Goal: Task Accomplishment & Management: Manage account settings

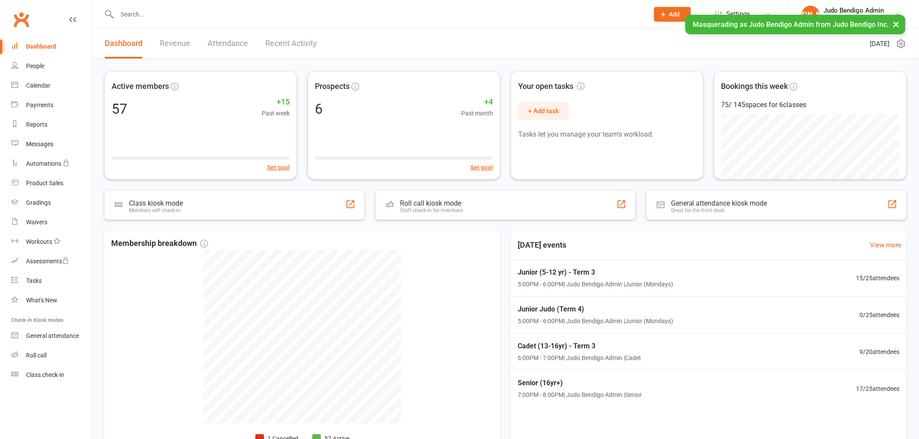
click at [894, 24] on button "×" at bounding box center [896, 24] width 16 height 19
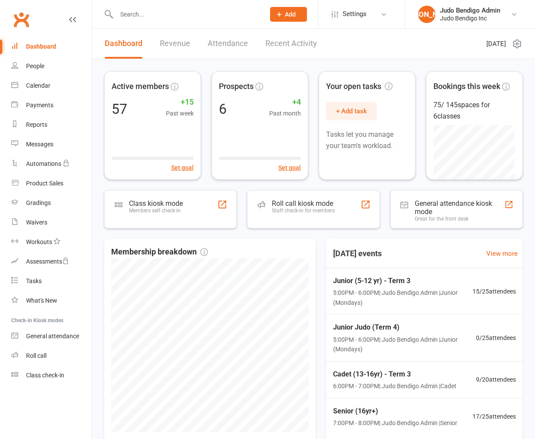
click at [73, 20] on icon at bounding box center [72, 19] width 7 height 7
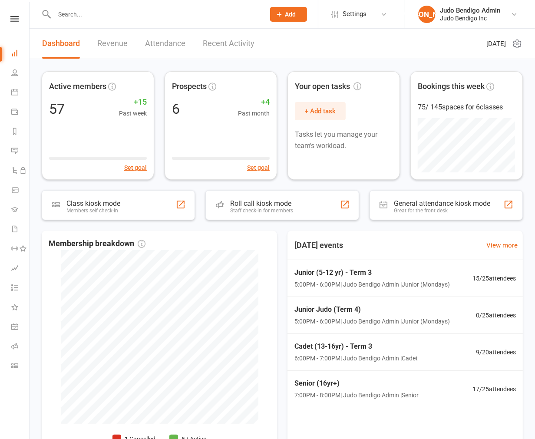
click at [384, 18] on link "Settings" at bounding box center [361, 14] width 60 height 20
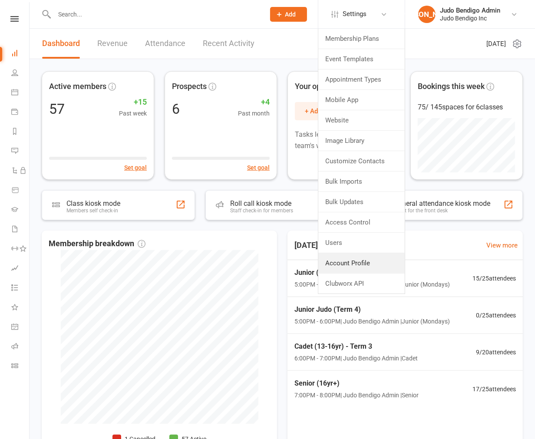
click at [368, 258] on link "Account Profile" at bounding box center [361, 263] width 86 height 20
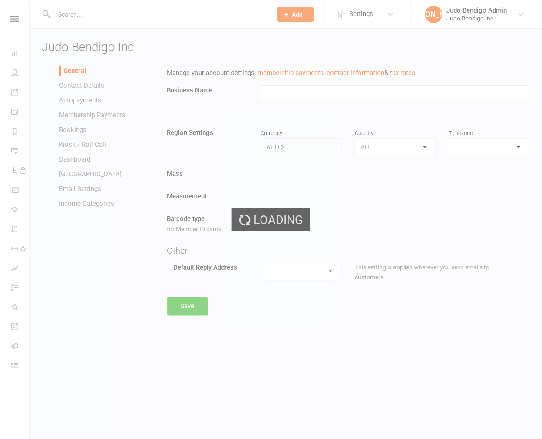
type input "Judo Bendigo Inc"
select select "[GEOGRAPHIC_DATA]/[GEOGRAPHIC_DATA]"
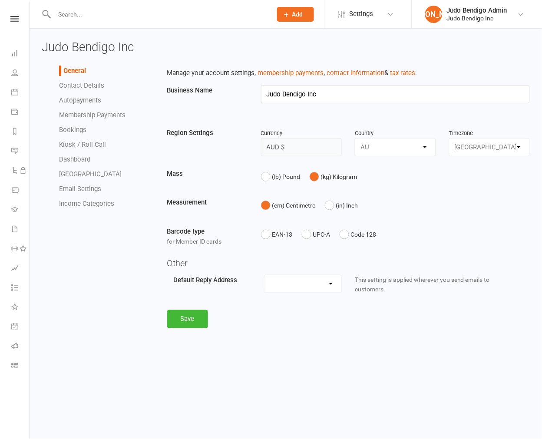
click at [76, 101] on link "Autopayments" at bounding box center [80, 100] width 42 height 8
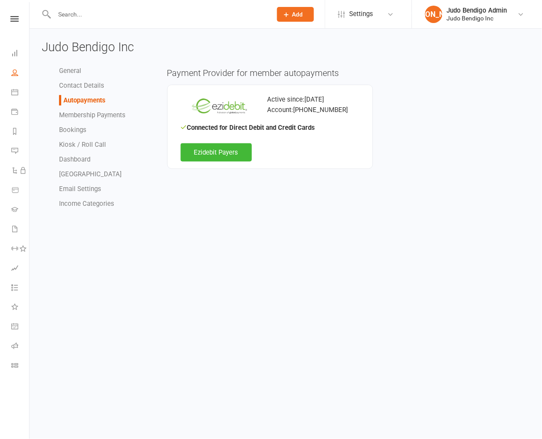
click at [18, 74] on link "People" at bounding box center [20, 74] width 18 height 20
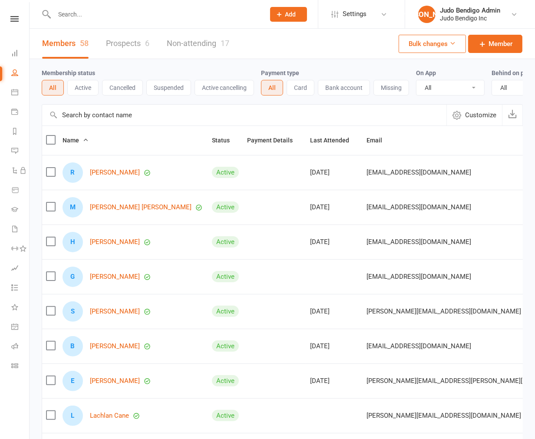
click at [88, 91] on button "Active" at bounding box center [82, 88] width 31 height 16
click at [297, 90] on button "Card" at bounding box center [301, 88] width 28 height 16
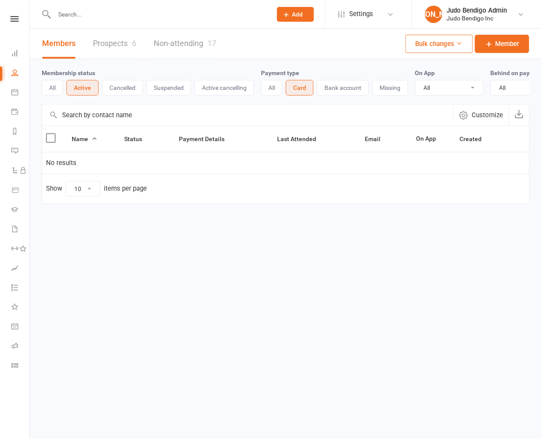
click at [356, 88] on button "Bank account" at bounding box center [343, 88] width 52 height 16
click at [272, 88] on button "All" at bounding box center [271, 88] width 21 height 16
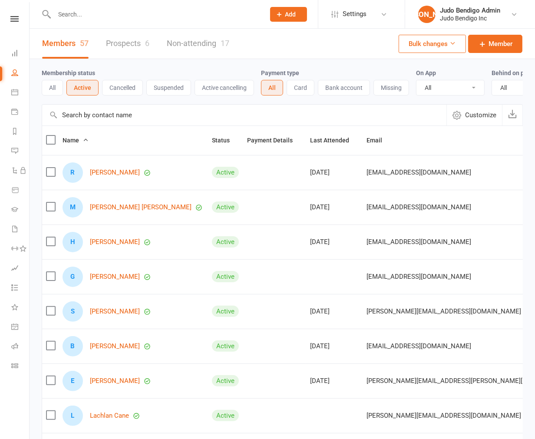
click at [11, 402] on nav "Clubworx Dashboard People Calendar Payments Reports Messages Automations Produc…" at bounding box center [15, 221] width 30 height 439
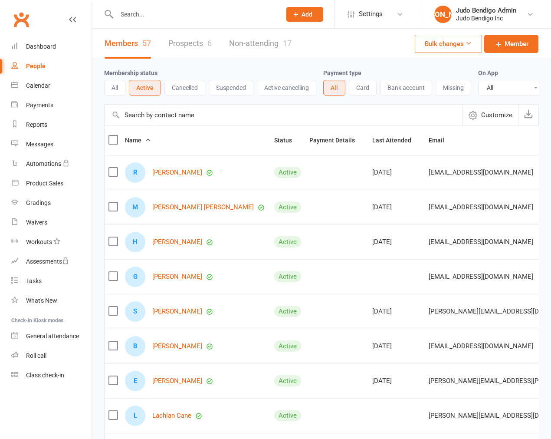
click at [97, 95] on div "Membership status All Active Cancelled Suspended Active cancelling Payment type…" at bounding box center [321, 302] width 459 height 486
click at [96, 272] on div "Membership status All Active Cancelled Suspended Active cancelling Payment type…" at bounding box center [321, 302] width 459 height 486
click at [40, 37] on link "Dashboard" at bounding box center [51, 47] width 80 height 20
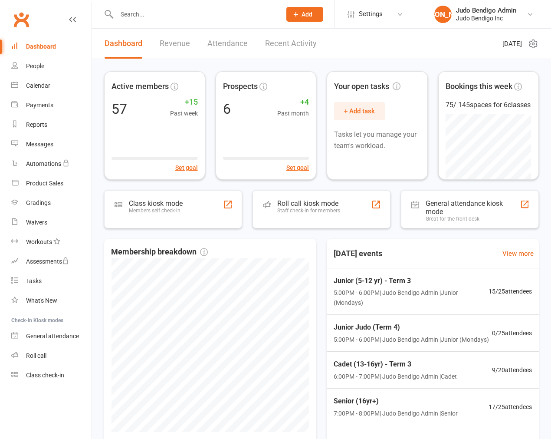
click at [99, 209] on div "Active members 57 +15 Past week Set goal Prospects 6 +4 Past month Set goal You…" at bounding box center [321, 271] width 459 height 424
click at [98, 209] on div "Active members 57 +15 Past week Set goal Prospects 6 +4 Past month Set goal You…" at bounding box center [321, 271] width 459 height 424
click at [98, 208] on div "Active members 57 +15 Past week Set goal Prospects 6 +4 Past month Set goal You…" at bounding box center [321, 271] width 459 height 424
click at [97, 205] on div "Active members 57 +15 Past week Set goal Prospects 6 +4 Past month Set goal You…" at bounding box center [321, 271] width 459 height 424
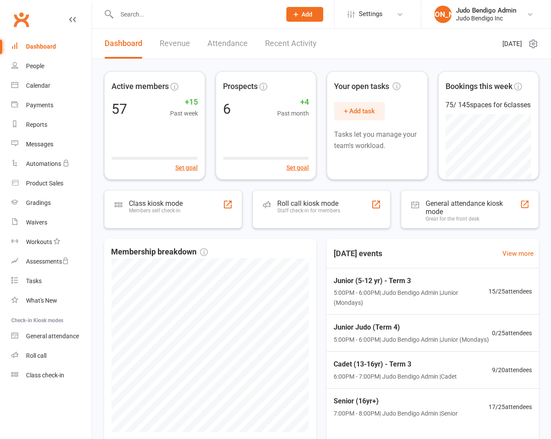
click at [365, 15] on span "Settings" at bounding box center [371, 14] width 24 height 20
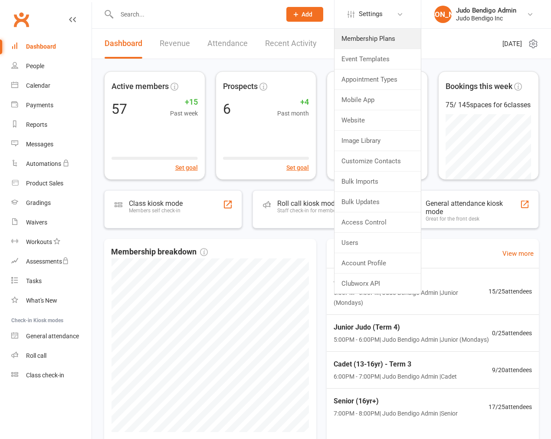
click at [363, 36] on link "Membership Plans" at bounding box center [378, 39] width 86 height 20
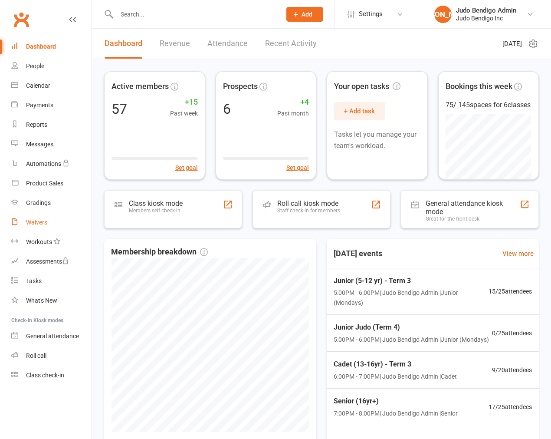
click at [30, 222] on div "Waivers" at bounding box center [36, 222] width 21 height 7
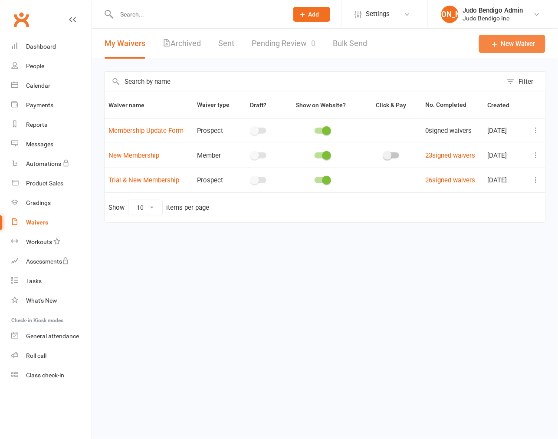
click at [515, 42] on link "New Waiver" at bounding box center [512, 44] width 66 height 18
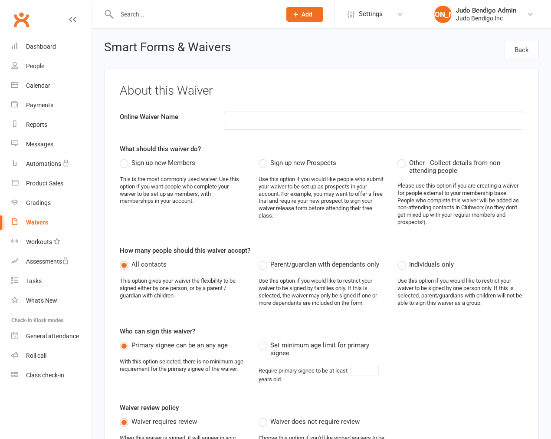
click at [301, 109] on div "About this Waiver Online Waiver Name What should this waiver do? Sign up new Me…" at bounding box center [321, 298] width 435 height 459
click at [298, 118] on input at bounding box center [374, 121] width 300 height 18
type input "Payment Authority Waiver - Example"
click at [134, 164] on span "Sign up new Members" at bounding box center [164, 162] width 64 height 9
click at [125, 158] on input "Sign up new Members" at bounding box center [123, 158] width 6 height 0
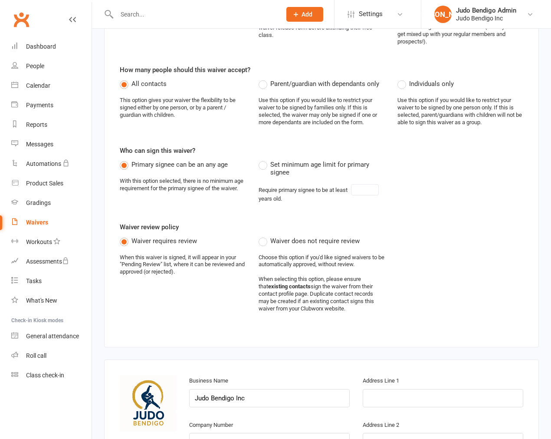
scroll to position [193, 0]
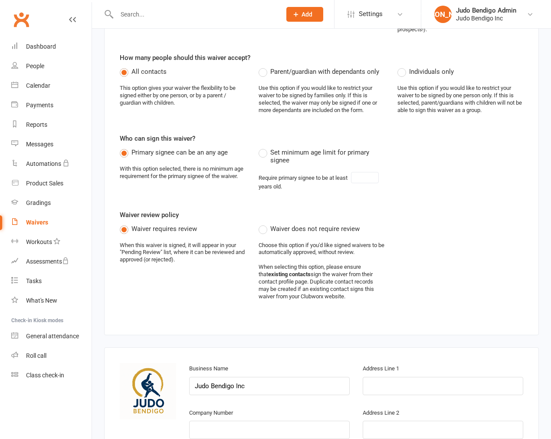
click at [274, 149] on span "Set minimum age limit for primary signee" at bounding box center [328, 155] width 114 height 17
click at [264, 147] on input "Set minimum age limit for primary signee" at bounding box center [262, 147] width 6 height 0
type input "18"
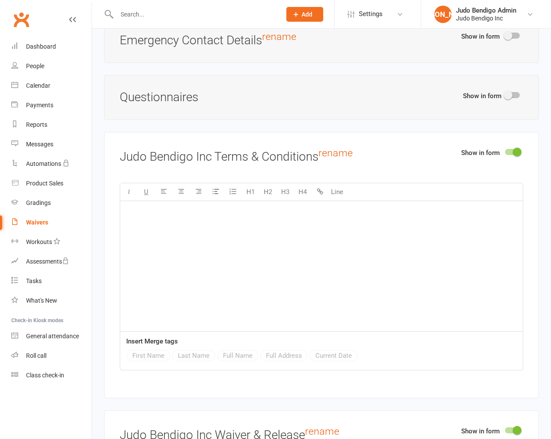
scroll to position [1061, 0]
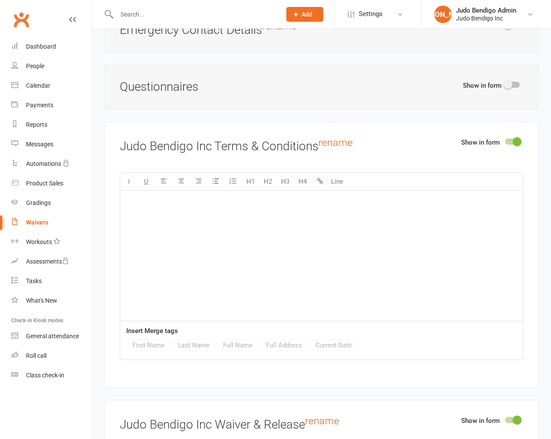
click at [156, 208] on div "﻿" at bounding box center [321, 256] width 403 height 130
drag, startPoint x: 184, startPoint y: 201, endPoint x: 119, endPoint y: 200, distance: 64.7
click at [119, 200] on div "Show in form Judo Bendigo Inc Terms & Conditions rename U H1 H2 H3 H4 Line TBC …" at bounding box center [321, 255] width 435 height 266
copy span "TBC"
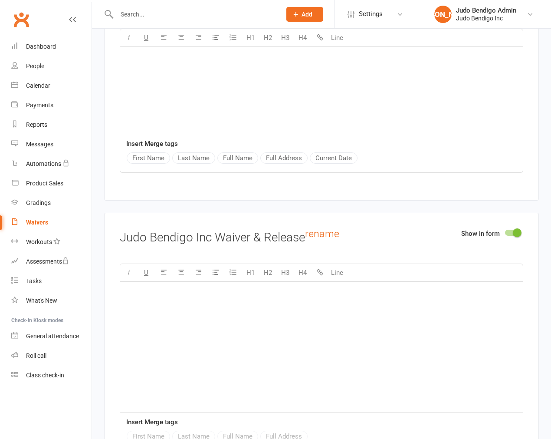
scroll to position [1254, 0]
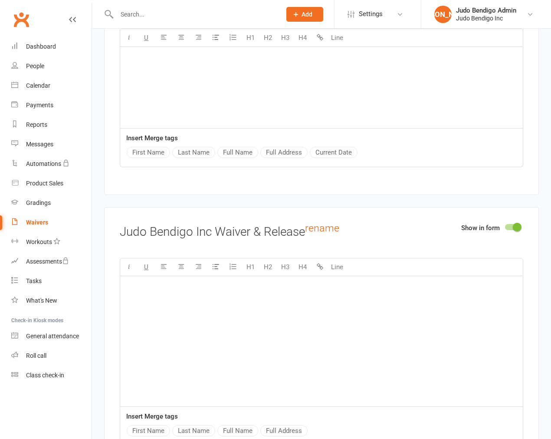
click at [201, 300] on div "﻿" at bounding box center [321, 341] width 403 height 130
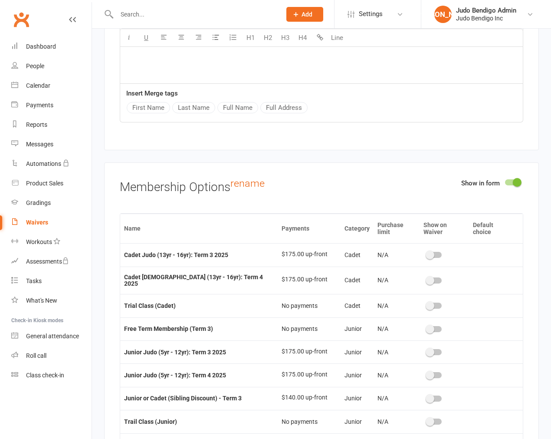
scroll to position [1592, 0]
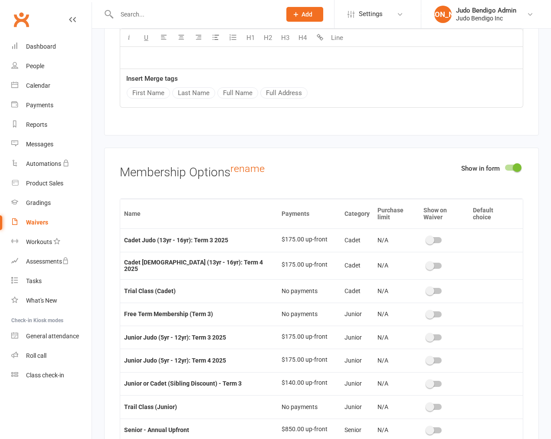
click at [510, 172] on switch at bounding box center [513, 169] width 22 height 8
click at [506, 168] on div at bounding box center [512, 168] width 15 height 6
click at [505, 166] on input "checkbox" at bounding box center [505, 166] width 0 height 0
click at [510, 168] on div at bounding box center [512, 168] width 15 height 6
click at [505, 166] on input "checkbox" at bounding box center [505, 166] width 0 height 0
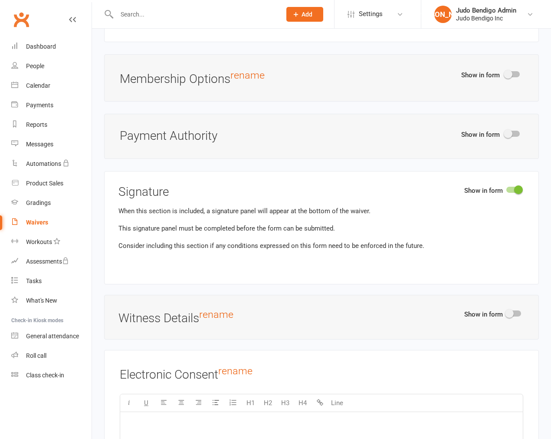
scroll to position [1688, 0]
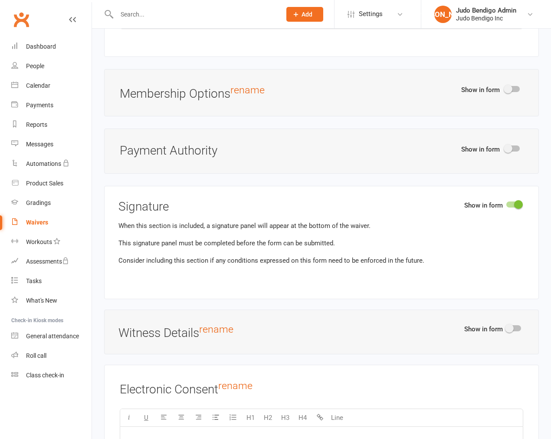
scroll to position [1640, 0]
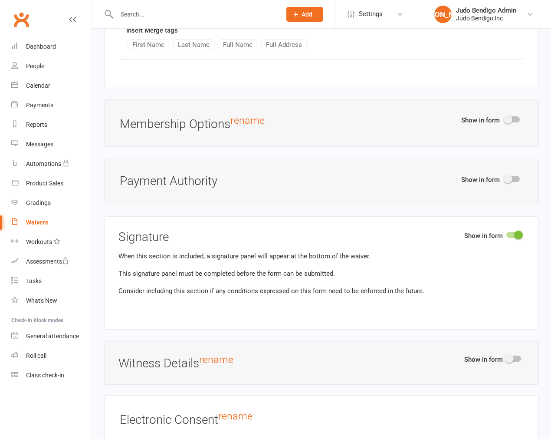
click at [516, 181] on div at bounding box center [512, 179] width 15 height 6
click at [505, 178] on input "checkbox" at bounding box center [505, 178] width 0 height 0
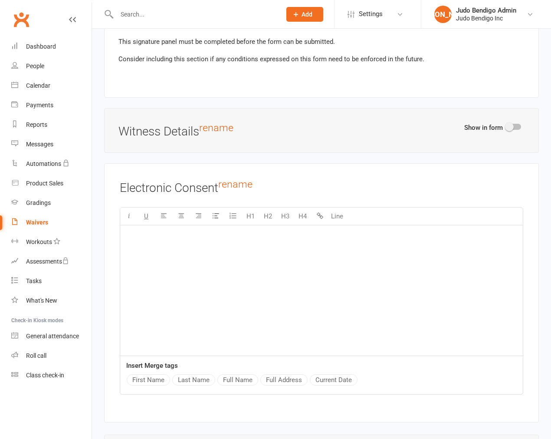
click at [185, 303] on div "﻿" at bounding box center [321, 290] width 403 height 130
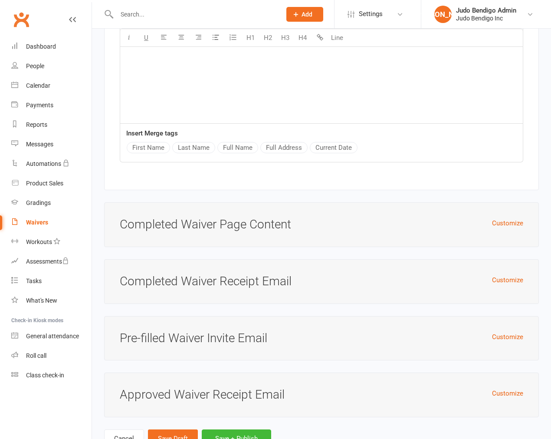
scroll to position [2392, 0]
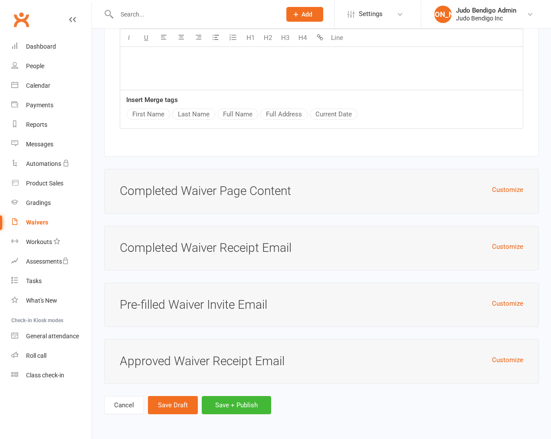
click at [228, 411] on button "Save + Publish" at bounding box center [236, 405] width 69 height 18
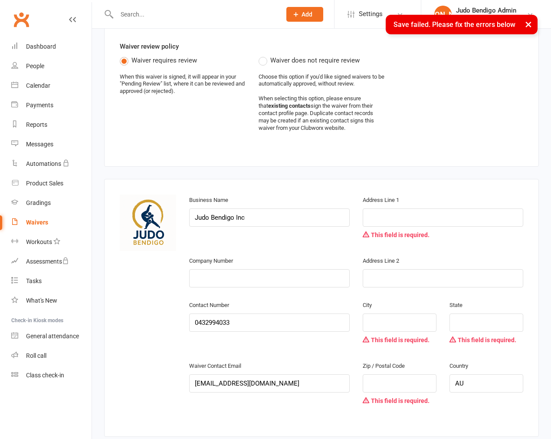
scroll to position [360, 0]
click at [383, 220] on input "text" at bounding box center [443, 218] width 161 height 18
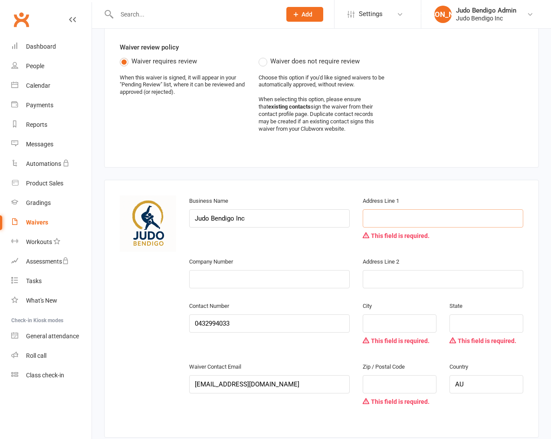
paste input "TBC"
type input "TBC"
click at [388, 281] on input "text" at bounding box center [443, 279] width 161 height 18
click at [396, 213] on input "TBC" at bounding box center [443, 218] width 161 height 18
click at [379, 327] on input "text" at bounding box center [400, 323] width 74 height 18
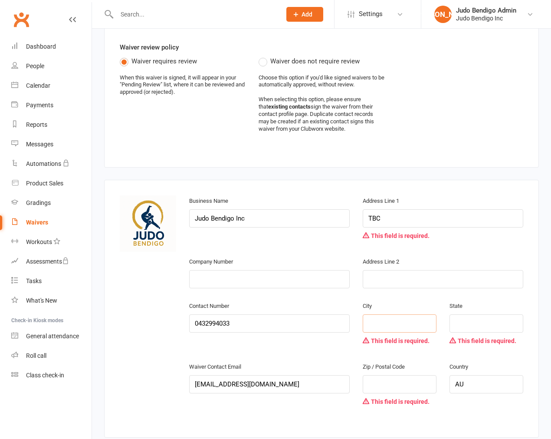
paste input "TBC"
type input "TBC"
click at [456, 322] on input "text" at bounding box center [487, 323] width 74 height 18
paste input "TBC"
type input "TBC"
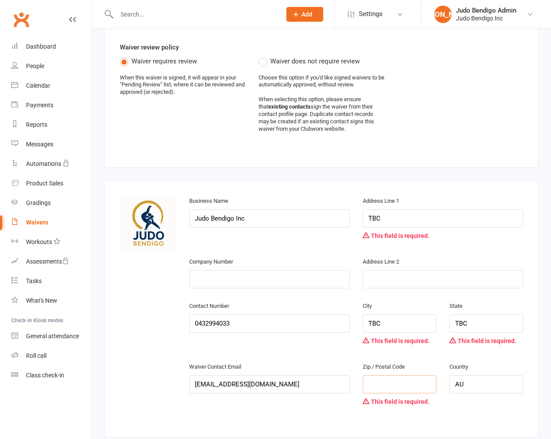
click at [381, 381] on input "text" at bounding box center [400, 384] width 74 height 18
paste input "TBC"
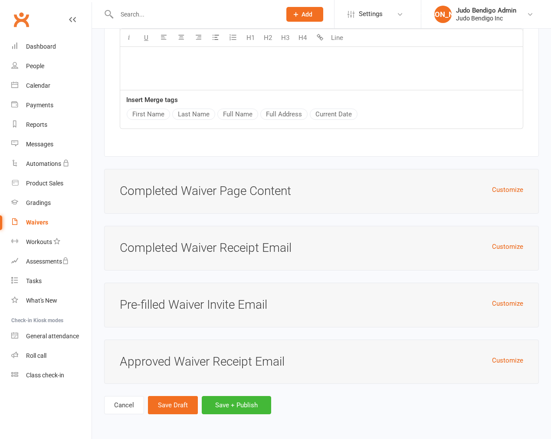
type input "TBC"
click at [229, 400] on button "Save + Publish" at bounding box center [236, 405] width 69 height 18
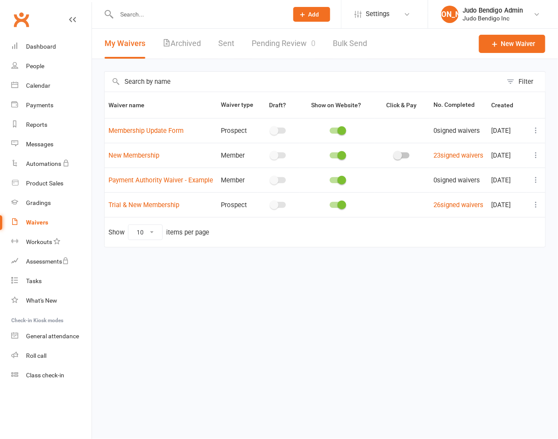
drag, startPoint x: 278, startPoint y: 310, endPoint x: 244, endPoint y: 292, distance: 39.2
click at [278, 284] on html "Prospect Member Non-attending contact Class / event Appointment Grading event T…" at bounding box center [279, 142] width 558 height 284
click at [185, 169] on icon at bounding box center [181, 171] width 7 height 7
click at [34, 65] on div "People" at bounding box center [35, 66] width 18 height 7
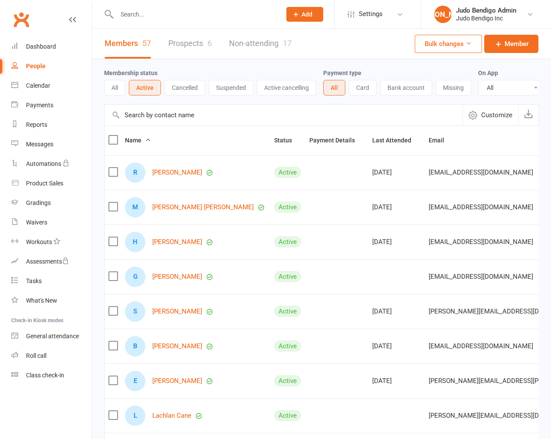
click at [170, 8] on input "text" at bounding box center [194, 14] width 161 height 12
click at [245, 44] on link "Non-attending 17" at bounding box center [260, 44] width 63 height 30
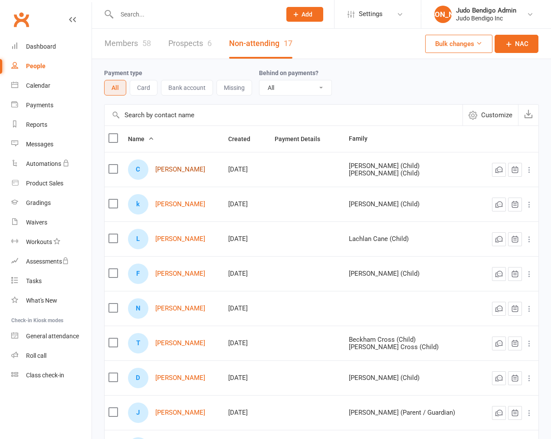
click at [169, 167] on link "Chantel Aplin" at bounding box center [180, 169] width 50 height 7
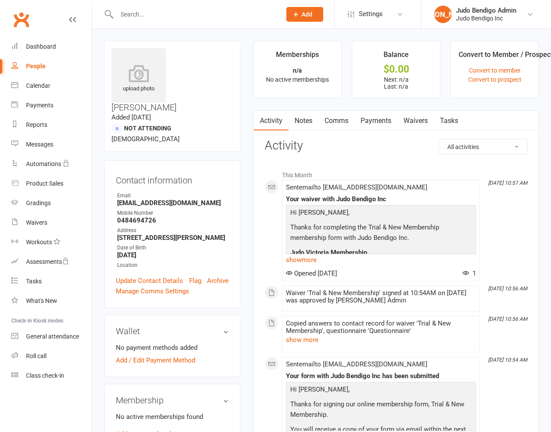
click at [412, 116] on link "Waivers" at bounding box center [416, 121] width 36 height 20
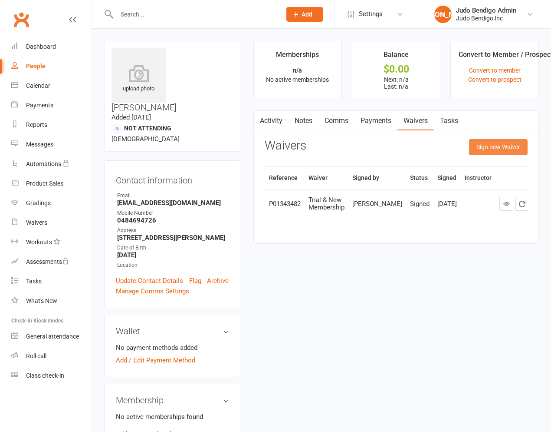
click at [484, 146] on button "Sign new Waiver" at bounding box center [498, 147] width 59 height 16
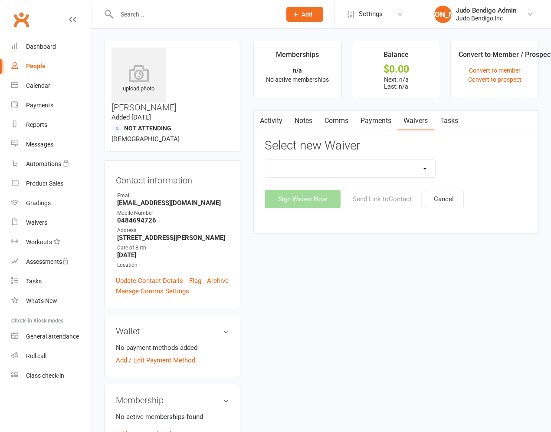
click at [358, 166] on select "Membership Update Form New Membership Payment Authority Waiver - Example Trial …" at bounding box center [350, 168] width 170 height 17
select select "14930"
click at [265, 160] on select "Membership Update Form New Membership Payment Authority Waiver - Example Trial …" at bounding box center [350, 168] width 170 height 17
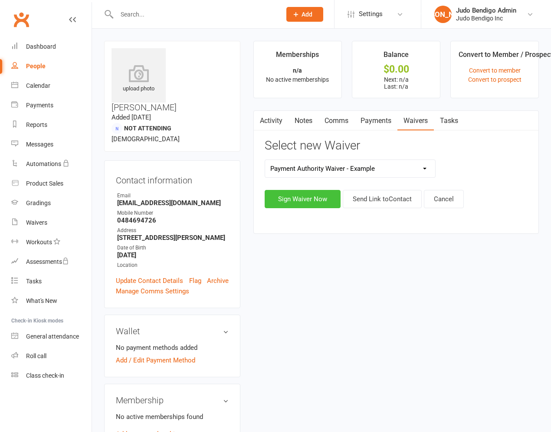
click at [307, 203] on button "Sign Waiver Now" at bounding box center [303, 199] width 76 height 18
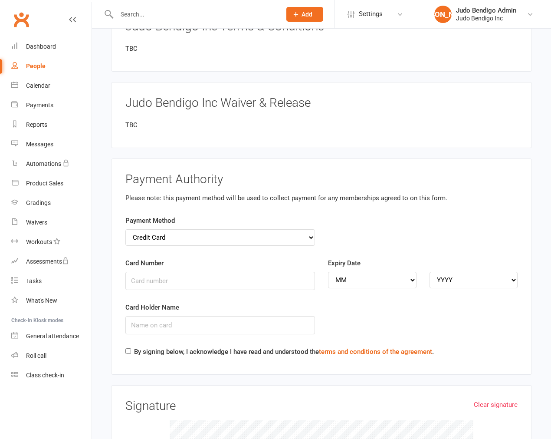
scroll to position [1240, 0]
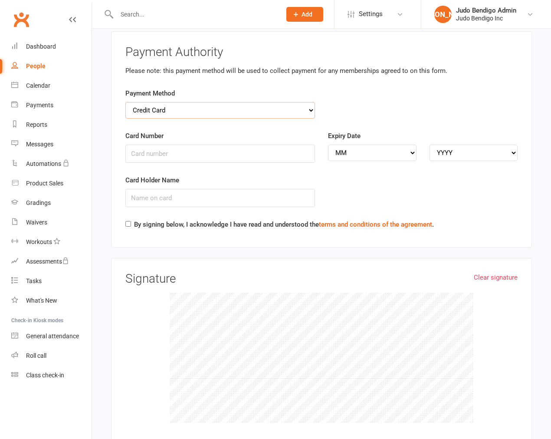
click at [164, 103] on select "Credit Card Bank Account" at bounding box center [220, 110] width 190 height 16
click at [346, 221] on link "terms and conditions of the agreement" at bounding box center [375, 225] width 113 height 8
click at [35, 225] on div "Waivers" at bounding box center [36, 222] width 21 height 7
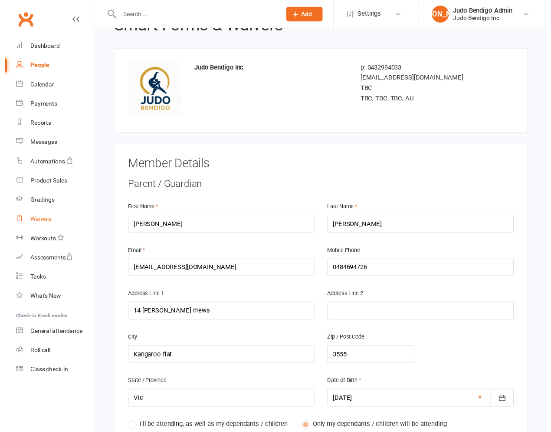
scroll to position [0, 0]
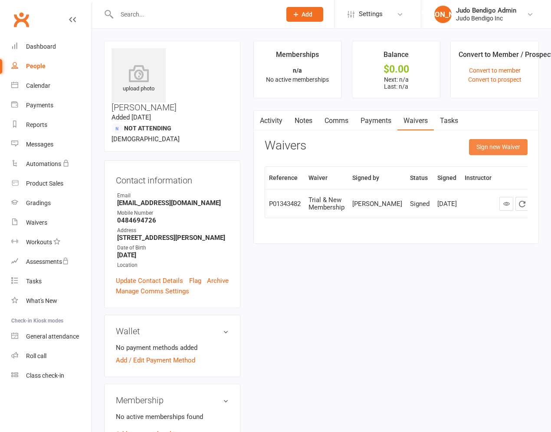
click at [511, 152] on button "Sign new Waiver" at bounding box center [498, 147] width 59 height 16
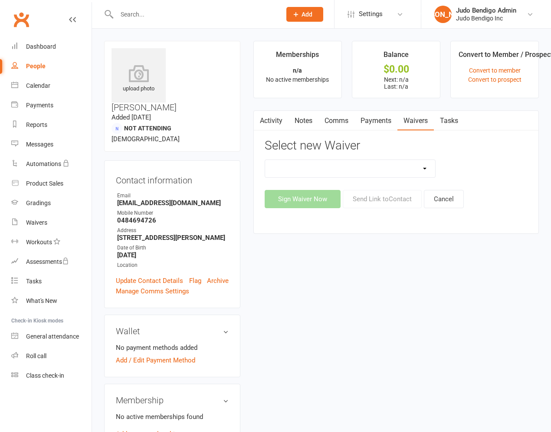
click at [376, 164] on select "Membership Update Form New Membership Payment Authority Waiver - Example Trial …" at bounding box center [350, 168] width 170 height 17
select select "14930"
click at [265, 160] on select "Membership Update Form New Membership Payment Authority Waiver - Example Trial …" at bounding box center [350, 168] width 170 height 17
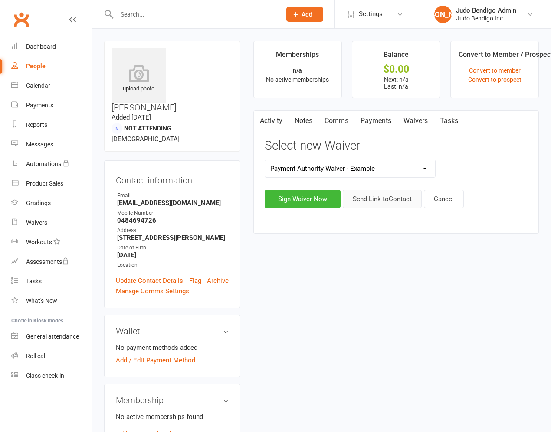
click at [372, 200] on button "Send Link to Contact" at bounding box center [382, 199] width 79 height 18
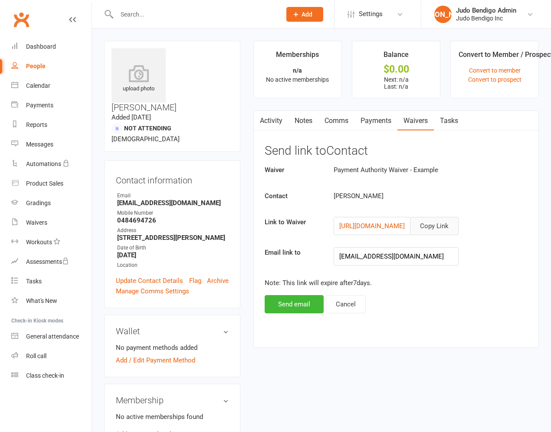
click at [432, 222] on button "Copy Link" at bounding box center [434, 226] width 49 height 18
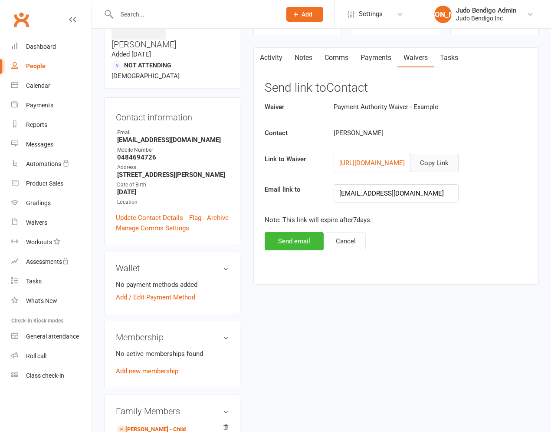
scroll to position [42, 0]
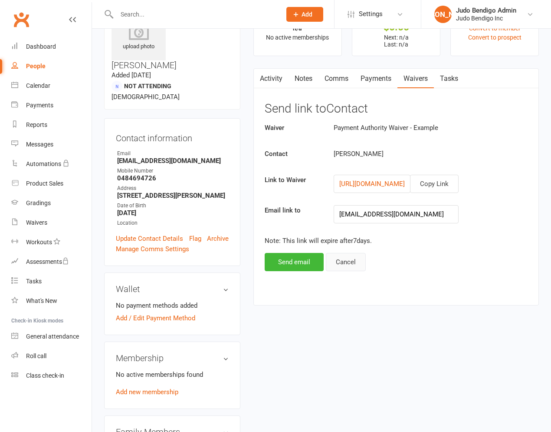
click at [357, 264] on button "Cancel" at bounding box center [346, 262] width 40 height 18
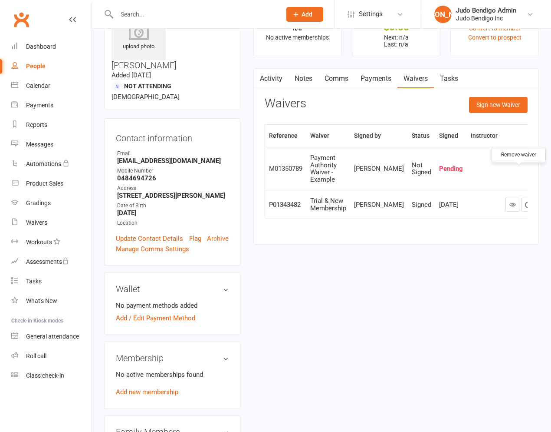
click at [541, 172] on icon "button" at bounding box center [545, 169] width 8 height 8
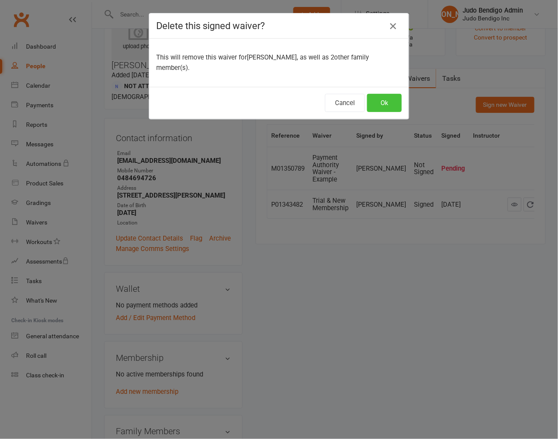
click at [381, 94] on button "Ok" at bounding box center [384, 103] width 35 height 18
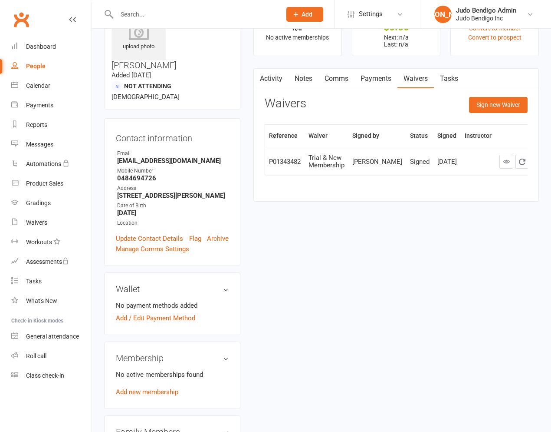
click at [273, 77] on link "Activity" at bounding box center [271, 79] width 35 height 20
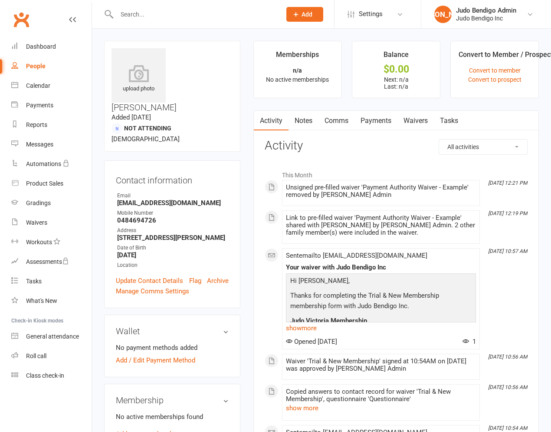
click at [363, 9] on span "Settings" at bounding box center [371, 14] width 24 height 20
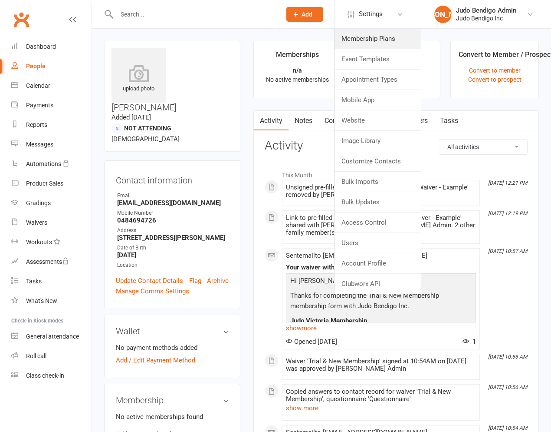
click at [376, 36] on link "Membership Plans" at bounding box center [378, 39] width 86 height 20
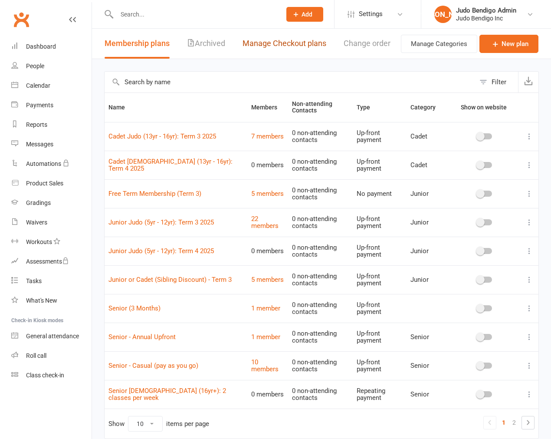
click at [281, 46] on link "Manage Checkout plans" at bounding box center [285, 44] width 84 height 30
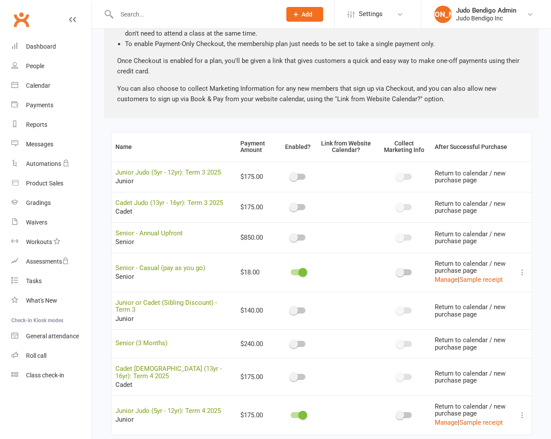
scroll to position [193, 0]
click at [523, 276] on icon at bounding box center [522, 271] width 9 height 9
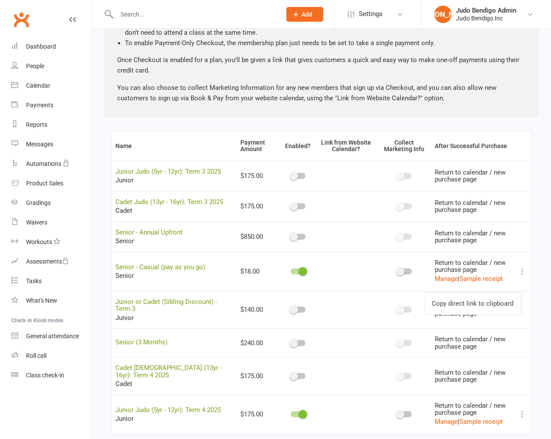
click at [503, 302] on link "Copy direct link to clipboard" at bounding box center [473, 303] width 96 height 17
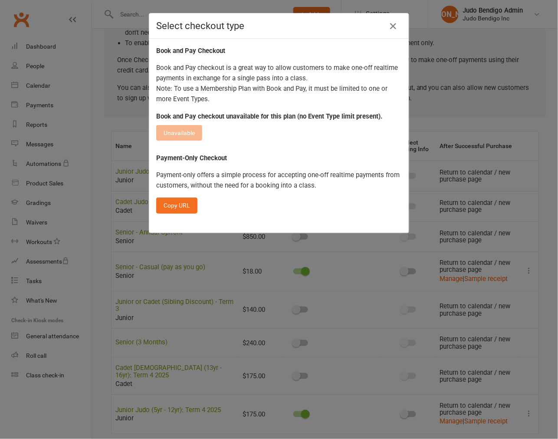
click at [304, 111] on div "Book and Pay checkout unavailable for this plan (no Event Type limit present)." at bounding box center [279, 116] width 246 height 10
click at [88, 160] on div "Select checkout type Book and Pay Checkout Book and Pay checkout is a great way…" at bounding box center [279, 219] width 558 height 439
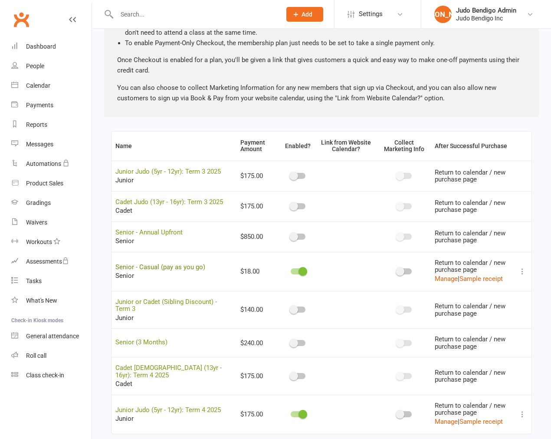
click at [127, 271] on link "Senior - Casual (pay as you go)" at bounding box center [160, 267] width 90 height 8
click at [36, 123] on div "Reports" at bounding box center [36, 124] width 21 height 7
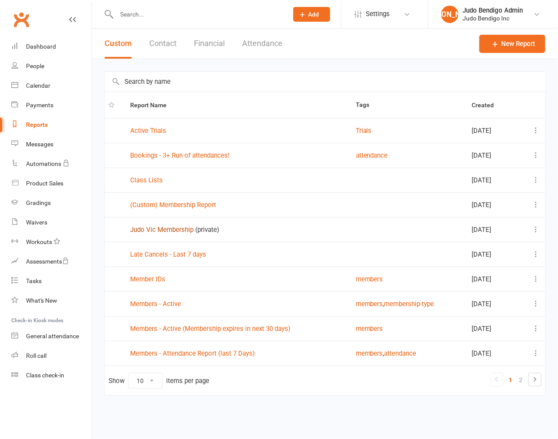
click at [151, 231] on link "Judo Vic Membership" at bounding box center [161, 230] width 63 height 8
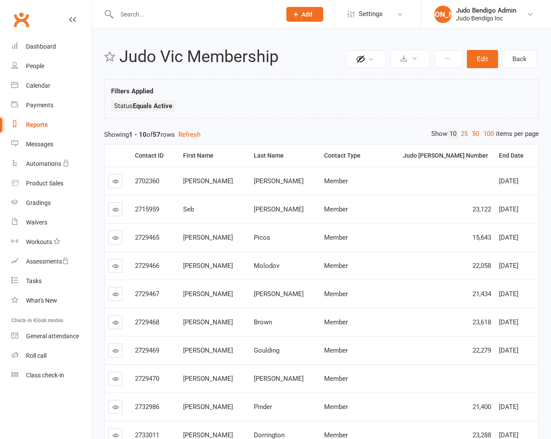
click at [499, 154] on div "End Date" at bounding box center [515, 155] width 33 height 7
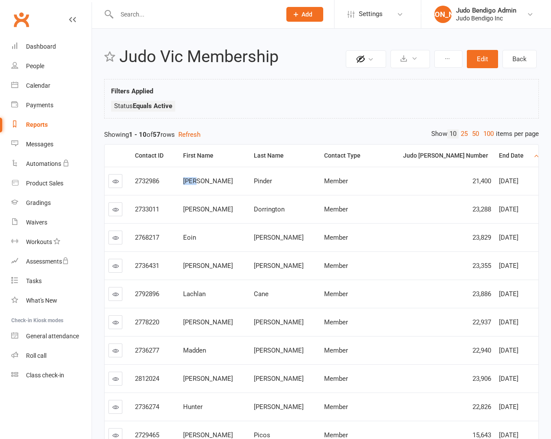
copy tr "Noah"
drag, startPoint x: 190, startPoint y: 183, endPoint x: 210, endPoint y: 183, distance: 20.0
click at [210, 183] on tr "2732986 Noah Pinder Member 21,400 Aug 9, 2025" at bounding box center [322, 181] width 434 height 28
click at [484, 53] on button "Edit" at bounding box center [482, 59] width 31 height 18
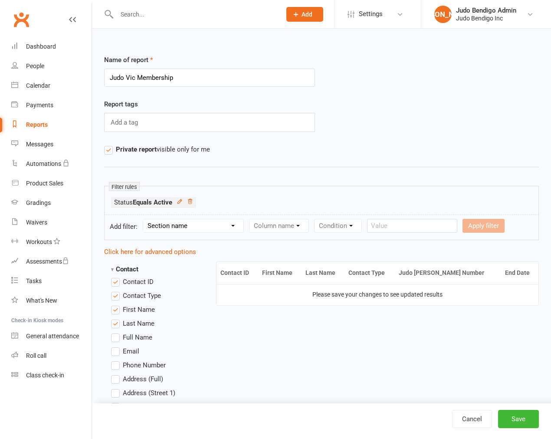
click at [190, 227] on select "Section name Contact Attendance Aggregate Payment Booking Waitlist Attendees Ca…" at bounding box center [193, 225] width 100 height 13
select select "24"
click at [145, 219] on select "Section name Contact Attendance Aggregate Payment Booking Waitlist Attendees Ca…" at bounding box center [193, 225] width 100 height 13
click at [299, 229] on select "Column name Start Date End Date Judo Vic Rego Number" at bounding box center [293, 225] width 86 height 13
select select "1"
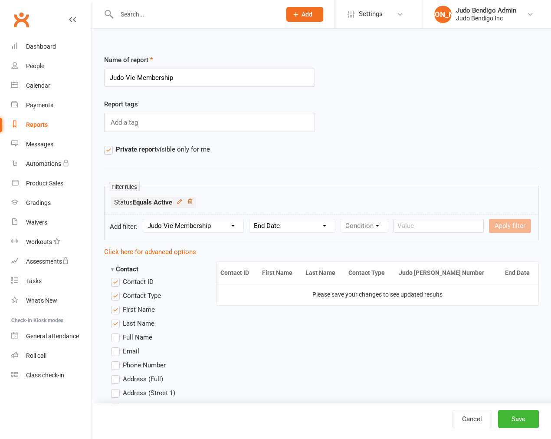
click at [251, 219] on select "Column name Start Date End Date Judo Vic Rego Number" at bounding box center [293, 225] width 86 height 13
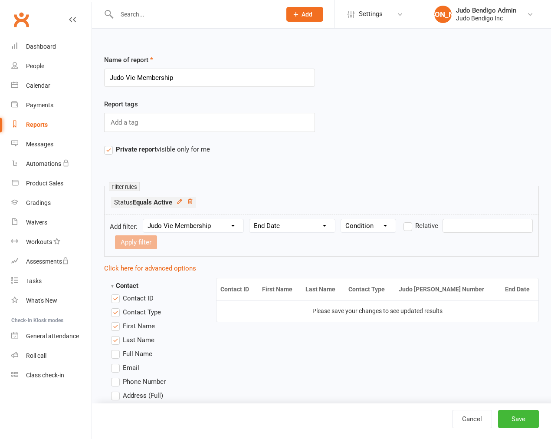
click at [374, 223] on select "Condition Is Is not Before After Before or on After or on Is blank Is not blank" at bounding box center [368, 225] width 55 height 13
select select "5"
click at [343, 219] on select "Condition Is Is not Before After Before or on After or on Is blank Is not blank" at bounding box center [368, 225] width 55 height 13
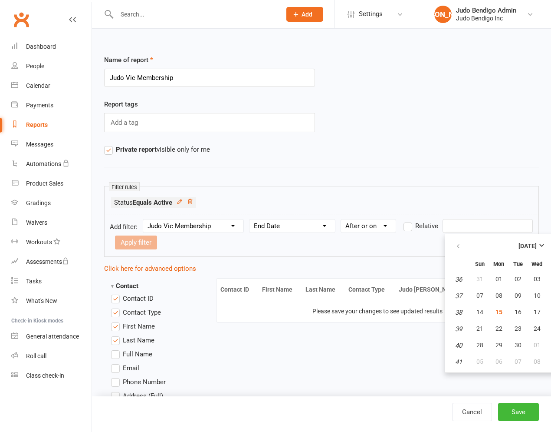
click at [462, 223] on input "text" at bounding box center [488, 226] width 90 height 14
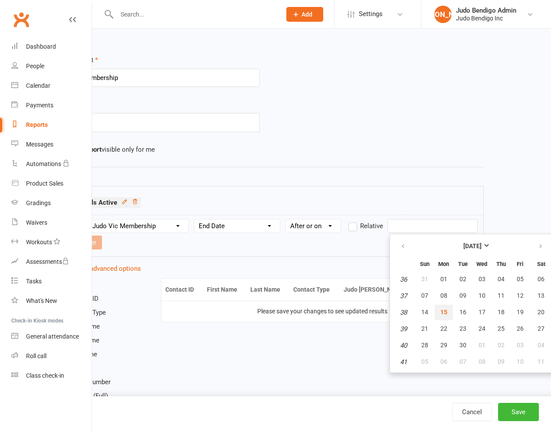
click at [445, 310] on span "15" at bounding box center [444, 311] width 7 height 7
type input "[DATE]"
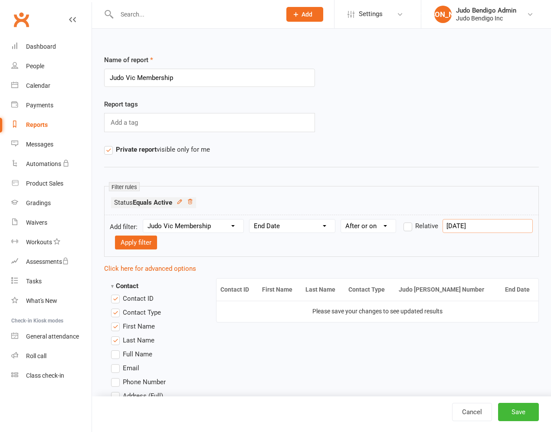
scroll to position [0, 0]
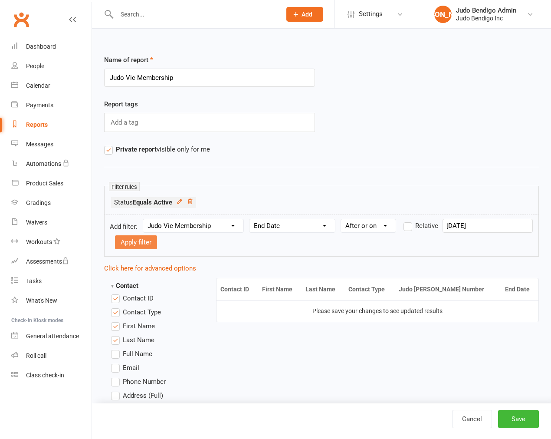
drag, startPoint x: 139, startPoint y: 241, endPoint x: 153, endPoint y: 239, distance: 13.6
click at [139, 241] on button "Apply filter" at bounding box center [136, 242] width 42 height 14
select select
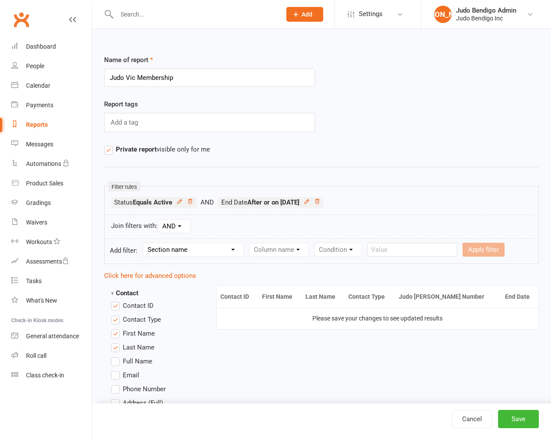
click at [196, 252] on select "Section name Contact Attendance Aggregate Payment Booking Waitlist Attendees Ca…" at bounding box center [193, 249] width 100 height 13
select select "24"
click at [145, 244] on select "Section name Contact Attendance Aggregate Payment Booking Waitlist Attendees Ca…" at bounding box center [193, 249] width 100 height 13
drag, startPoint x: 273, startPoint y: 247, endPoint x: 277, endPoint y: 251, distance: 5.6
click at [274, 247] on select "Column name Start Date End Date Judo Vic Rego Number" at bounding box center [293, 249] width 86 height 13
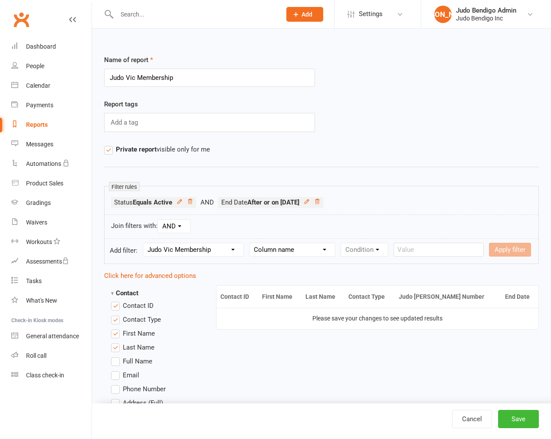
select select "1"
click at [251, 244] on select "Column name Start Date End Date Judo Vic Rego Number" at bounding box center [293, 249] width 86 height 13
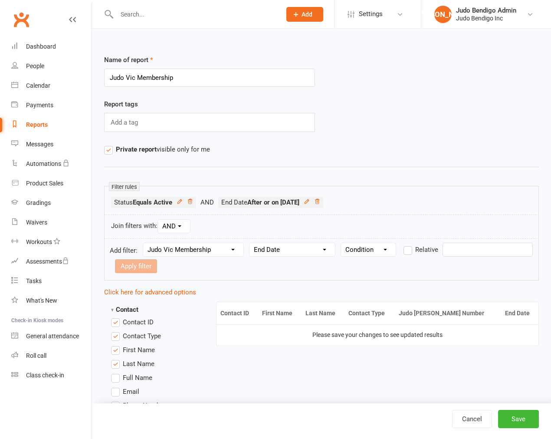
click at [360, 252] on select "Condition Is Is not Before After Before or on After or on Is blank Is not blank" at bounding box center [368, 249] width 55 height 13
select select "4"
click at [343, 244] on select "Condition Is Is not Before After Before or on After or on Is blank Is not blank" at bounding box center [368, 249] width 55 height 13
click at [465, 258] on form "Add filter: Section name Contact Attendance Aggregate Payment Booking Waitlist …" at bounding box center [321, 259] width 435 height 42
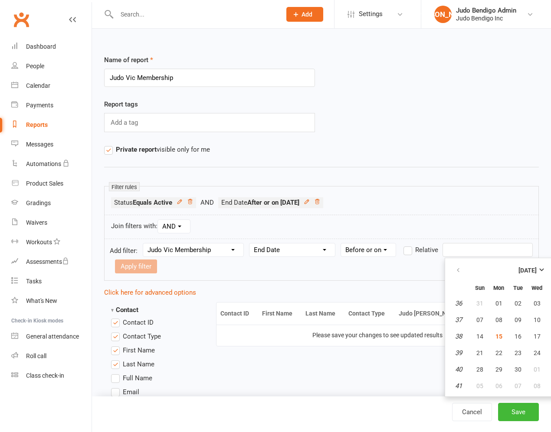
click at [471, 246] on input "text" at bounding box center [488, 250] width 90 height 14
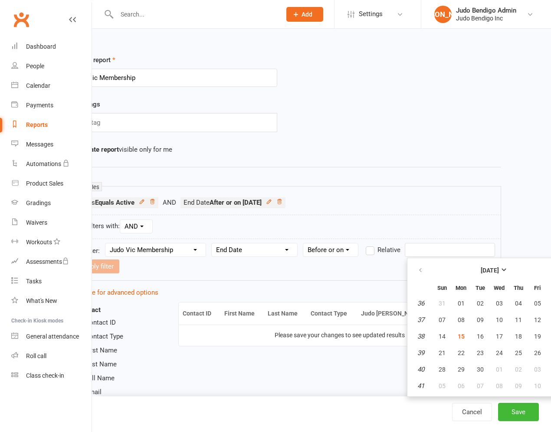
scroll to position [0, 55]
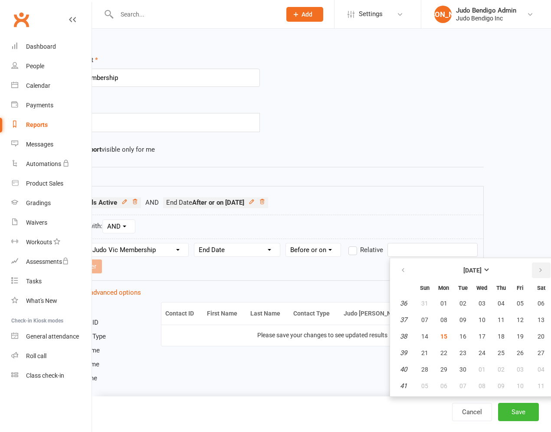
click at [538, 267] on icon "button" at bounding box center [541, 270] width 6 height 7
click at [483, 336] on span "15" at bounding box center [482, 336] width 7 height 7
type input "15 Oct 2025"
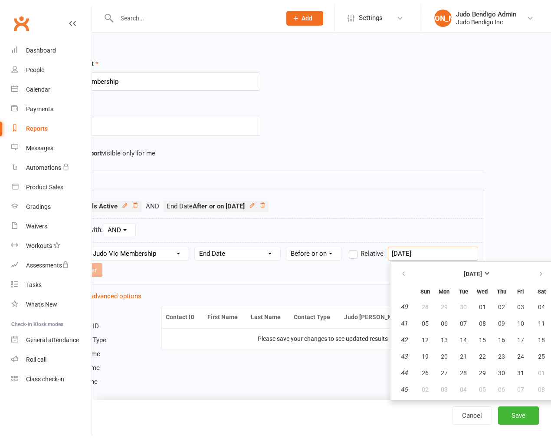
scroll to position [0, 0]
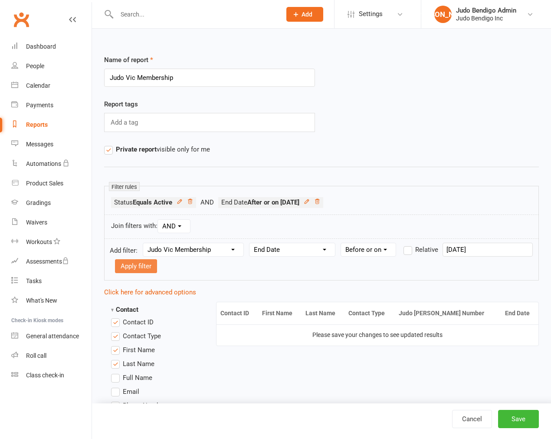
click at [142, 260] on button "Apply filter" at bounding box center [136, 266] width 42 height 14
select select
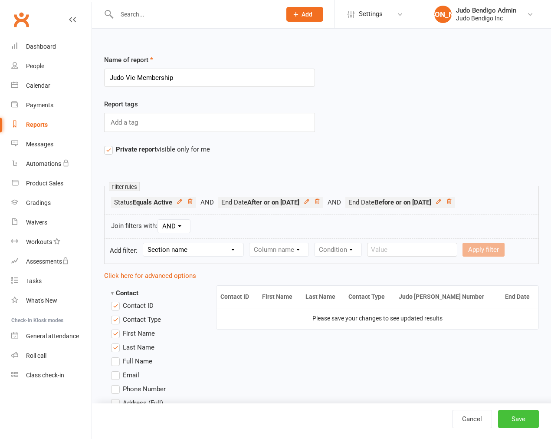
click at [514, 419] on button "Save" at bounding box center [518, 419] width 41 height 18
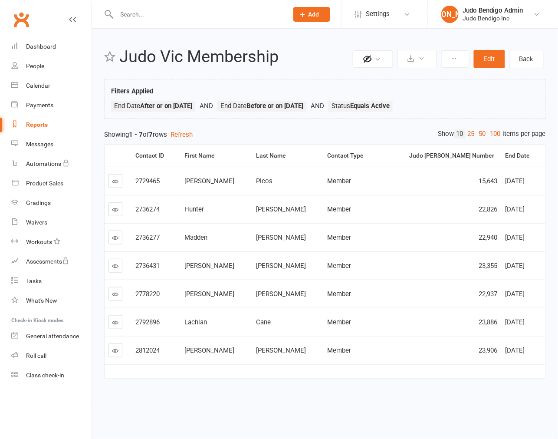
click at [505, 159] on div "End Date" at bounding box center [521, 155] width 33 height 7
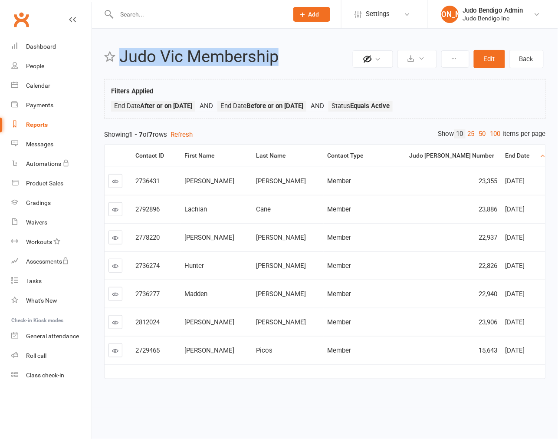
copy h2 "Judo Vic Membership"
drag, startPoint x: 289, startPoint y: 61, endPoint x: 113, endPoint y: 72, distance: 176.6
click at [115, 63] on header "Private Report Only visible by me Public Report Visible to everyone Export to C…" at bounding box center [325, 59] width 442 height 23
click at [39, 139] on link "Messages" at bounding box center [51, 145] width 80 height 20
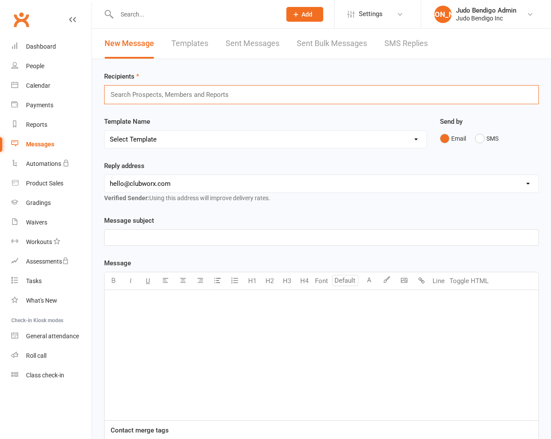
click at [179, 97] on input "text" at bounding box center [173, 94] width 127 height 11
paste input "Judo Vic Membership"
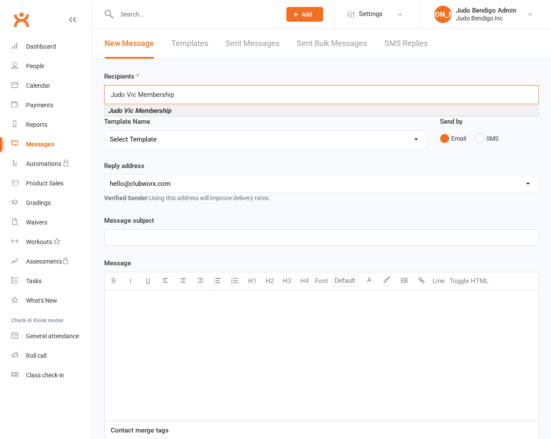
type input "Judo Vic Membership"
click at [171, 109] on em "Judo Vic Membership" at bounding box center [139, 111] width 63 height 8
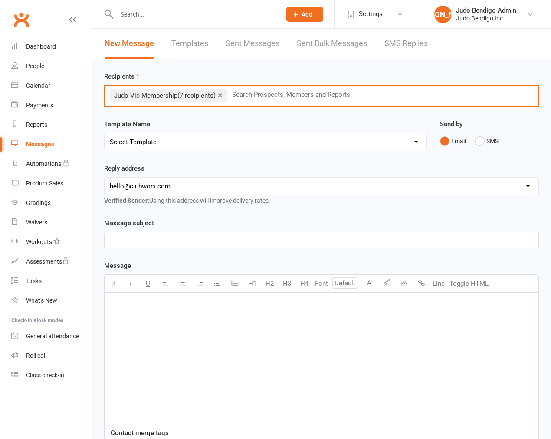
click at [167, 148] on select "Select Template [SMS] [Default template - review before using] Appointment remi…" at bounding box center [266, 141] width 322 height 17
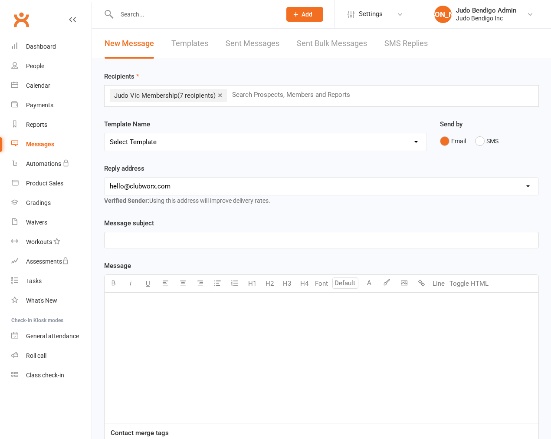
select select "6"
click at [105, 133] on select "Select Template [SMS] [Default template - review before using] Appointment remi…" at bounding box center [266, 141] width 322 height 17
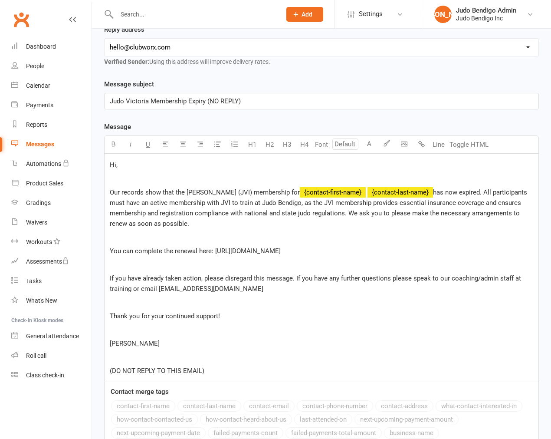
scroll to position [129, 0]
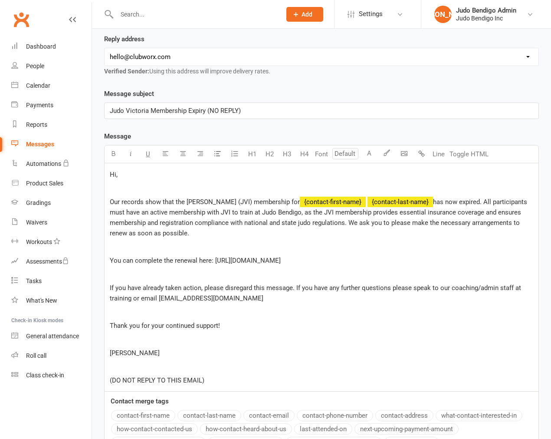
drag, startPoint x: 115, startPoint y: 175, endPoint x: 191, endPoint y: 189, distance: 77.8
click at [115, 175] on span "Hi," at bounding box center [114, 175] width 8 height 8
drag, startPoint x: 116, startPoint y: 176, endPoint x: 142, endPoint y: 184, distance: 27.2
click at [116, 177] on span "Hi," at bounding box center [114, 175] width 8 height 8
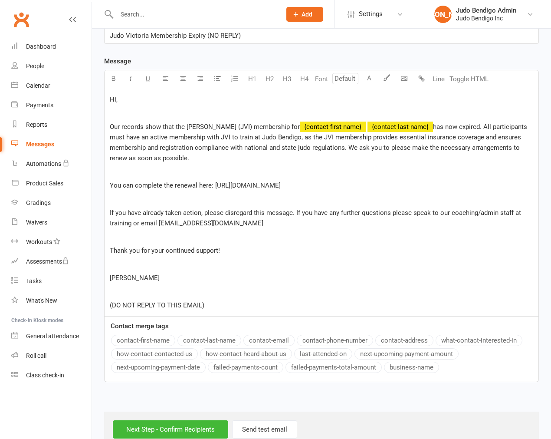
scroll to position [226, 0]
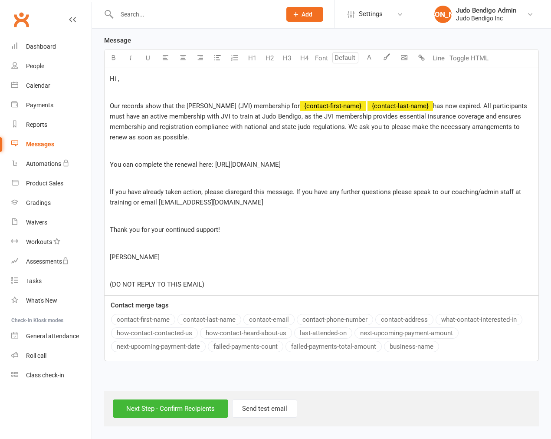
click at [142, 320] on button "contact-first-name" at bounding box center [143, 319] width 64 height 11
click at [211, 161] on span "You can complete the renewal here: https://jvi.org.au/" at bounding box center [195, 165] width 171 height 8
click at [373, 375] on div "Recipients × Judo Vic Membership (7 recipients) Search Prospects, Members and R…" at bounding box center [321, 130] width 459 height 593
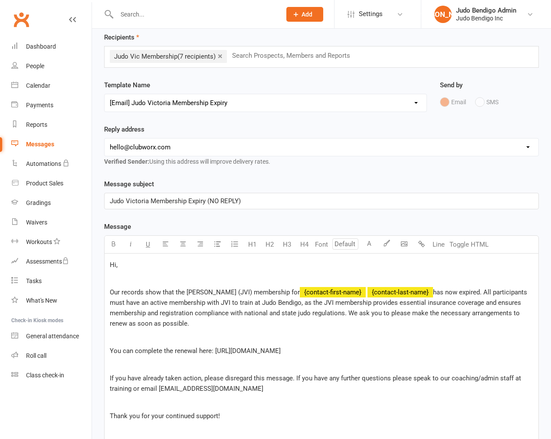
scroll to position [0, 0]
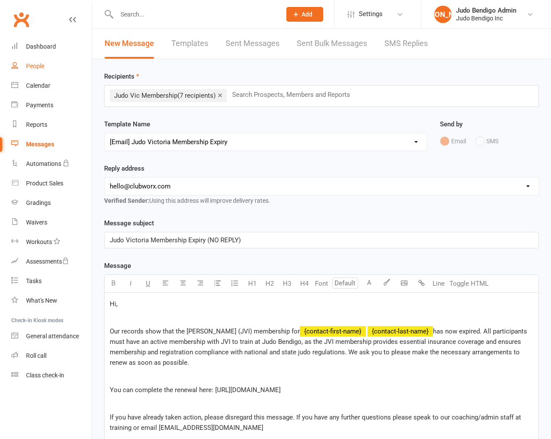
click at [39, 63] on div "People" at bounding box center [35, 66] width 18 height 7
select select
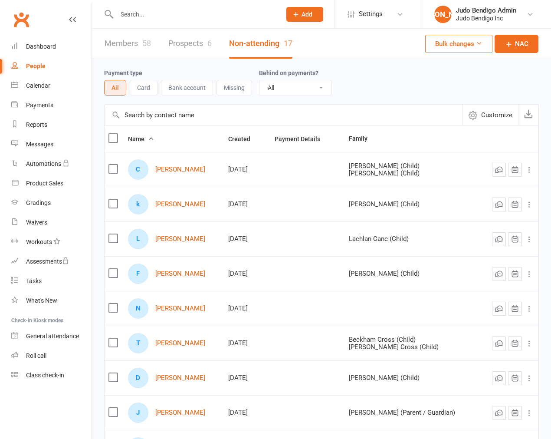
click at [126, 25] on div at bounding box center [189, 14] width 171 height 28
click at [125, 46] on link "Members 58" at bounding box center [128, 44] width 46 height 30
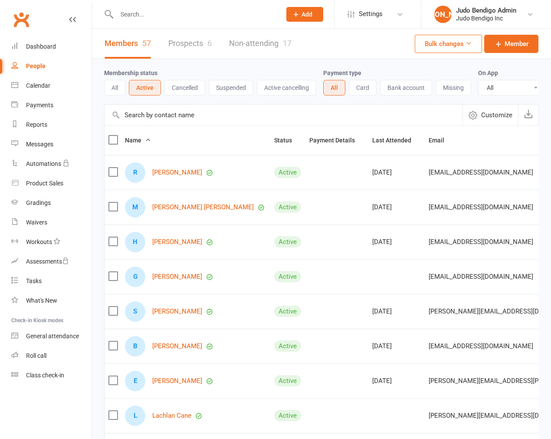
click at [167, 172] on div "R Ryan Antonowicz" at bounding box center [196, 172] width 142 height 20
click at [170, 176] on link "Ryan Antonowicz" at bounding box center [177, 172] width 50 height 7
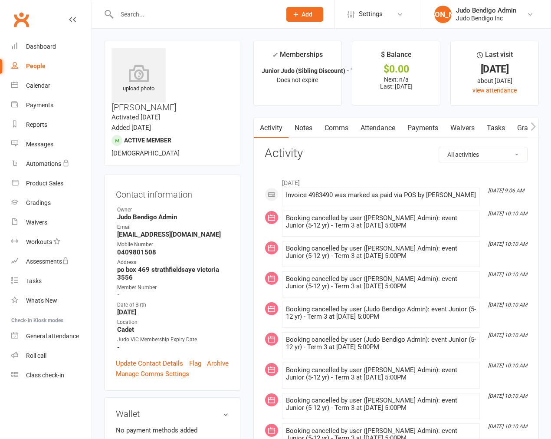
click at [321, 129] on link "Comms" at bounding box center [337, 128] width 36 height 20
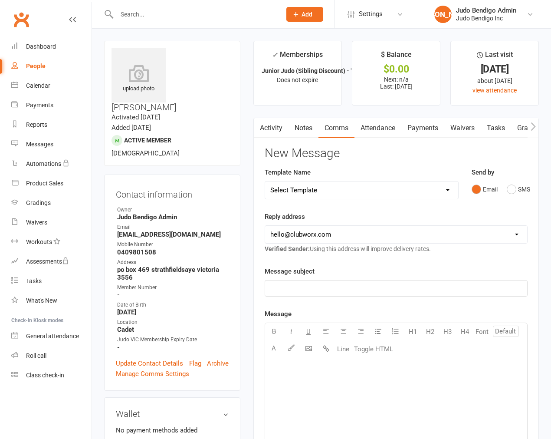
click at [274, 128] on link "Activity" at bounding box center [271, 128] width 35 height 20
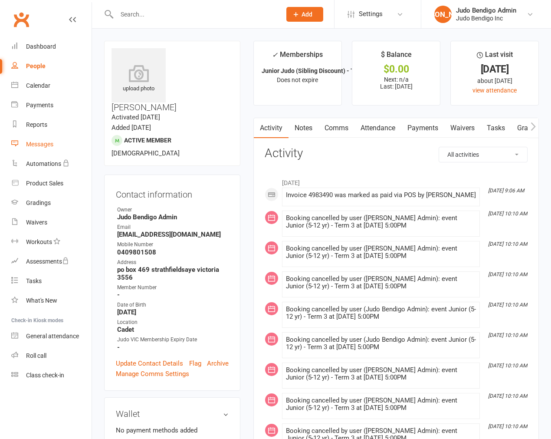
click at [31, 139] on link "Messages" at bounding box center [51, 145] width 80 height 20
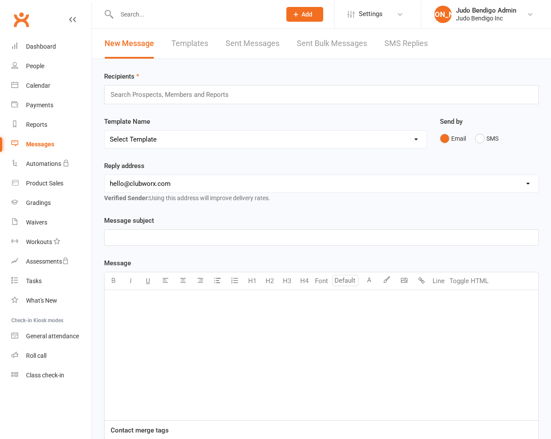
click at [197, 181] on select "[EMAIL_ADDRESS][DOMAIN_NAME]" at bounding box center [322, 183] width 434 height 17
click at [197, 158] on div "Template Name Select Template [SMS] [Default template - review before using] Ap…" at bounding box center [266, 138] width 336 height 44
click at [180, 180] on select "[EMAIL_ADDRESS][DOMAIN_NAME]" at bounding box center [322, 183] width 434 height 17
click at [152, 217] on label "Message subject" at bounding box center [129, 220] width 50 height 10
click at [372, 15] on span "Settings" at bounding box center [371, 14] width 24 height 20
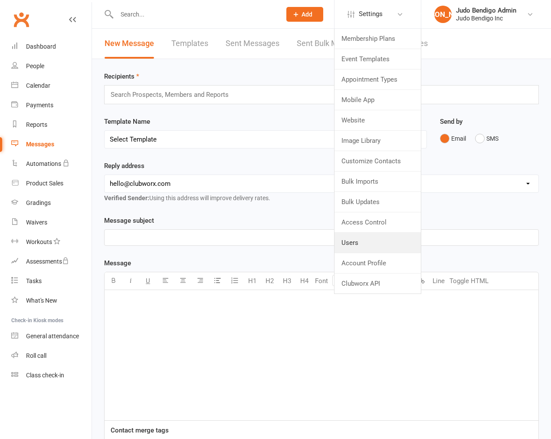
click at [391, 244] on link "Users" at bounding box center [378, 243] width 86 height 20
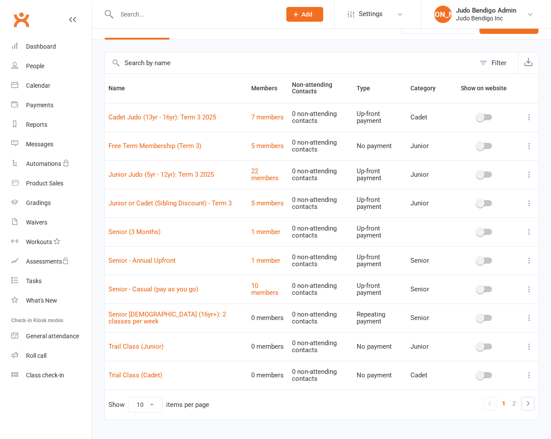
scroll to position [35, 0]
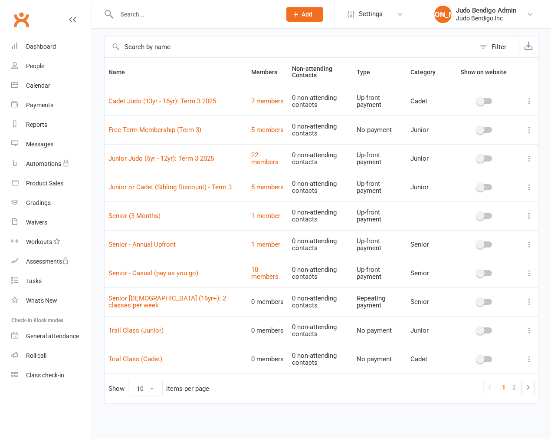
click at [101, 144] on div "Filter Name Members Non-attending Contacts Type Category Show on website Cadet …" at bounding box center [321, 226] width 459 height 404
click at [98, 137] on div "Filter Name Members Non-attending Contacts Type Category Show on website Cadet …" at bounding box center [321, 226] width 459 height 404
click at [99, 255] on div "Filter Name Members Non-attending Contacts Type Category Show on website Cadet …" at bounding box center [321, 226] width 459 height 404
click at [393, 10] on link "Settings" at bounding box center [378, 14] width 60 height 20
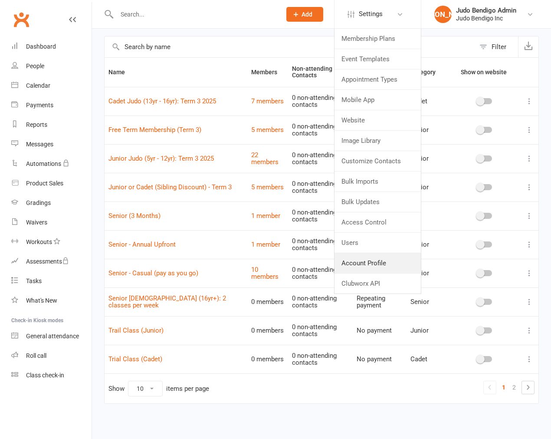
click at [372, 258] on link "Account Profile" at bounding box center [378, 263] width 86 height 20
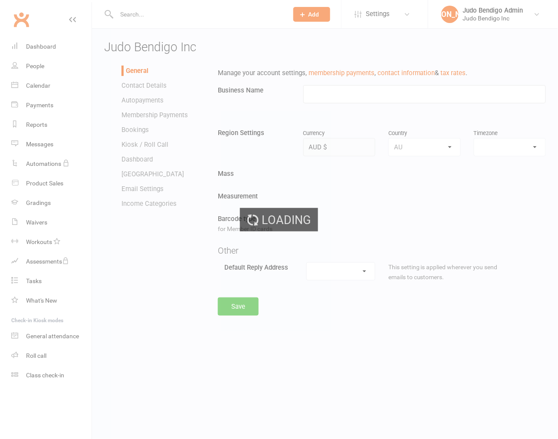
type input "Judo Bendigo Inc"
select select "Australia/Melbourne"
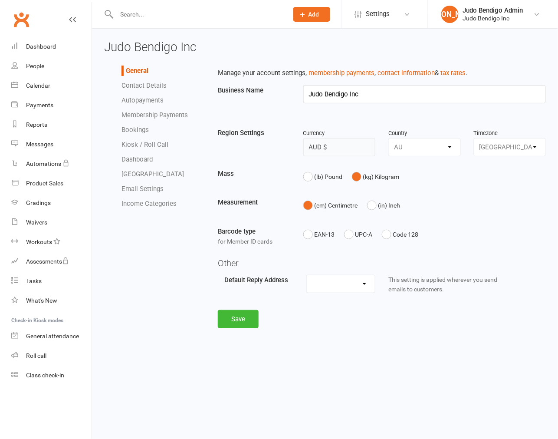
click at [140, 97] on link "Autopayments" at bounding box center [143, 100] width 42 height 8
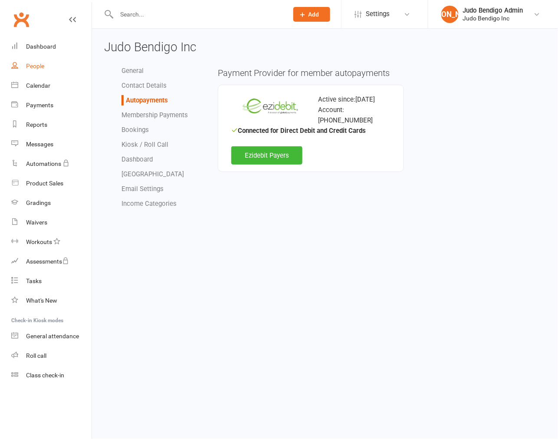
click at [46, 63] on link "People" at bounding box center [51, 66] width 80 height 20
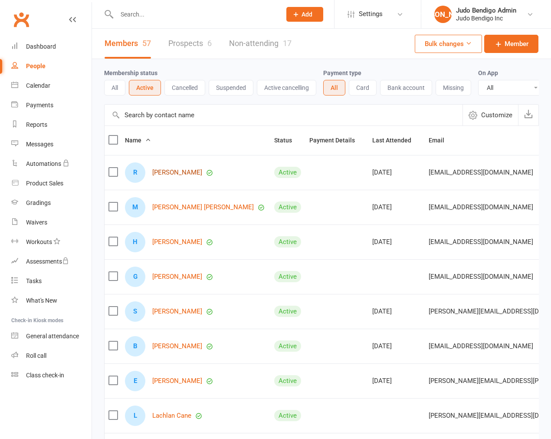
click at [168, 176] on link "[PERSON_NAME]" at bounding box center [177, 172] width 50 height 7
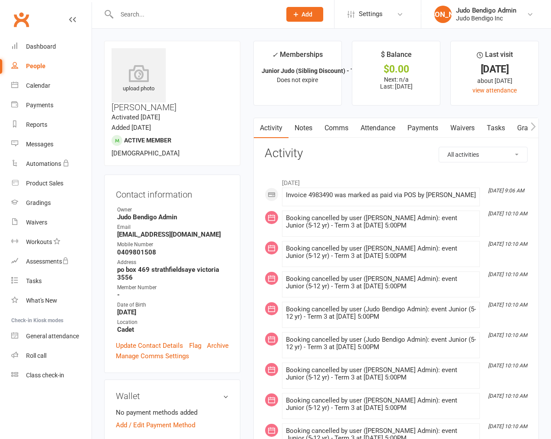
click at [465, 128] on link "Waivers" at bounding box center [463, 128] width 36 height 20
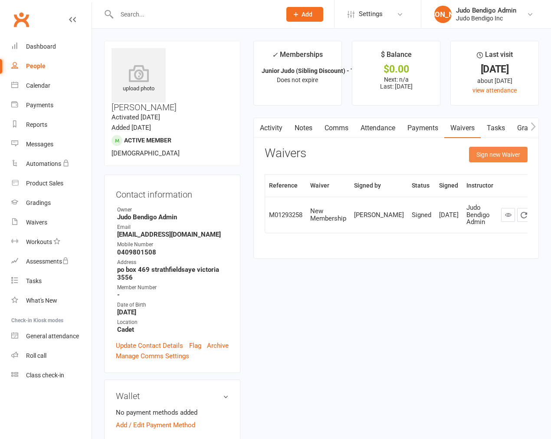
click at [505, 156] on button "Sign new Waiver" at bounding box center [498, 155] width 59 height 16
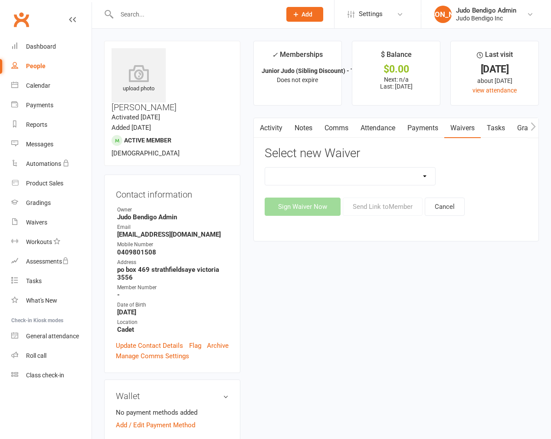
click at [419, 177] on select "Membership Update Form New Membership Trial & New Membership" at bounding box center [350, 176] width 170 height 17
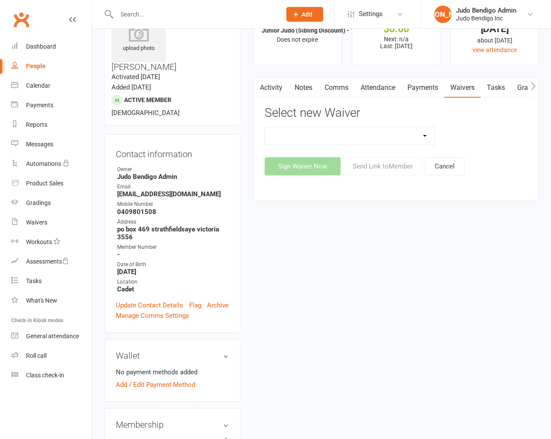
scroll to position [96, 0]
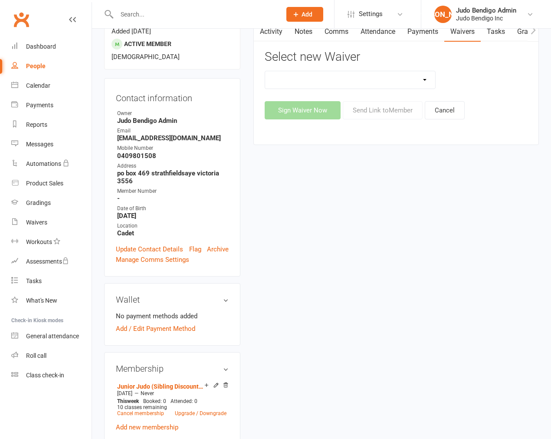
click at [158, 323] on link "Add / Edit Payment Method" at bounding box center [155, 328] width 79 height 10
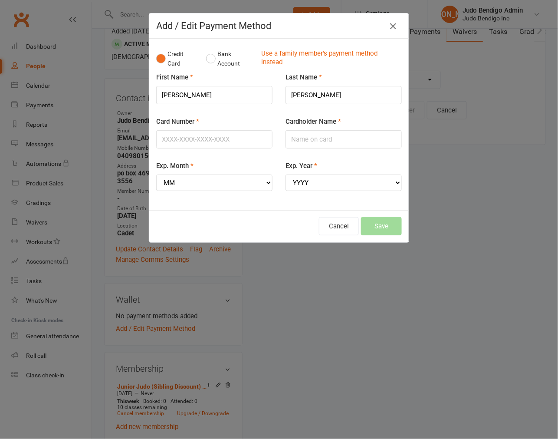
click at [283, 320] on div "Add / Edit Payment Method Credit Card Bank Account Use a family member's paymen…" at bounding box center [279, 219] width 558 height 439
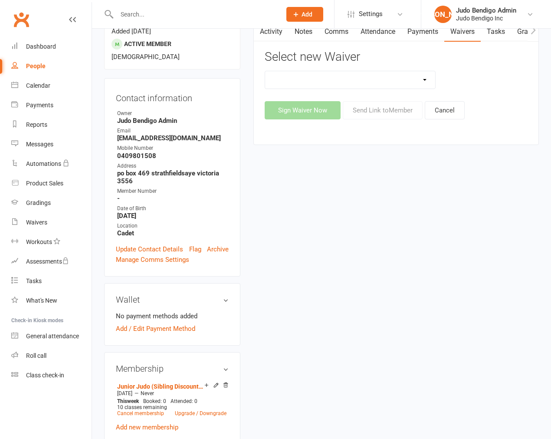
scroll to position [0, 0]
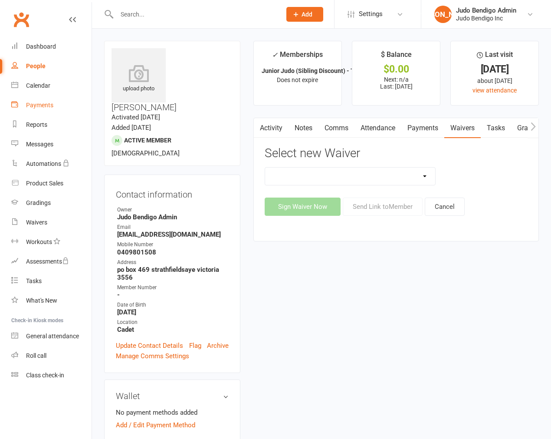
click at [51, 100] on link "Payments" at bounding box center [51, 106] width 80 height 20
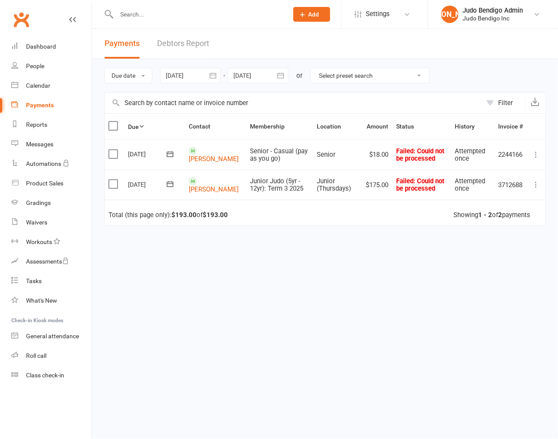
click at [374, 17] on span "Settings" at bounding box center [378, 14] width 24 height 20
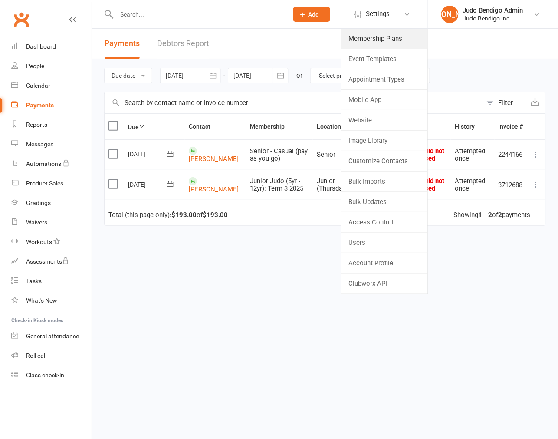
click at [373, 44] on link "Membership Plans" at bounding box center [385, 39] width 86 height 20
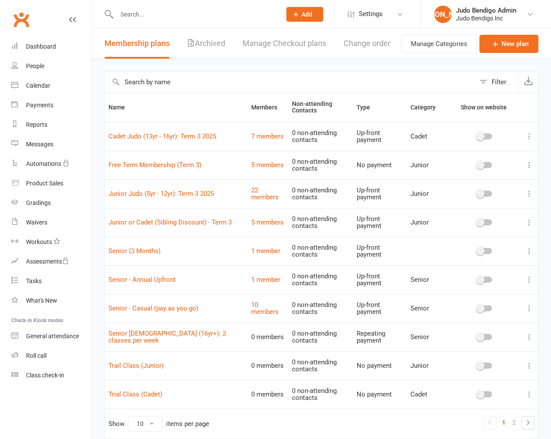
click at [264, 59] on div "Filter Name Members Non-attending Contacts Type Category Show on website Cadet …" at bounding box center [321, 261] width 459 height 404
click at [267, 50] on link "Manage Checkout plans" at bounding box center [285, 44] width 84 height 30
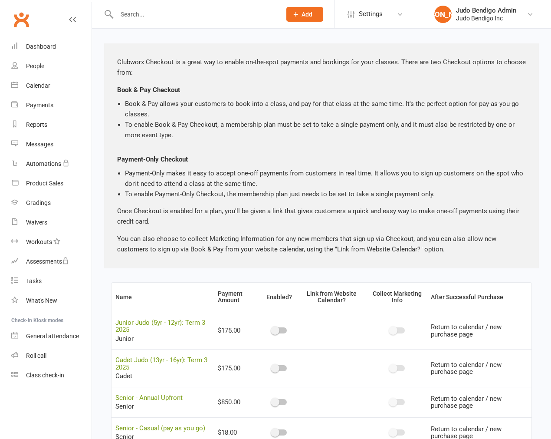
scroll to position [144, 0]
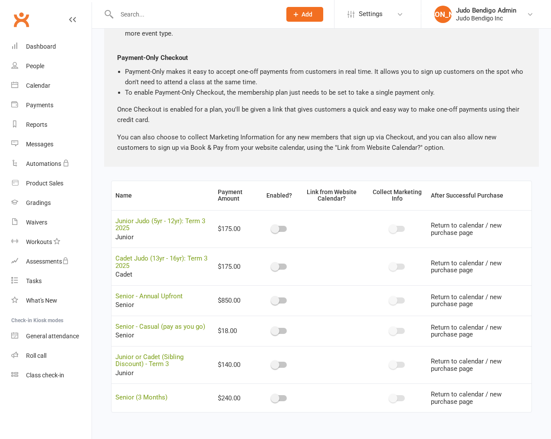
click at [105, 196] on main "Name Payment Amount Enabled? Link from Website Calendar? Collect Marketing Info…" at bounding box center [321, 297] width 435 height 232
click at [102, 200] on div "Clubworx Checkout is a great way to enable on-the-spot payments and bookings fo…" at bounding box center [321, 171] width 459 height 511
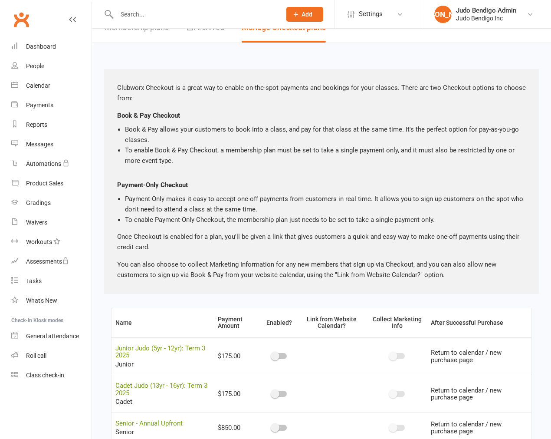
scroll to position [0, 0]
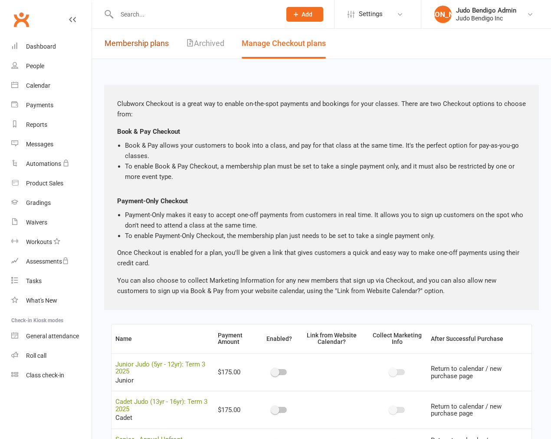
click at [127, 42] on link "Membership plans" at bounding box center [137, 44] width 64 height 30
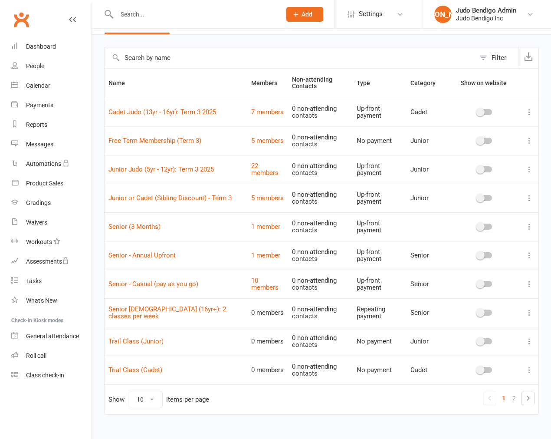
scroll to position [35, 0]
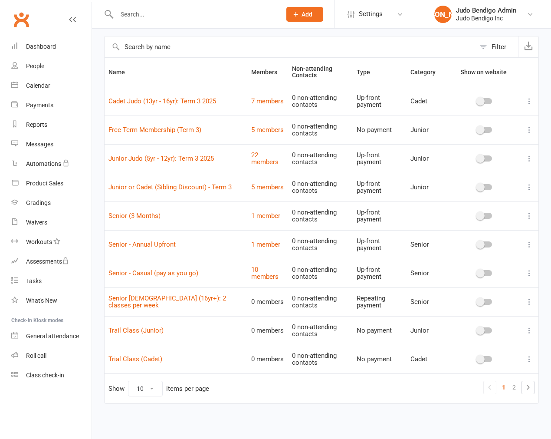
click at [530, 100] on icon at bounding box center [529, 101] width 9 height 9
click at [498, 131] on link "Duplicate" at bounding box center [485, 133] width 86 height 17
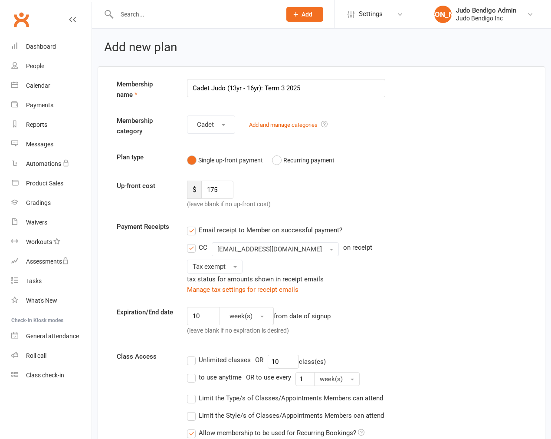
click at [285, 90] on input "Cadet Judo (13yr - 16yr): Term 3 2025" at bounding box center [286, 88] width 198 height 18
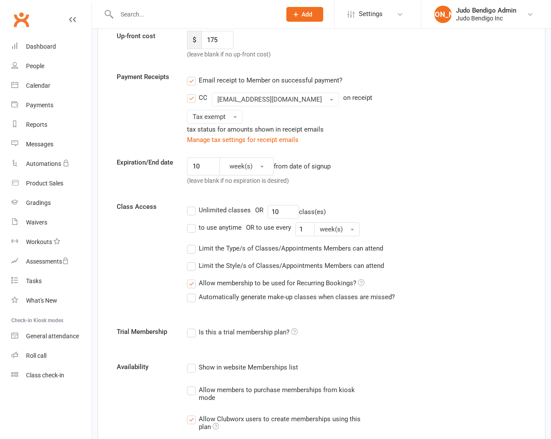
scroll to position [102, 0]
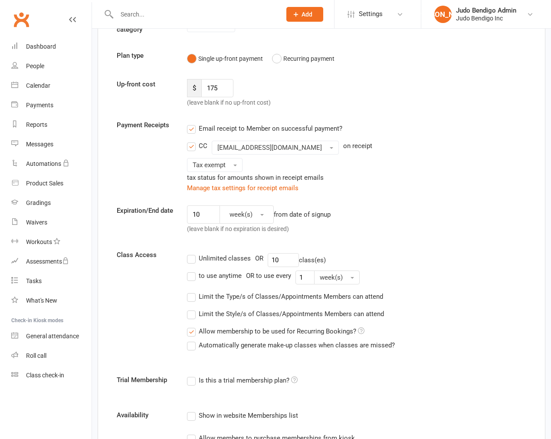
type input "Cadet Judo (13yr - 16yr): Term 4 2025"
click at [193, 128] on label "Email receipt to Member on successful payment?" at bounding box center [264, 128] width 155 height 10
click at [193, 123] on input "Email receipt to Member on successful payment?" at bounding box center [190, 123] width 6 height 0
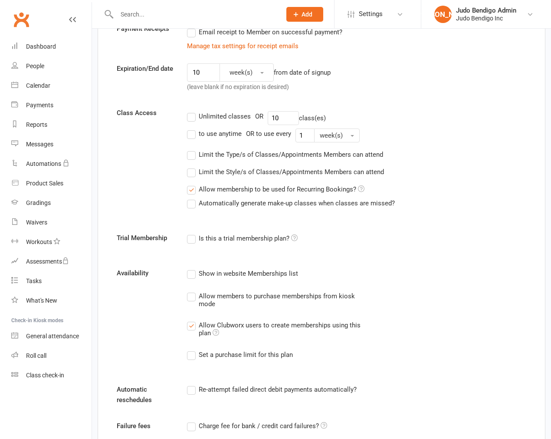
scroll to position [394, 0]
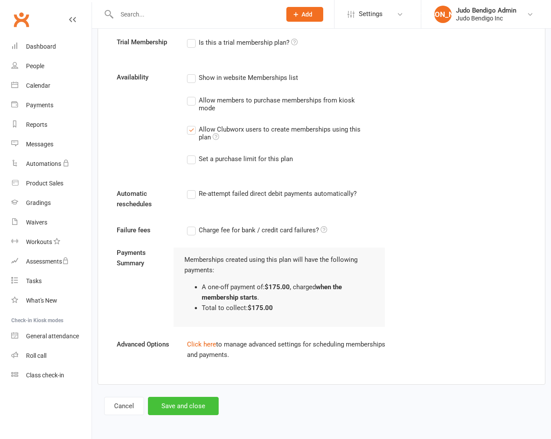
click at [176, 412] on button "Save and close" at bounding box center [183, 406] width 71 height 18
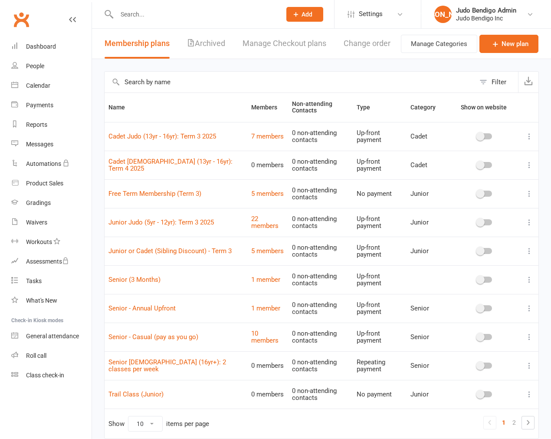
click at [529, 135] on icon at bounding box center [529, 136] width 9 height 9
click at [505, 166] on link "Duplicate" at bounding box center [485, 168] width 86 height 17
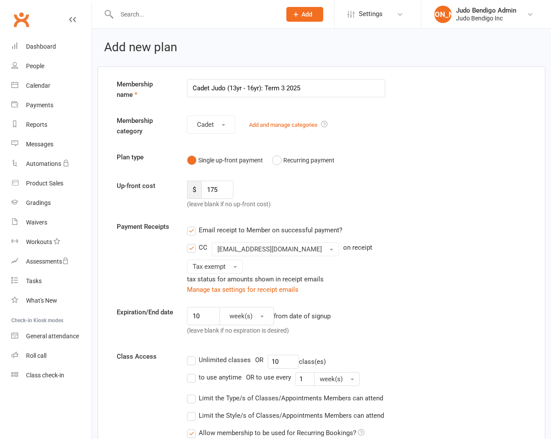
click at [283, 90] on input "Cadet Judo (13yr - 16yr): Term 3 2025" at bounding box center [286, 88] width 198 height 18
type input "Cadet Judo (13yr - 16yr): Term 4 2025"
click at [193, 228] on label "Email receipt to Member on successful payment?" at bounding box center [264, 230] width 155 height 10
click at [193, 225] on input "Email receipt to Member on successful payment?" at bounding box center [190, 225] width 6 height 0
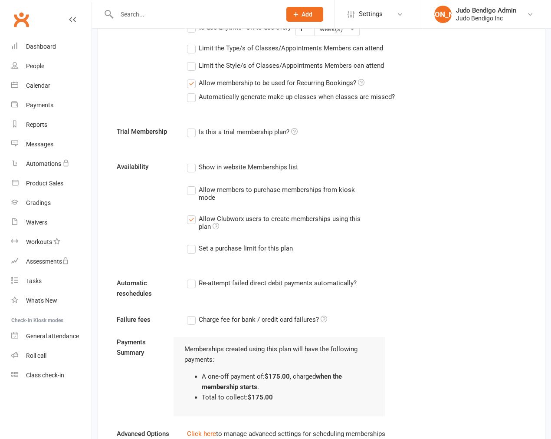
scroll to position [394, 0]
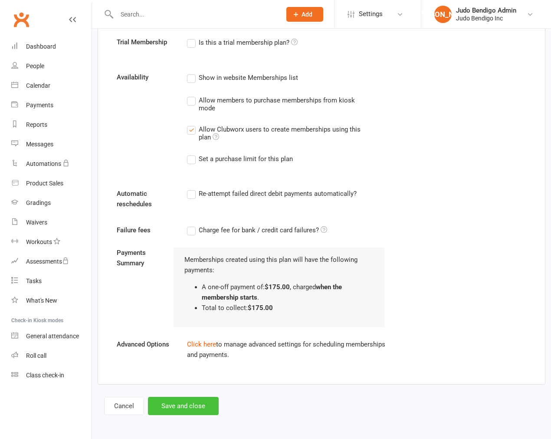
click at [198, 411] on button "Save and close" at bounding box center [183, 406] width 71 height 18
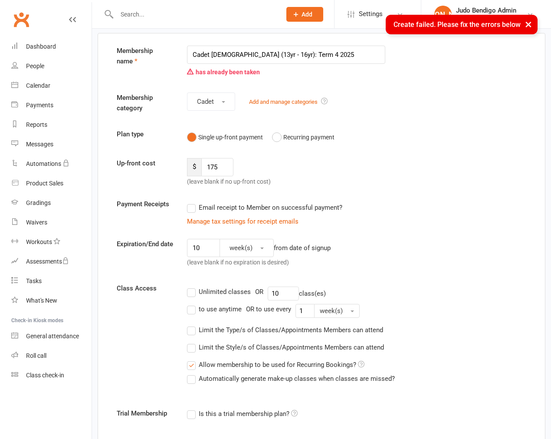
scroll to position [0, 0]
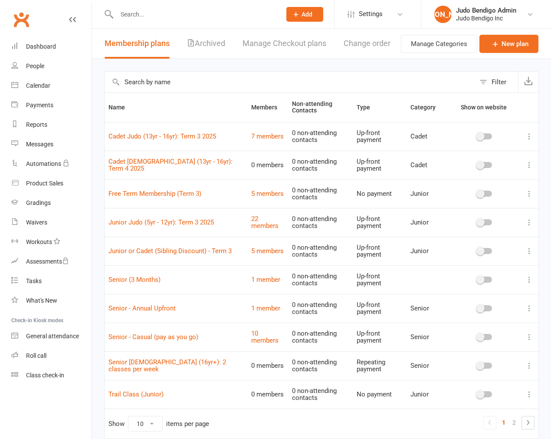
click at [528, 219] on icon at bounding box center [529, 222] width 9 height 9
click at [483, 251] on link "Duplicate" at bounding box center [485, 254] width 86 height 17
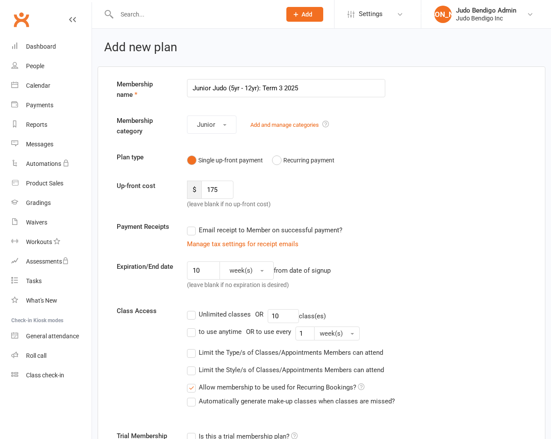
click at [282, 91] on input "Junior Judo (5yr - 12yr): Term 3 2025" at bounding box center [286, 88] width 198 height 18
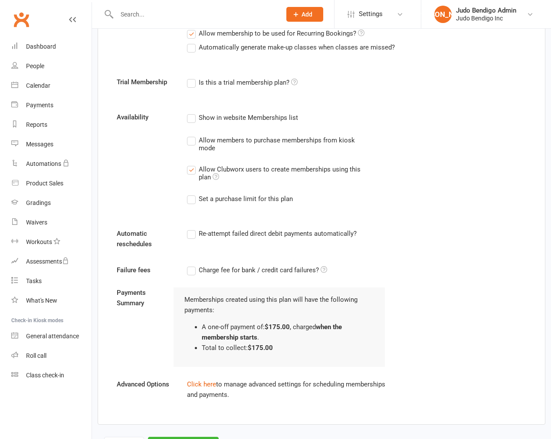
scroll to position [394, 0]
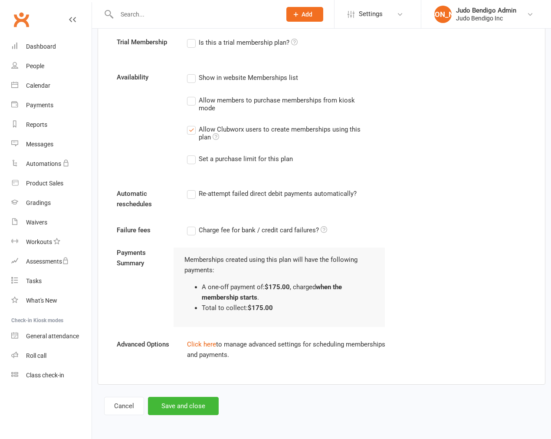
type input "Junior Judo (5yr - 12yr): Term 4 2025"
click at [187, 412] on button "Save and close" at bounding box center [183, 406] width 71 height 18
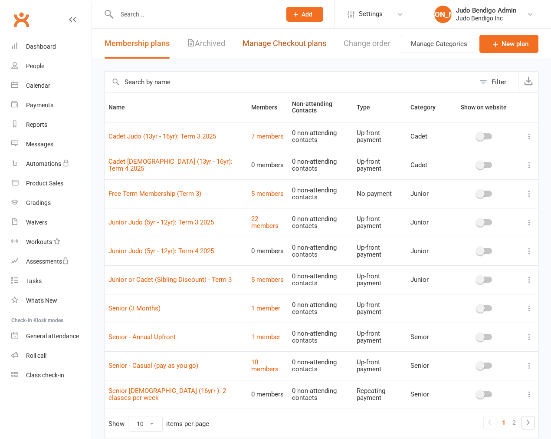
click at [279, 49] on link "Manage Checkout plans" at bounding box center [285, 44] width 84 height 30
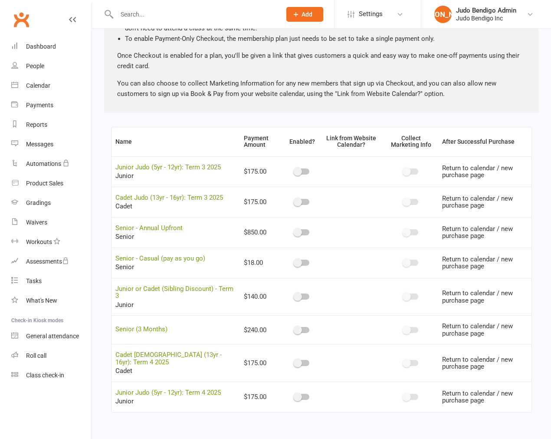
scroll to position [219, 0]
click at [295, 394] on div at bounding box center [302, 397] width 15 height 6
click at [295, 396] on input "checkbox" at bounding box center [295, 396] width 0 height 0
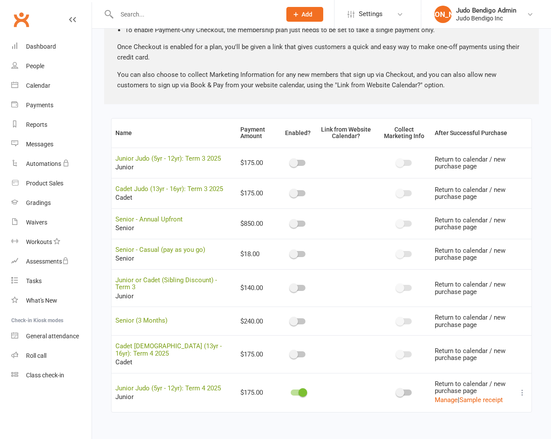
scroll to position [221, 0]
click at [524, 393] on icon at bounding box center [522, 392] width 9 height 9
click at [492, 416] on link "Copy direct link to clipboard" at bounding box center [473, 424] width 96 height 17
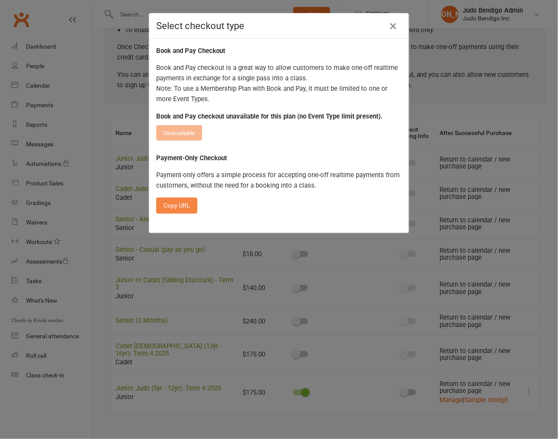
click at [166, 208] on button "Copy URL" at bounding box center [176, 206] width 41 height 16
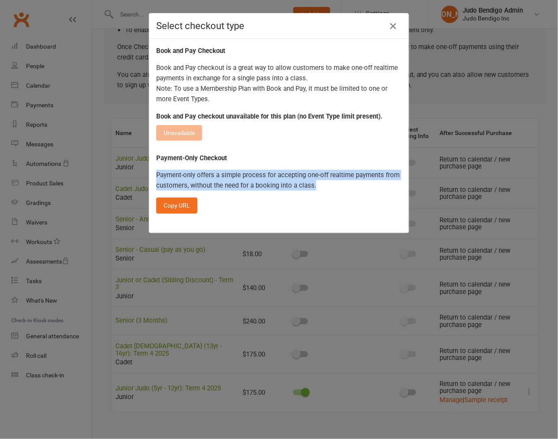
drag, startPoint x: 313, startPoint y: 187, endPoint x: 153, endPoint y: 175, distance: 159.8
click at [156, 175] on p "Payment-only offers a simple process for accepting one-off realtime payments fr…" at bounding box center [279, 180] width 246 height 21
click at [388, 22] on icon "button" at bounding box center [393, 26] width 10 height 10
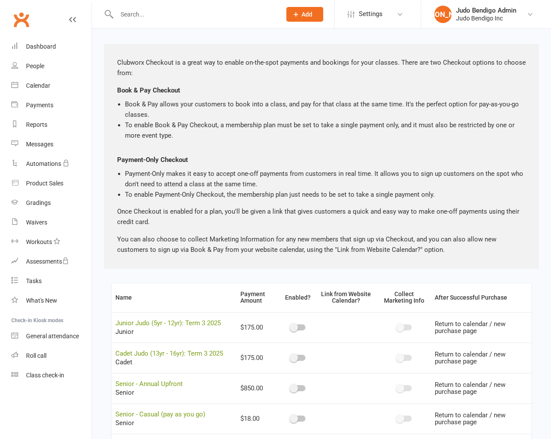
scroll to position [0, 0]
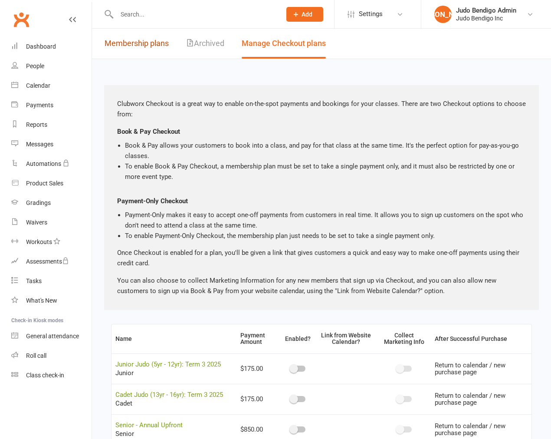
click at [132, 55] on link "Membership plans" at bounding box center [137, 44] width 64 height 30
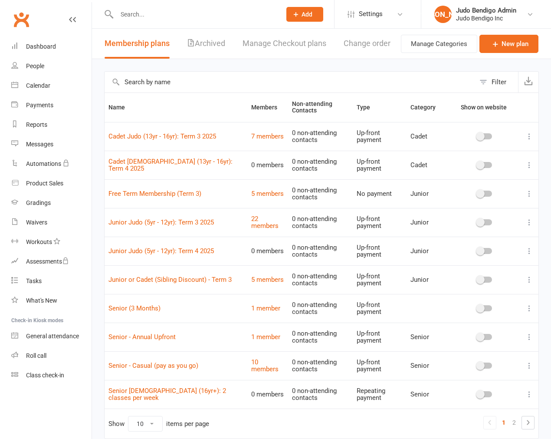
scroll to position [35, 0]
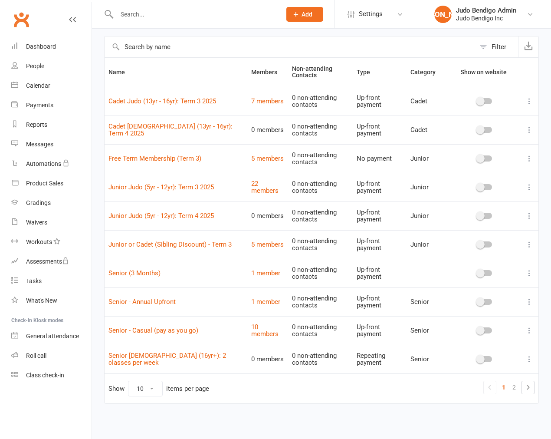
click at [514, 385] on link "2" at bounding box center [514, 387] width 10 height 12
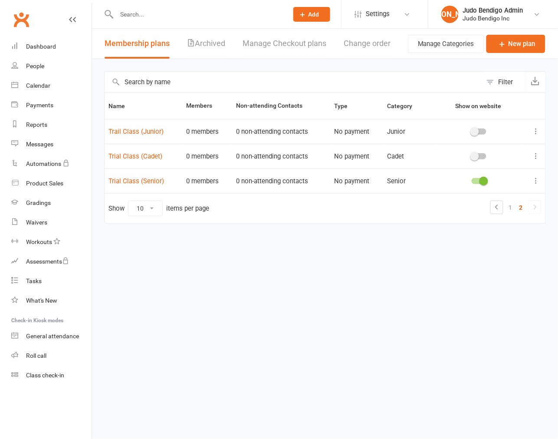
click at [511, 206] on link "1" at bounding box center [511, 207] width 10 height 12
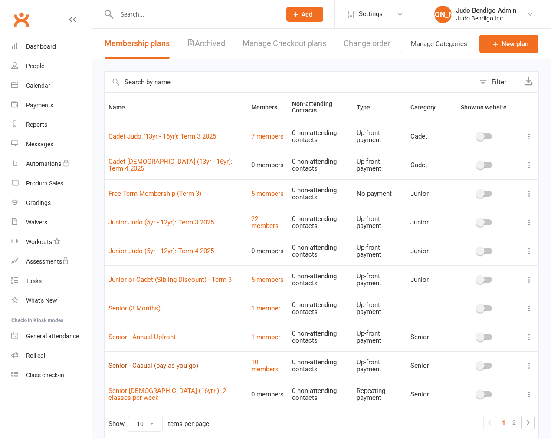
click at [151, 363] on link "Senior - Casual (pay as you go)" at bounding box center [154, 366] width 90 height 8
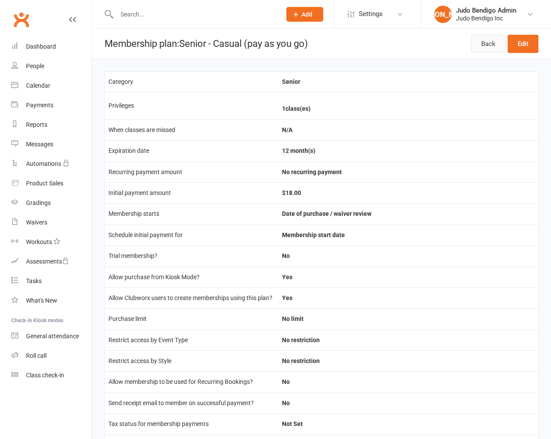
click at [478, 42] on link "Back" at bounding box center [489, 44] width 34 height 18
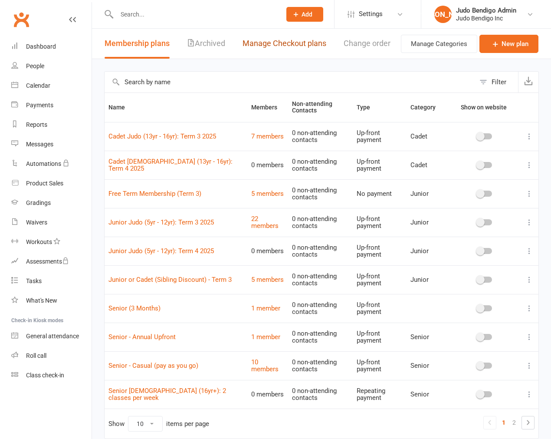
click at [275, 41] on link "Manage Checkout plans" at bounding box center [285, 44] width 84 height 30
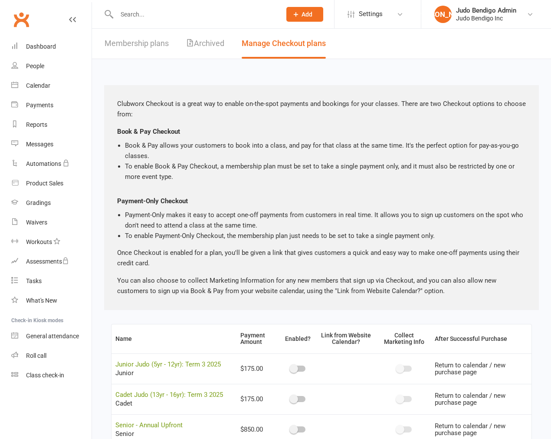
scroll to position [193, 0]
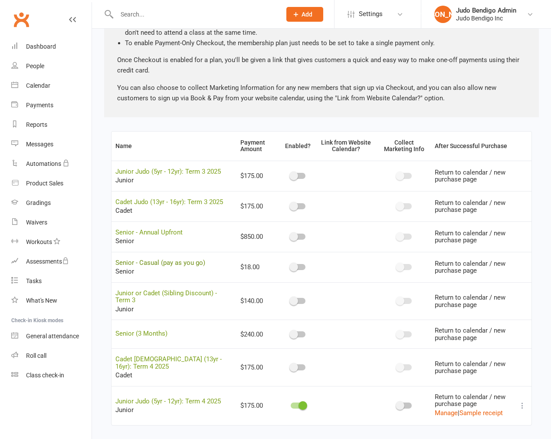
click at [153, 267] on link "Senior - Casual (pay as you go)" at bounding box center [160, 263] width 90 height 8
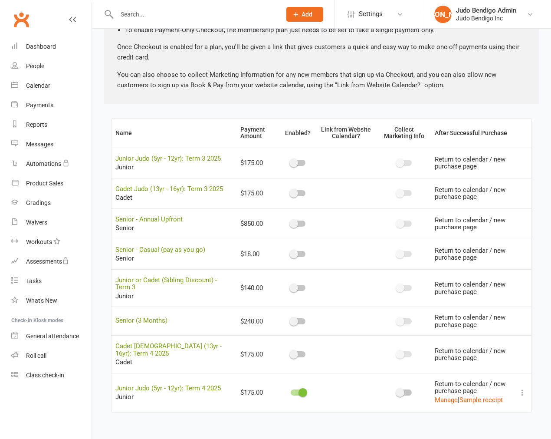
scroll to position [221, 0]
click at [291, 254] on div at bounding box center [298, 254] width 15 height 6
click at [291, 253] on input "checkbox" at bounding box center [291, 253] width 0 height 0
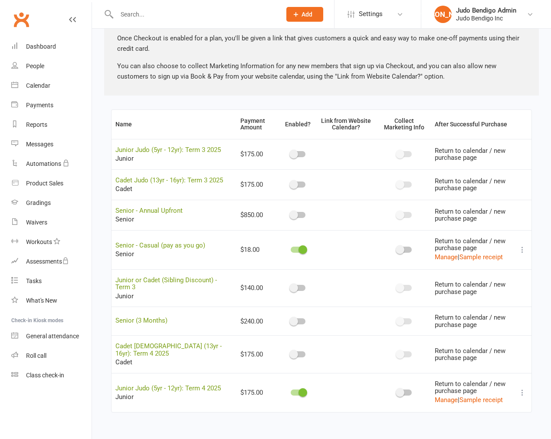
click at [519, 253] on button at bounding box center [523, 249] width 10 height 10
click at [505, 275] on link "Copy direct link to clipboard" at bounding box center [473, 281] width 96 height 17
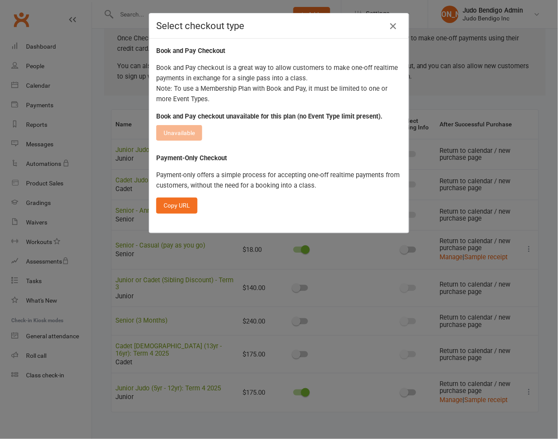
click at [241, 153] on div "Payment-Only Checkout Payment-only offers a simple process for accepting one-of…" at bounding box center [279, 183] width 246 height 60
click at [241, 152] on div "Book and Pay Checkout Book and Pay checkout is a great way to allow customers t…" at bounding box center [279, 136] width 260 height 194
click at [255, 153] on div "Payment-Only Checkout Payment-only offers a simple process for accepting one-of…" at bounding box center [279, 183] width 246 height 60
click at [105, 179] on div "Select checkout type Book and Pay Checkout Book and Pay checkout is a great way…" at bounding box center [279, 219] width 558 height 439
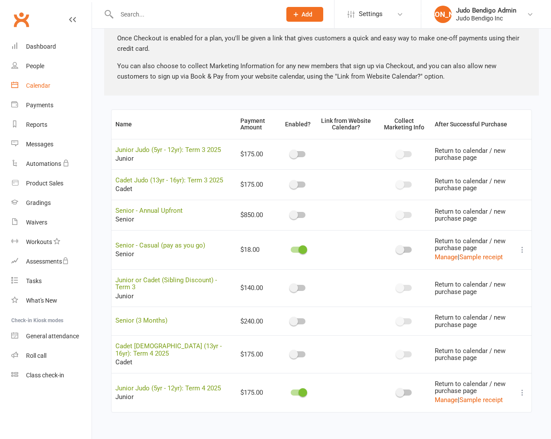
click at [36, 85] on div "Calendar" at bounding box center [38, 85] width 24 height 7
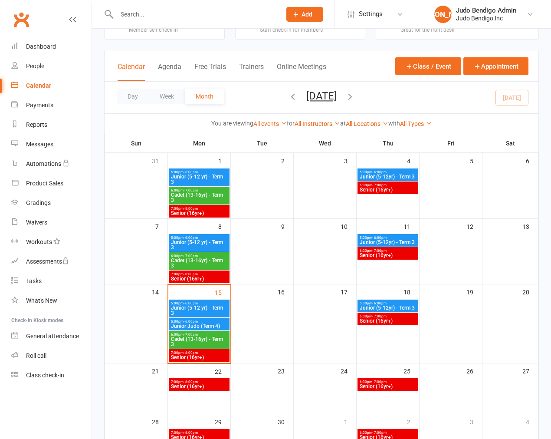
scroll to position [48, 0]
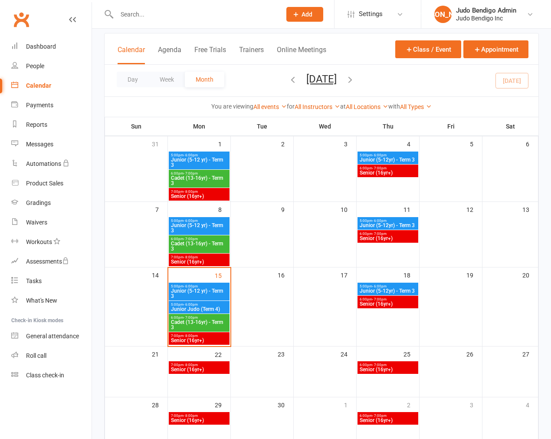
click at [183, 261] on span "Senior (16yr+)" at bounding box center [199, 261] width 57 height 5
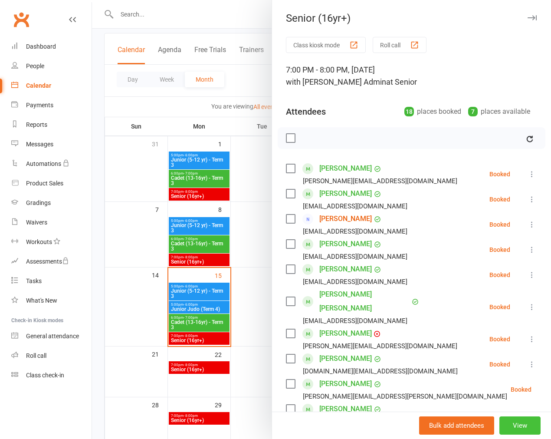
click at [515, 419] on button "View" at bounding box center [520, 425] width 41 height 18
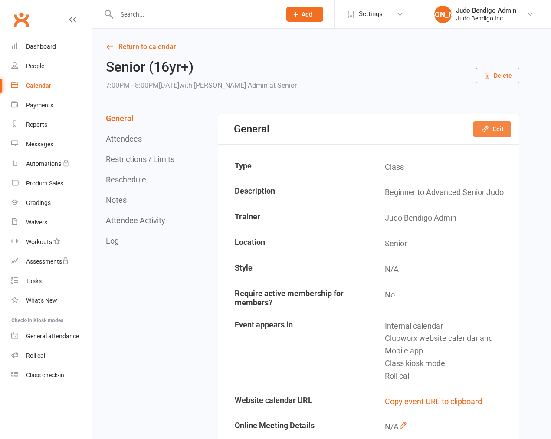
click at [489, 129] on icon "button" at bounding box center [485, 129] width 9 height 9
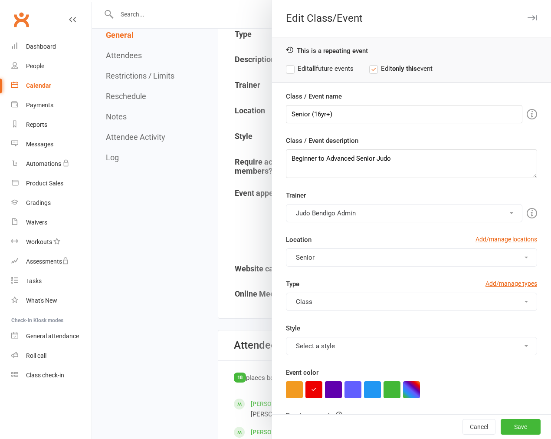
scroll to position [145, 0]
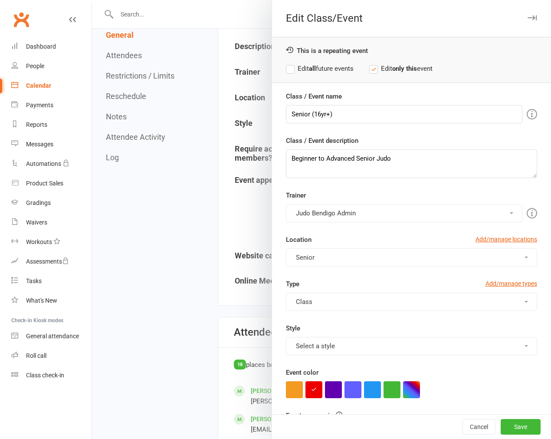
click at [402, 424] on button "Class kiosk mode, Roll call, Clubworx website calendar and Mobile app" at bounding box center [411, 433] width 251 height 18
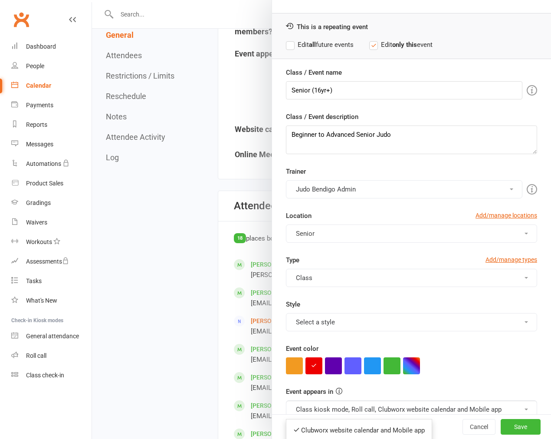
scroll to position [337, 0]
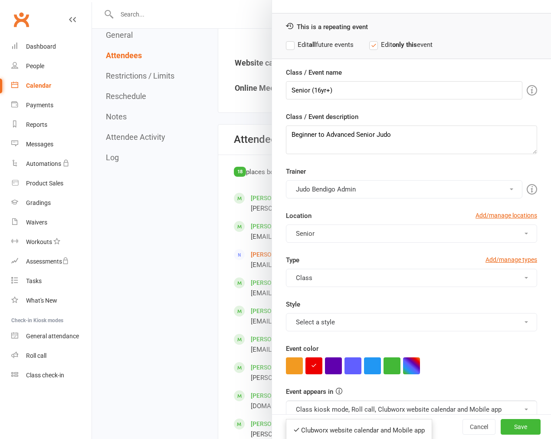
drag, startPoint x: 185, startPoint y: 262, endPoint x: 189, endPoint y: 236, distance: 26.8
click at [185, 259] on div at bounding box center [321, 219] width 459 height 439
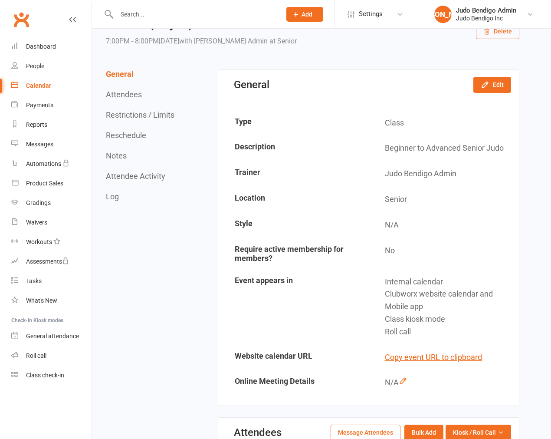
scroll to position [0, 0]
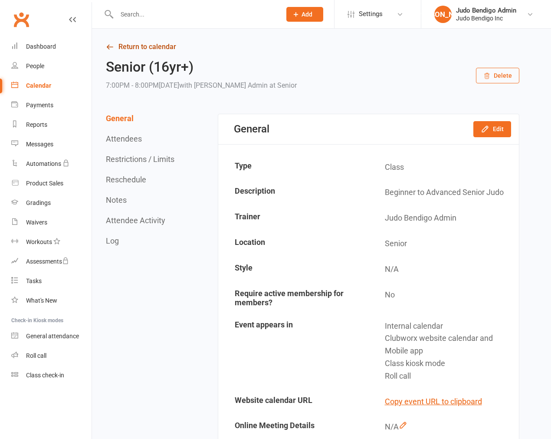
click at [132, 50] on link "Return to calendar" at bounding box center [313, 47] width 414 height 12
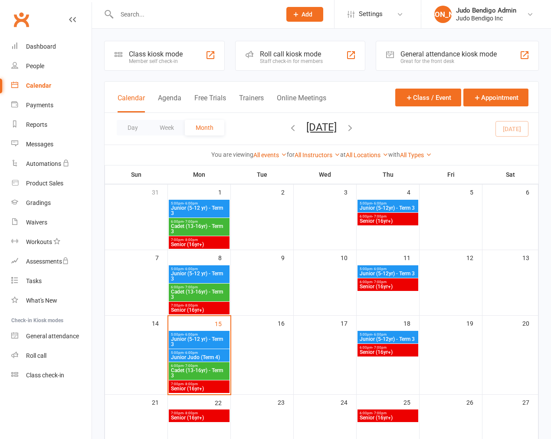
scroll to position [96, 0]
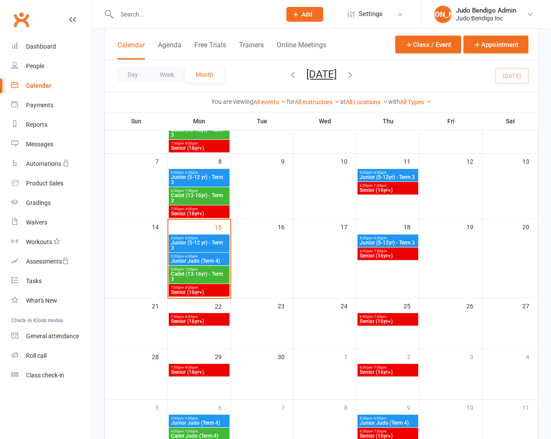
click at [386, 257] on span "Senior (16yr+)" at bounding box center [388, 255] width 57 height 5
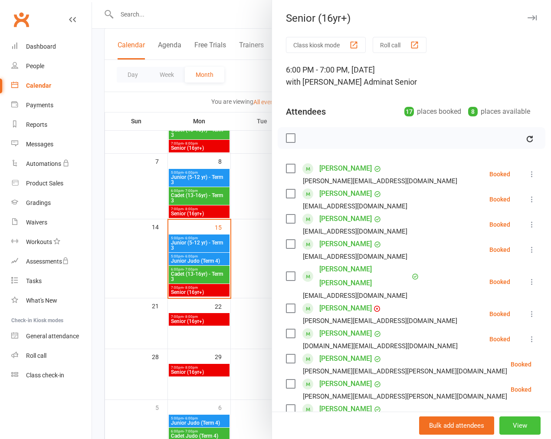
click at [516, 425] on button "View" at bounding box center [520, 425] width 41 height 18
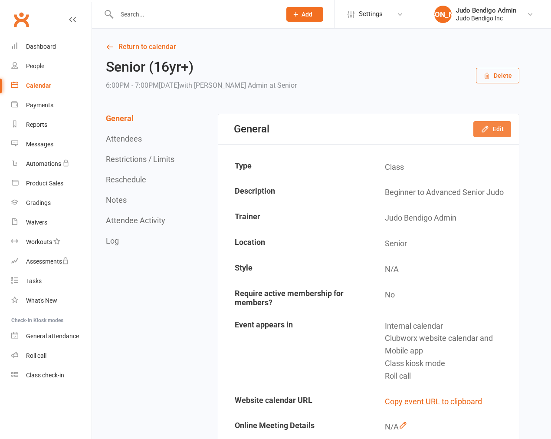
click at [498, 128] on button "Edit" at bounding box center [493, 129] width 38 height 16
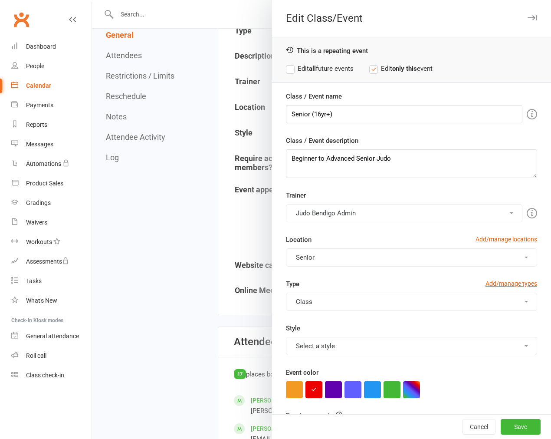
scroll to position [145, 0]
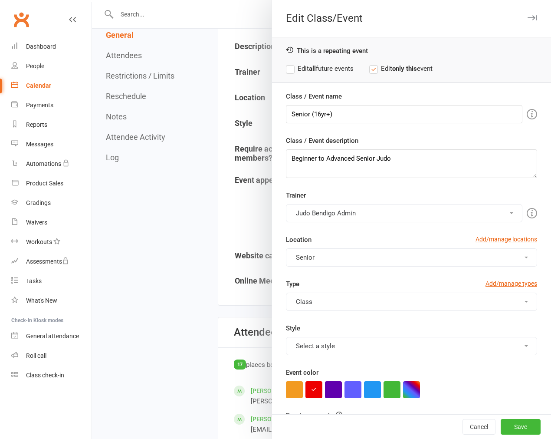
click at [381, 424] on button "Class kiosk mode, Roll call, Clubworx website calendar and Mobile app" at bounding box center [411, 433] width 251 height 18
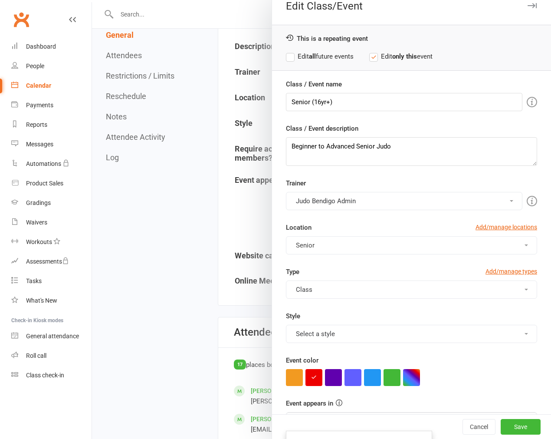
scroll to position [24, 0]
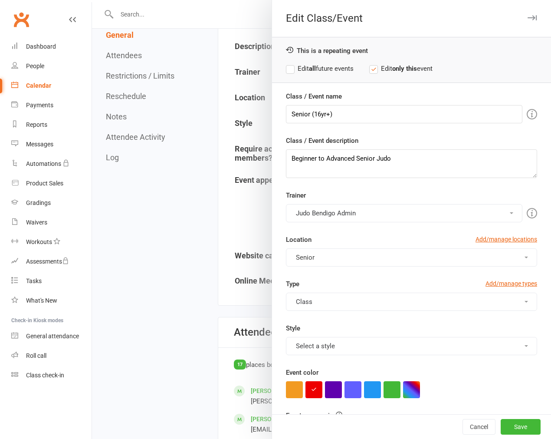
click at [345, 67] on label "Edit all future events" at bounding box center [320, 68] width 68 height 10
click at [522, 420] on button "Save" at bounding box center [521, 427] width 40 height 16
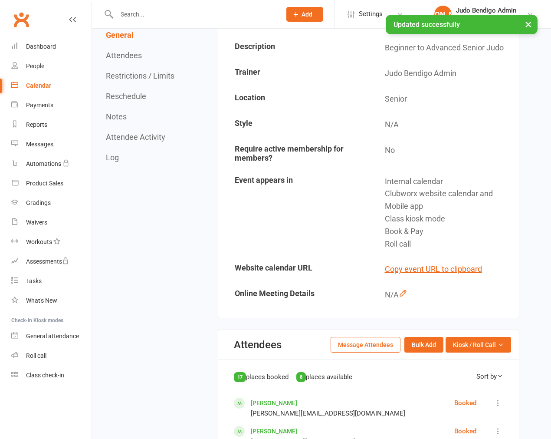
click at [389, 230] on div "Book & Pay" at bounding box center [449, 231] width 128 height 13
drag, startPoint x: 418, startPoint y: 227, endPoint x: 450, endPoint y: 227, distance: 32.1
click at [450, 227] on div "Book & Pay" at bounding box center [449, 231] width 128 height 13
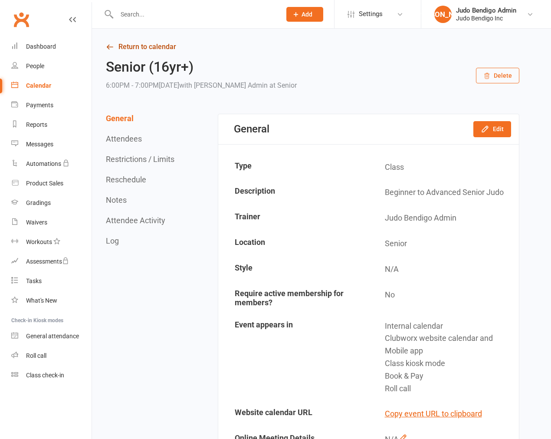
click at [139, 49] on link "Return to calendar" at bounding box center [313, 47] width 414 height 12
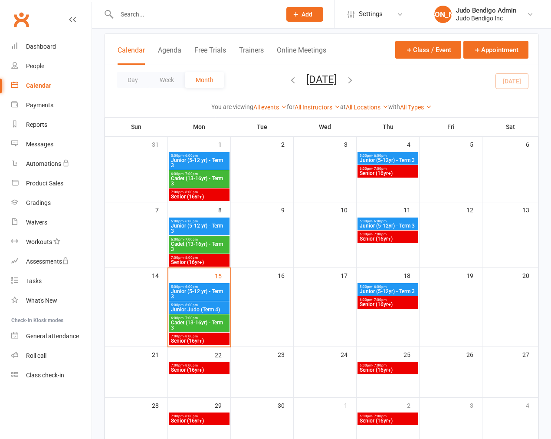
scroll to position [48, 0]
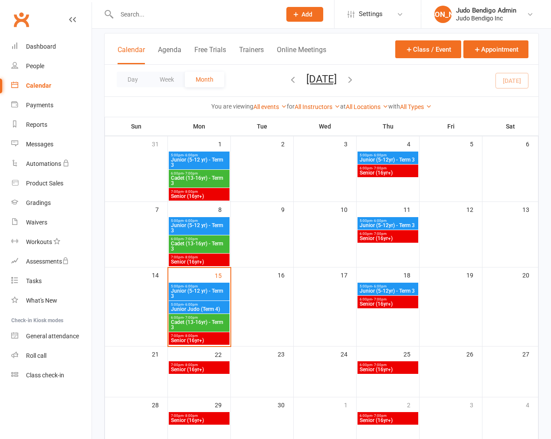
click at [361, 23] on span "Settings" at bounding box center [371, 14] width 24 height 20
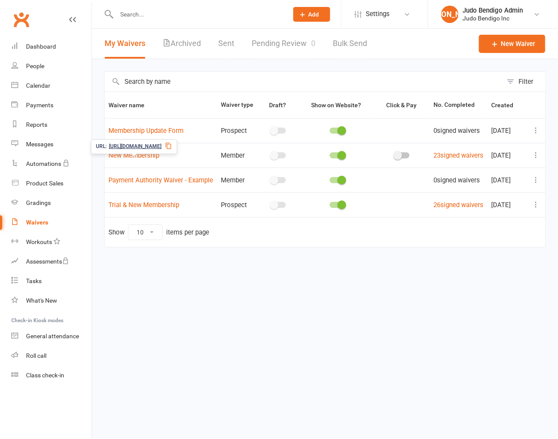
click at [172, 146] on icon at bounding box center [168, 145] width 7 height 7
click at [172, 145] on icon at bounding box center [168, 145] width 7 height 7
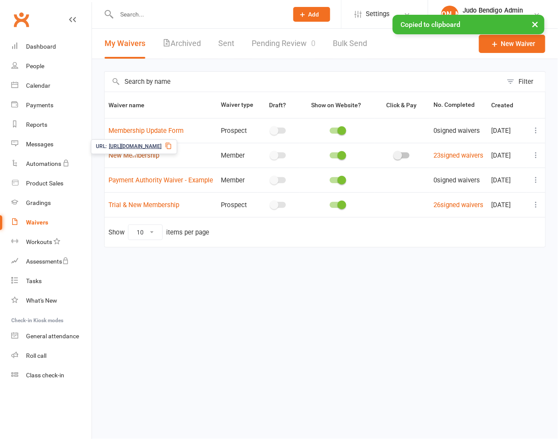
click at [125, 159] on link "New Membership" at bounding box center [134, 156] width 51 height 8
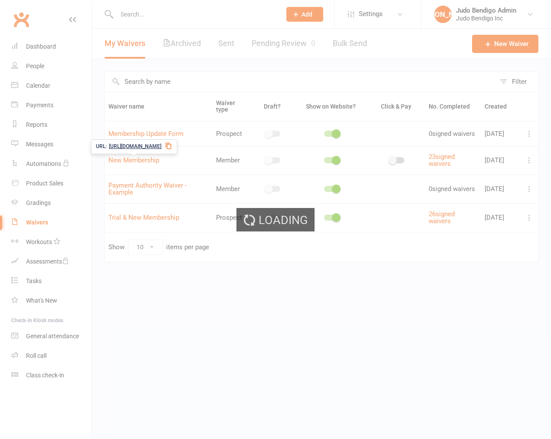
select select "applies_to_all_signees"
select select "copy_answers_for_all_signees"
select select "select"
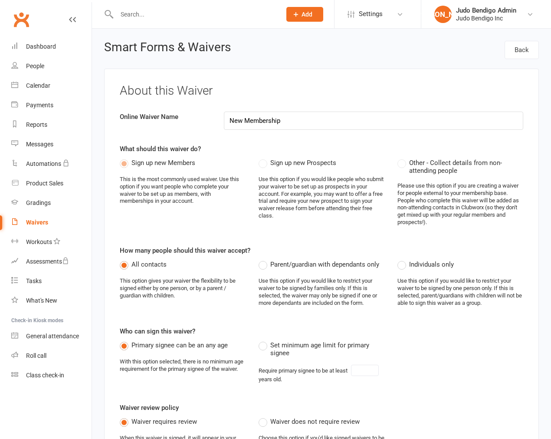
click at [36, 225] on div "Waivers" at bounding box center [37, 222] width 22 height 7
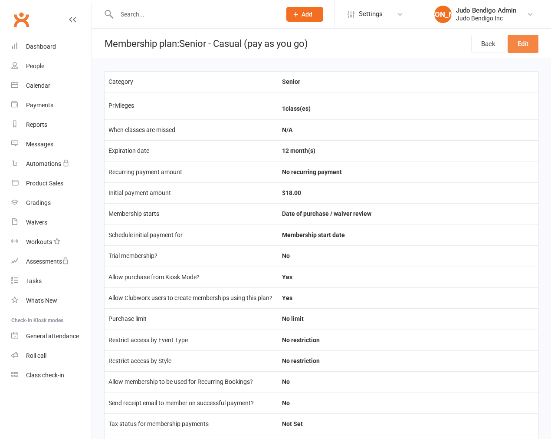
click at [522, 42] on link "Edit" at bounding box center [523, 44] width 31 height 18
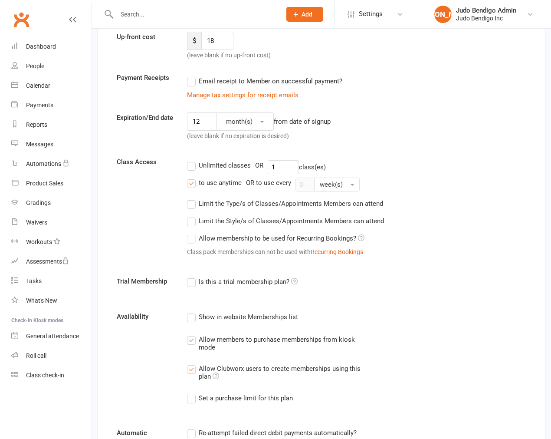
scroll to position [145, 0]
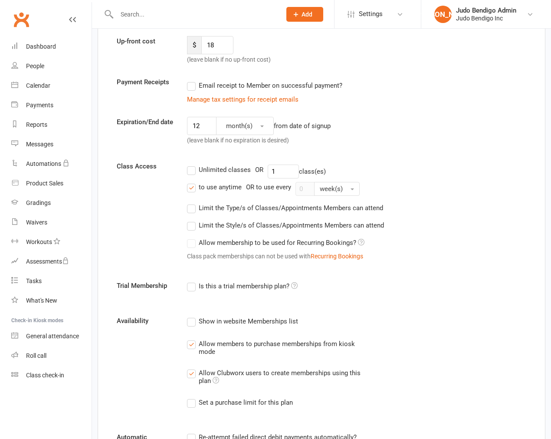
click at [189, 214] on div "Limit the Type/s of Classes/Appointments Members can attend Select Types Class …" at bounding box center [353, 207] width 346 height 17
click at [191, 211] on label "Limit the Type/s of Classes/Appointments Members can attend" at bounding box center [285, 208] width 196 height 10
click at [191, 203] on input "Limit the Type/s of Classes/Appointments Members can attend" at bounding box center [190, 203] width 6 height 0
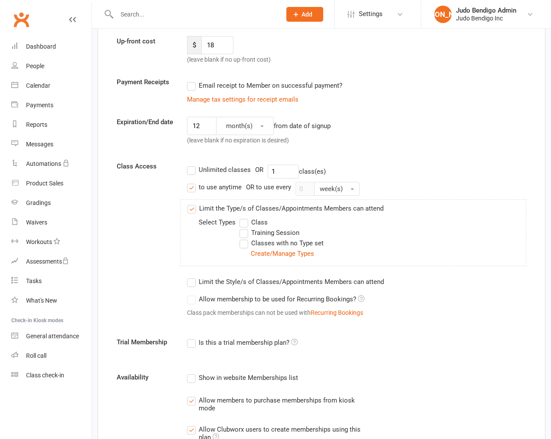
click at [244, 244] on label "Classes with no Type set" at bounding box center [282, 243] width 84 height 10
click at [244, 238] on input "Classes with no Type set" at bounding box center [243, 238] width 6 height 0
click at [188, 282] on label "Limit the Style/s of Classes/Appointments Members can attend" at bounding box center [285, 282] width 197 height 10
click at [188, 277] on input "Limit the Style/s of Classes/Appointments Members can attend" at bounding box center [190, 277] width 6 height 0
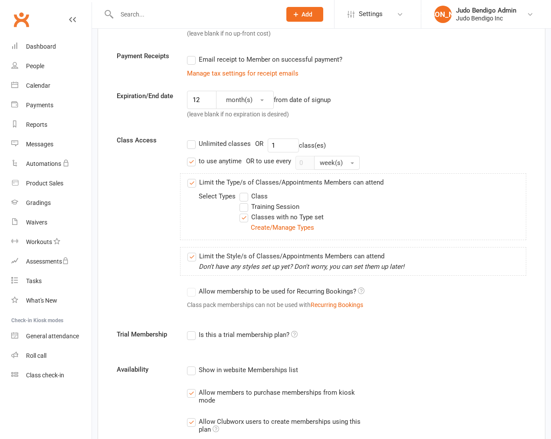
scroll to position [193, 0]
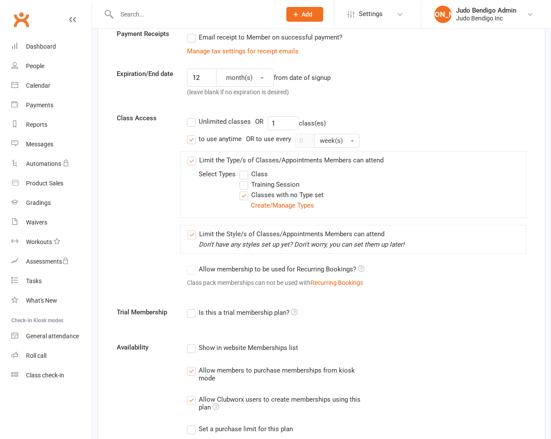
click at [192, 233] on label "Limit the Style/s of Classes/Appointments Members can attend" at bounding box center [286, 234] width 197 height 10
click at [192, 229] on input "Limit the Style/s of Classes/Appointments Members can attend" at bounding box center [191, 229] width 6 height 0
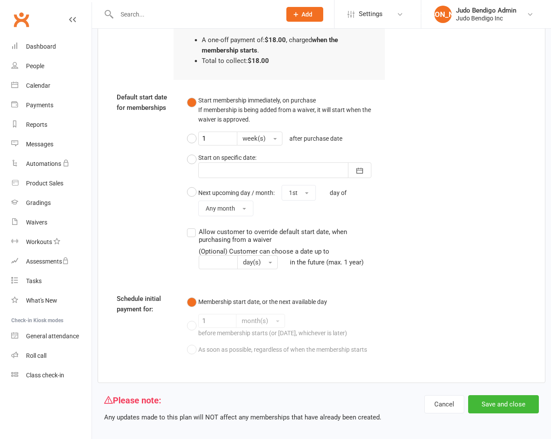
scroll to position [699, 0]
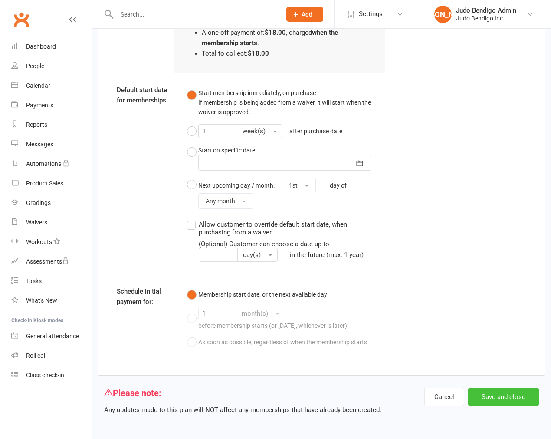
click at [502, 399] on button "Save and close" at bounding box center [504, 397] width 71 height 18
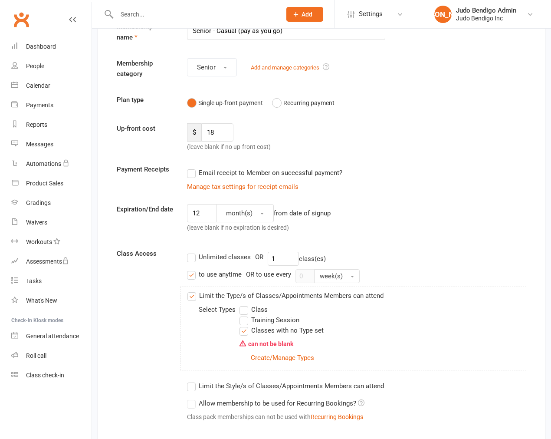
scroll to position [145, 0]
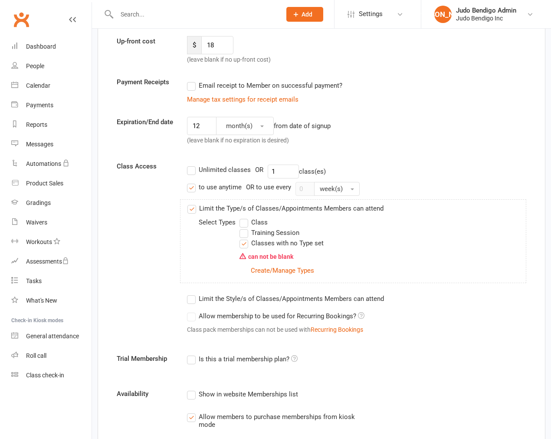
click at [242, 232] on label "Training Session" at bounding box center [270, 233] width 60 height 10
click at [242, 228] on input "Training Session" at bounding box center [243, 228] width 6 height 0
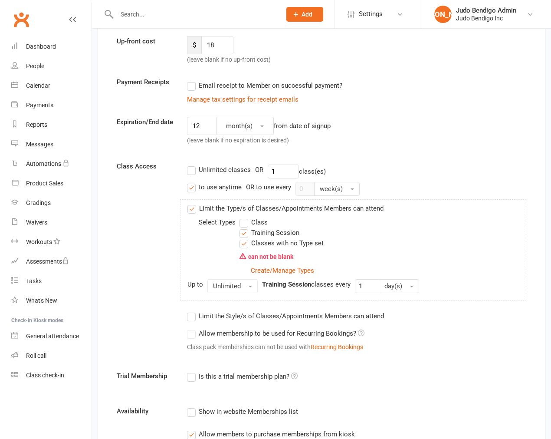
click at [244, 221] on label "Class" at bounding box center [254, 222] width 28 height 10
click at [244, 217] on input "Class" at bounding box center [243, 217] width 6 height 0
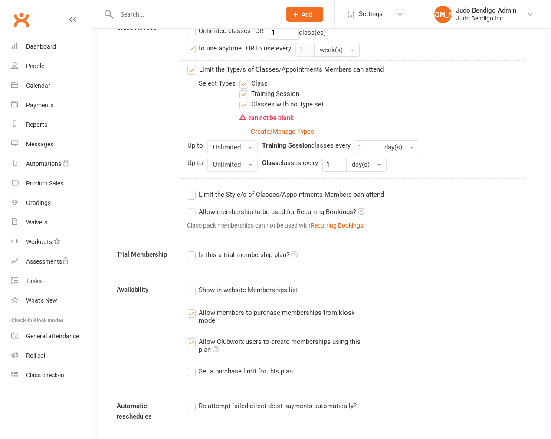
scroll to position [289, 0]
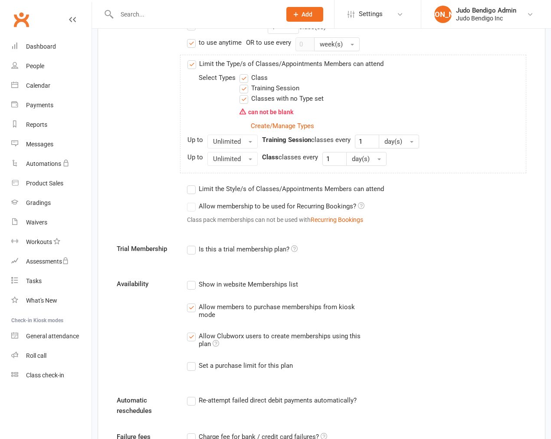
click at [232, 131] on div "Select Types Class Training Session Classes with no Type set can not be blank C…" at bounding box center [357, 102] width 339 height 58
click at [231, 139] on span "Unlimited" at bounding box center [227, 142] width 28 height 8
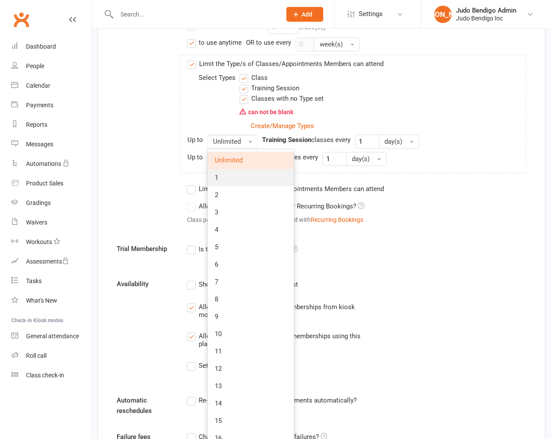
click at [231, 179] on link "1" at bounding box center [251, 177] width 86 height 17
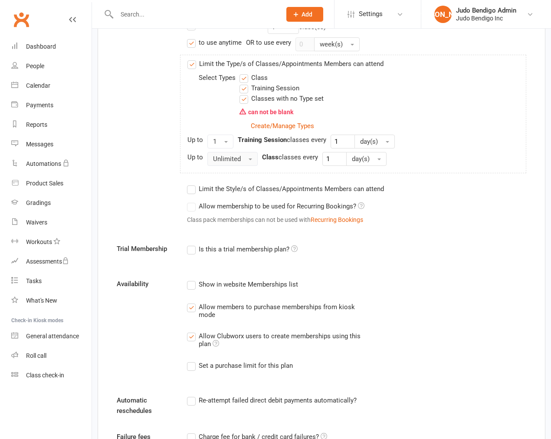
click at [231, 156] on span "Unlimited" at bounding box center [227, 159] width 28 height 8
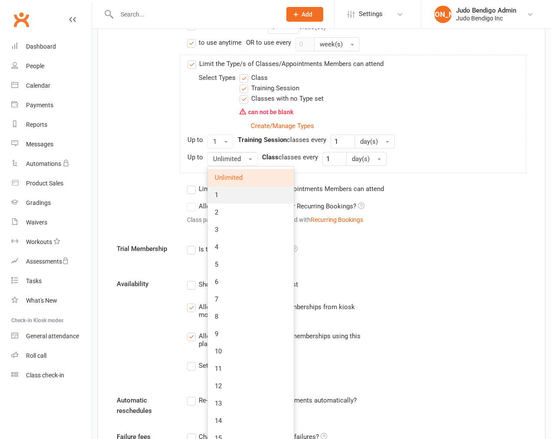
click at [231, 194] on link "1" at bounding box center [251, 194] width 86 height 17
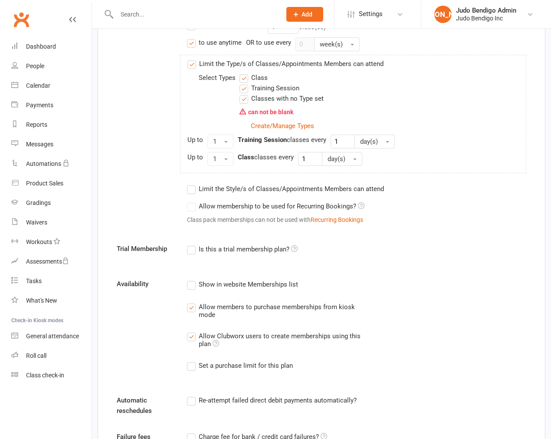
click at [129, 175] on div "Class Access Unlimited classes OR 1 class(es) to use anytime OR to use every 0 …" at bounding box center [321, 123] width 423 height 215
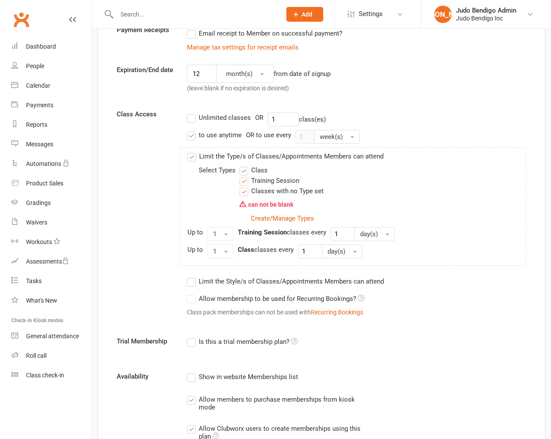
scroll to position [193, 0]
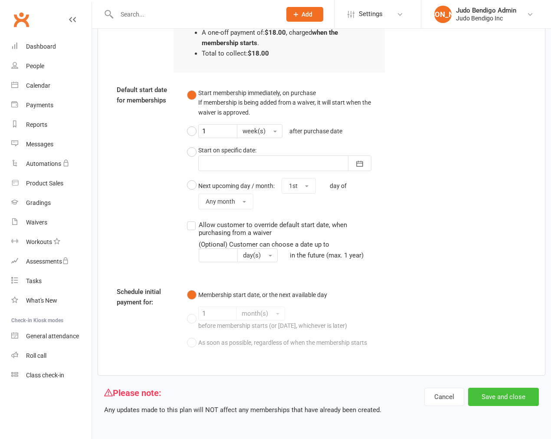
click at [514, 396] on button "Save and close" at bounding box center [504, 397] width 71 height 18
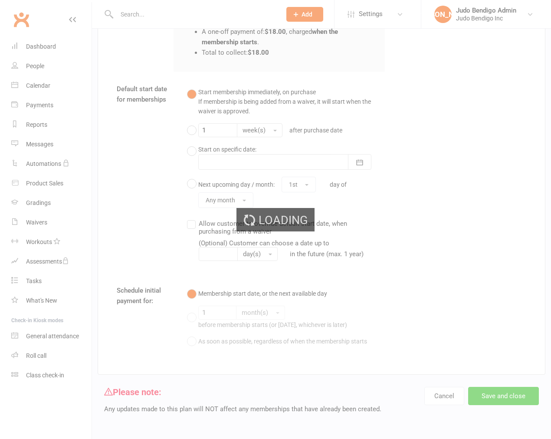
scroll to position [734, 0]
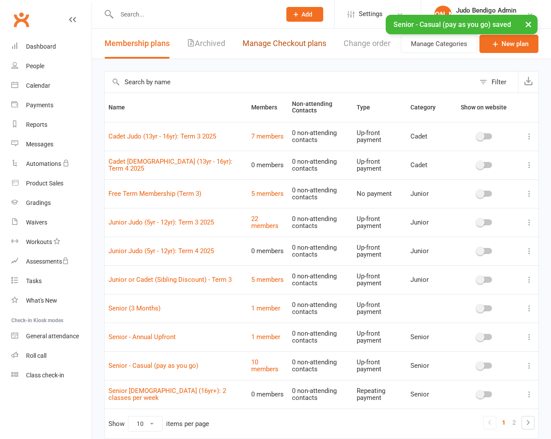
click at [259, 42] on link "Manage Checkout plans" at bounding box center [285, 44] width 84 height 30
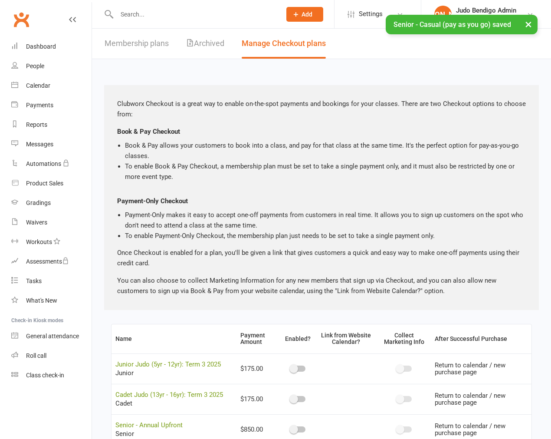
scroll to position [229, 0]
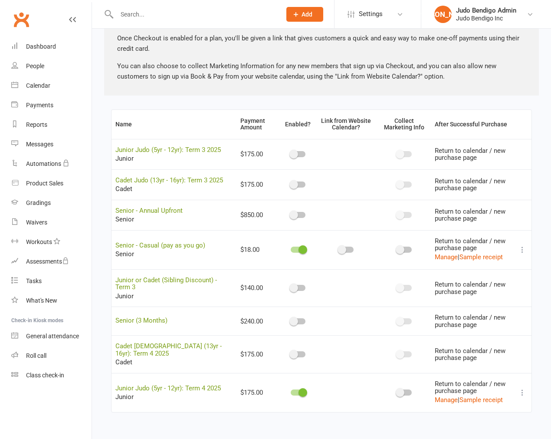
click at [523, 251] on icon at bounding box center [522, 249] width 9 height 9
click at [510, 273] on link "Copy direct link to clipboard" at bounding box center [473, 281] width 96 height 17
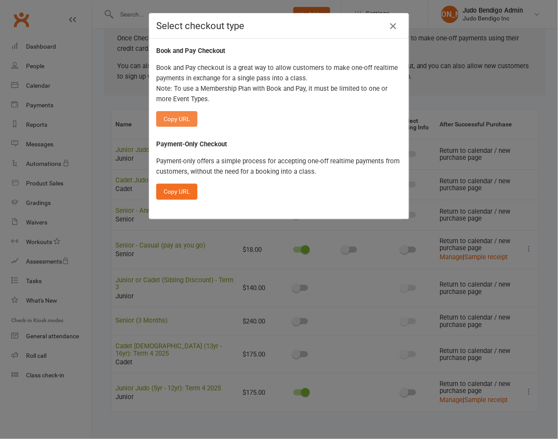
click at [174, 115] on button "Copy URL" at bounding box center [176, 119] width 41 height 16
click at [106, 106] on div "Select checkout type Book and Pay Checkout Book and Pay checkout is a great way…" at bounding box center [279, 219] width 558 height 439
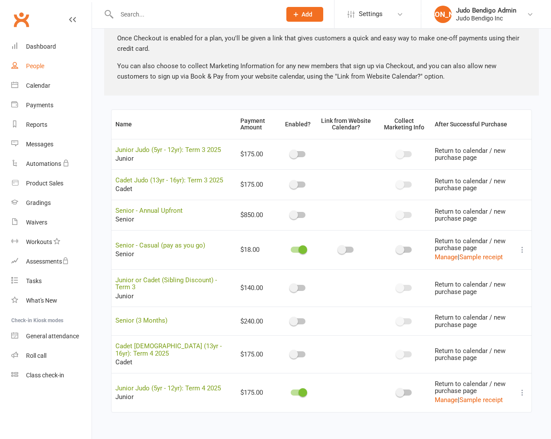
click at [38, 61] on link "People" at bounding box center [51, 66] width 80 height 20
click at [40, 119] on link "Reports" at bounding box center [51, 125] width 80 height 20
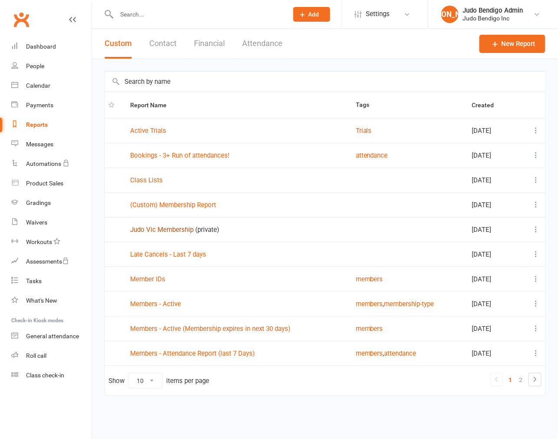
click at [154, 231] on link "Judo Vic Membership" at bounding box center [161, 230] width 63 height 8
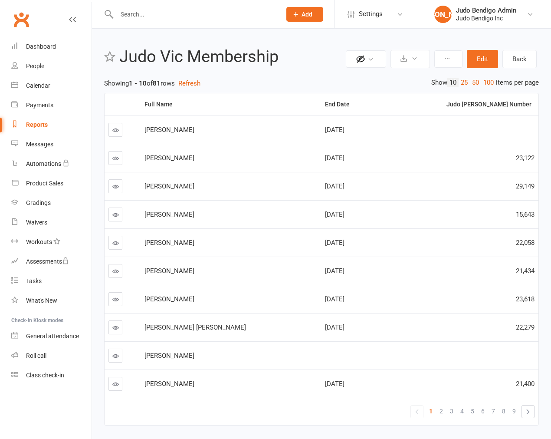
click at [325, 102] on div "End Date" at bounding box center [349, 104] width 48 height 7
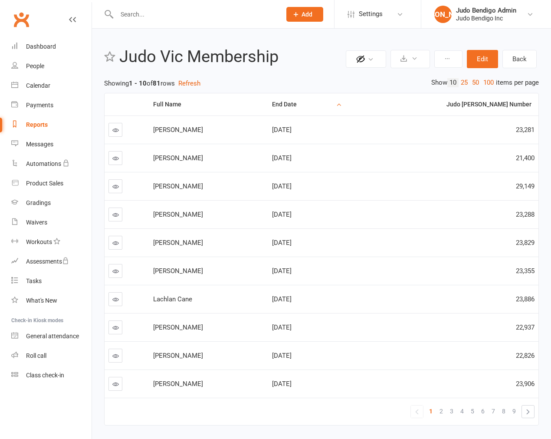
click at [295, 105] on div "End Date" at bounding box center [303, 104] width 63 height 7
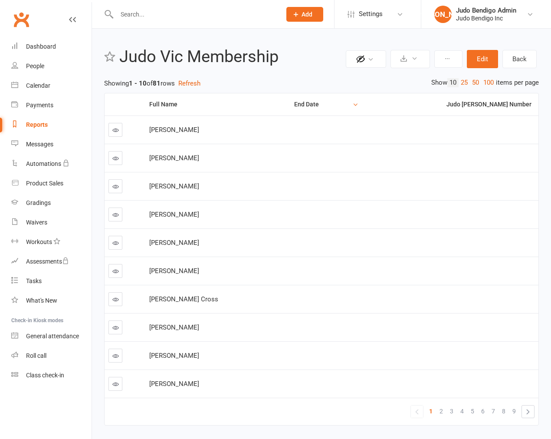
click at [295, 105] on div "End Date" at bounding box center [322, 104] width 56 height 7
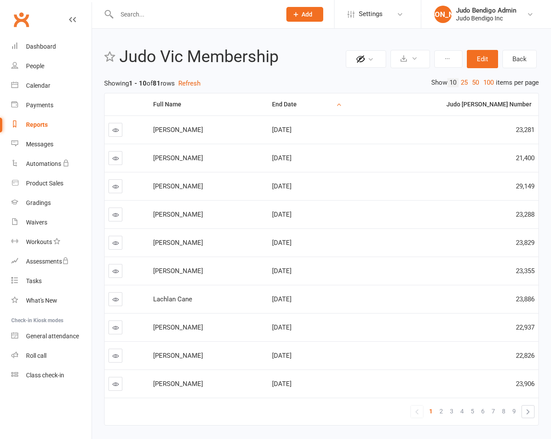
click at [295, 105] on div "End Date" at bounding box center [303, 104] width 63 height 7
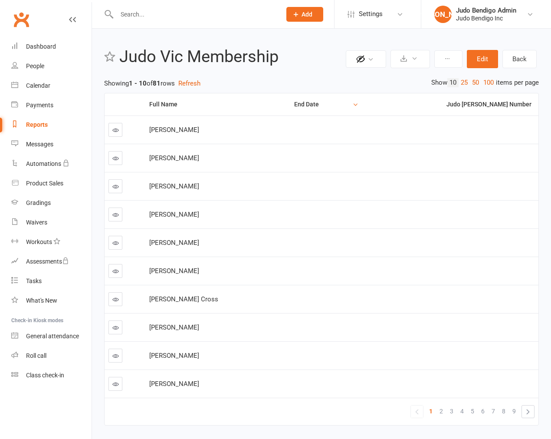
click at [295, 105] on div "End Date" at bounding box center [322, 104] width 56 height 7
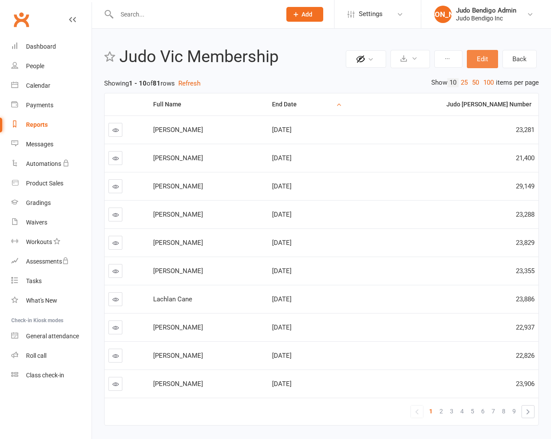
click at [485, 62] on button "Edit" at bounding box center [482, 59] width 31 height 18
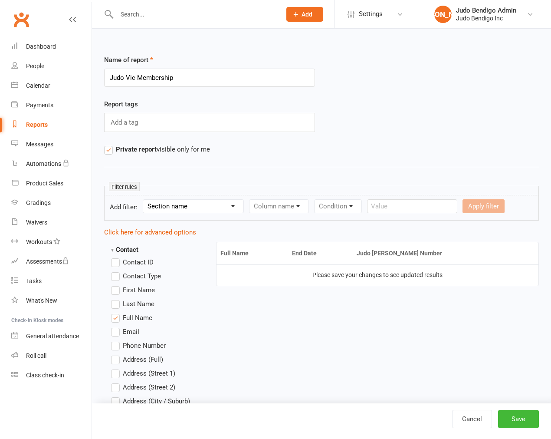
drag, startPoint x: 190, startPoint y: 77, endPoint x: 105, endPoint y: 77, distance: 85.5
click at [105, 77] on input "Judo Vic Membership" at bounding box center [209, 78] width 211 height 18
click at [213, 79] on input "Judo Vic Membership" at bounding box center [209, 78] width 211 height 18
click at [206, 75] on input "Judo Vic Membership" at bounding box center [209, 78] width 211 height 18
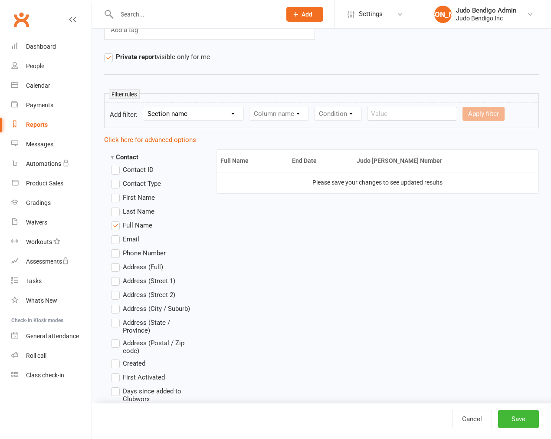
scroll to position [96, 0]
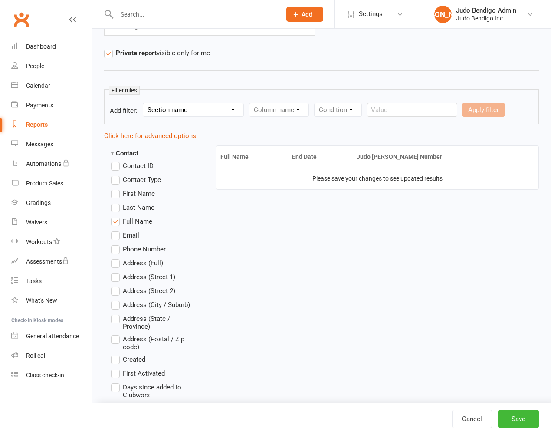
click at [116, 167] on label "Contact ID" at bounding box center [132, 166] width 43 height 10
click at [116, 161] on input "Contact ID" at bounding box center [114, 161] width 6 height 0
click at [114, 180] on label "Contact Type" at bounding box center [136, 180] width 50 height 10
click at [114, 175] on input "Contact Type" at bounding box center [114, 175] width 6 height 0
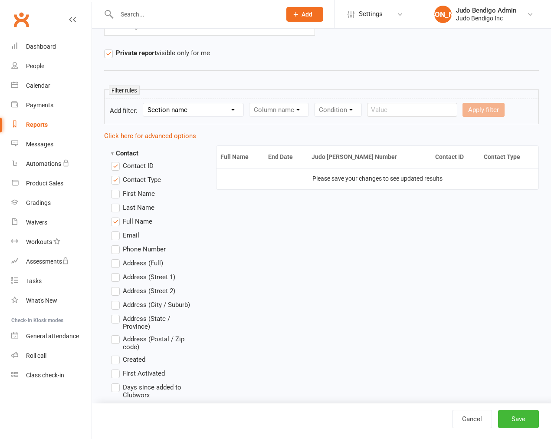
click at [114, 197] on label "First Name" at bounding box center [133, 193] width 44 height 10
click at [114, 188] on input "First Name" at bounding box center [114, 188] width 6 height 0
click at [114, 222] on label "Full Name" at bounding box center [131, 221] width 41 height 10
click at [114, 216] on input "Full Name" at bounding box center [114, 216] width 6 height 0
drag, startPoint x: 340, startPoint y: 161, endPoint x: 319, endPoint y: 162, distance: 20.5
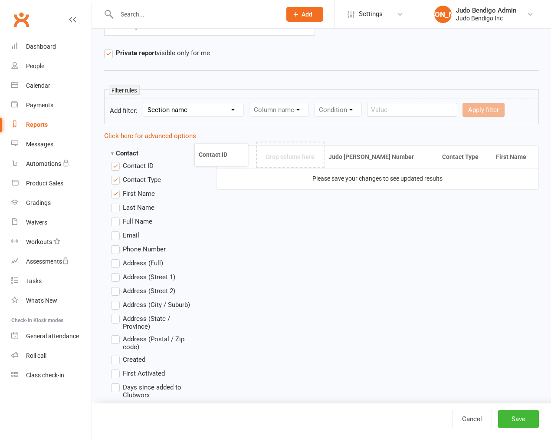
drag, startPoint x: 393, startPoint y: 154, endPoint x: 226, endPoint y: 152, distance: 166.7
drag, startPoint x: 440, startPoint y: 155, endPoint x: 241, endPoint y: 158, distance: 198.9
drag, startPoint x: 290, startPoint y: 158, endPoint x: 246, endPoint y: 157, distance: 44.3
drag, startPoint x: 441, startPoint y: 162, endPoint x: 278, endPoint y: 162, distance: 163.3
drag, startPoint x: 440, startPoint y: 155, endPoint x: 318, endPoint y: 157, distance: 122.5
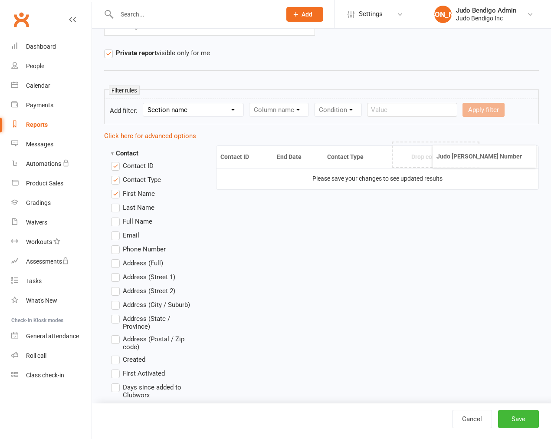
drag, startPoint x: 349, startPoint y: 158, endPoint x: 465, endPoint y: 158, distance: 116.4
drag, startPoint x: 345, startPoint y: 154, endPoint x: 289, endPoint y: 155, distance: 56.0
drag, startPoint x: 296, startPoint y: 158, endPoint x: 381, endPoint y: 161, distance: 84.7
drag, startPoint x: 500, startPoint y: 157, endPoint x: 280, endPoint y: 156, distance: 219.7
click at [119, 210] on label "Last Name" at bounding box center [132, 207] width 43 height 10
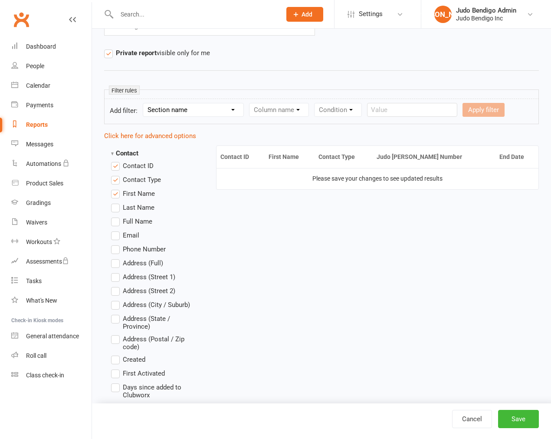
click at [117, 202] on input "Last Name" at bounding box center [114, 202] width 6 height 0
drag, startPoint x: 493, startPoint y: 158, endPoint x: 319, endPoint y: 158, distance: 173.7
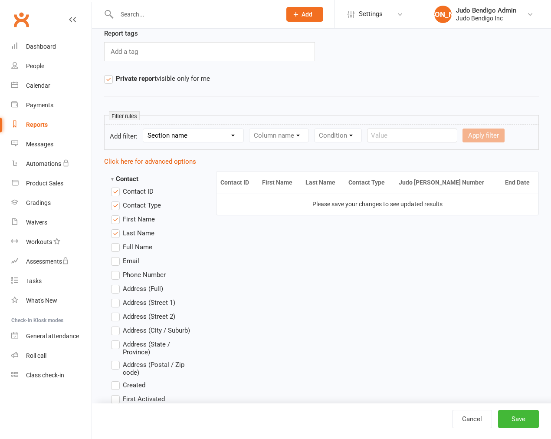
scroll to position [0, 0]
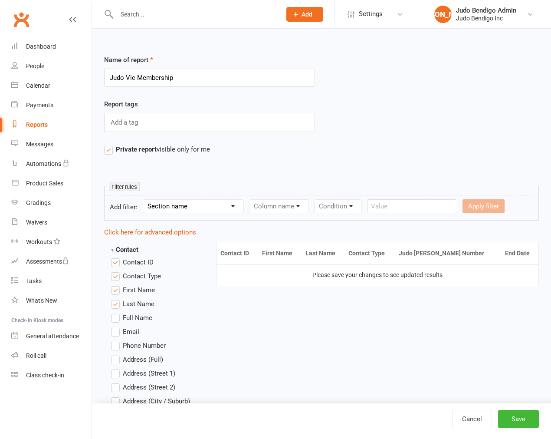
click at [204, 203] on select "Section name Contact Attendance Aggregate Payment Booking Waitlist Attendees Ca…" at bounding box center [193, 206] width 100 height 13
select select "0"
click at [145, 200] on select "Section name Contact Attendance Aggregate Payment Booking Waitlist Attendees Ca…" at bounding box center [193, 206] width 100 height 13
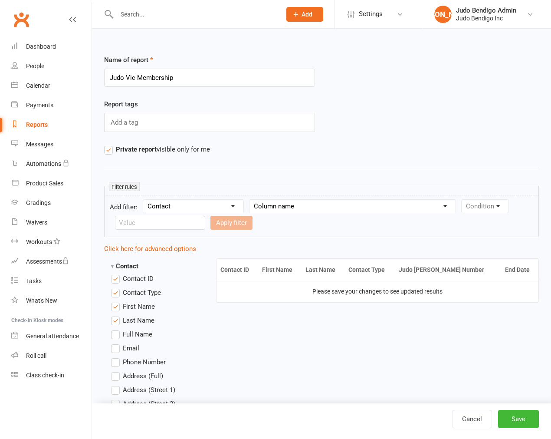
click at [308, 204] on select "Column name Contact Type First Name Last Name Full Name Email Phone Number Addr…" at bounding box center [353, 206] width 206 height 13
select select "17"
click at [251, 200] on select "Column name Contact Type First Name Last Name Full Name Email Phone Number Addr…" at bounding box center [353, 206] width 206 height 13
click at [135, 228] on select "Condition Equals Does not equal Contains Does not contain Is blank or does not …" at bounding box center [165, 222] width 100 height 13
select select "0"
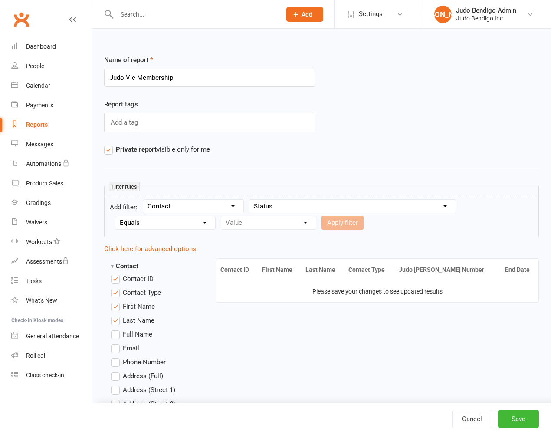
click at [115, 216] on select "Condition Equals Does not equal Contains Does not contain Is blank or does not …" at bounding box center [165, 222] width 100 height 13
click at [261, 219] on select "Value Prospect: Initial Contact Prospect: Follow-up Call Prospect: Follow-up Em…" at bounding box center [268, 222] width 95 height 13
select select "6"
click at [221, 216] on select "Value Prospect: Initial Contact Prospect: Follow-up Call Prospect: Follow-up Em…" at bounding box center [268, 222] width 95 height 13
click at [350, 218] on button "Apply filter" at bounding box center [343, 223] width 42 height 14
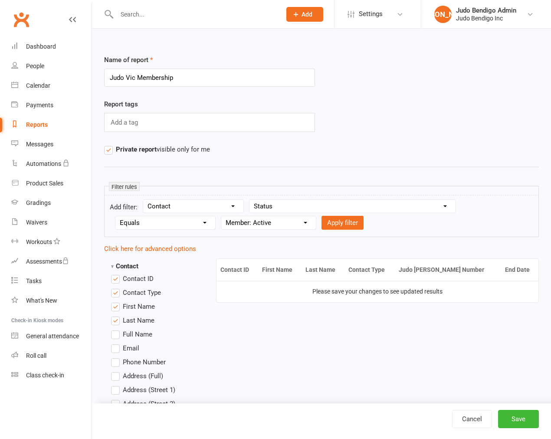
select select
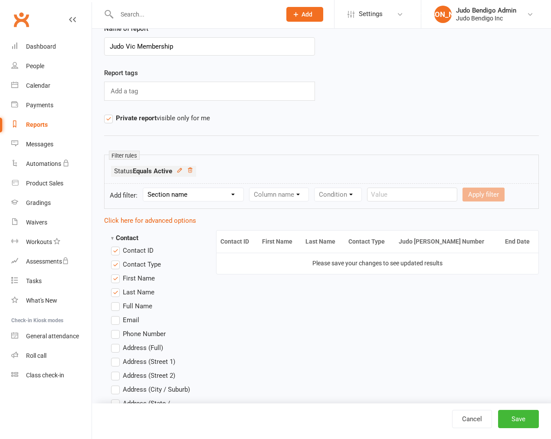
scroll to position [48, 0]
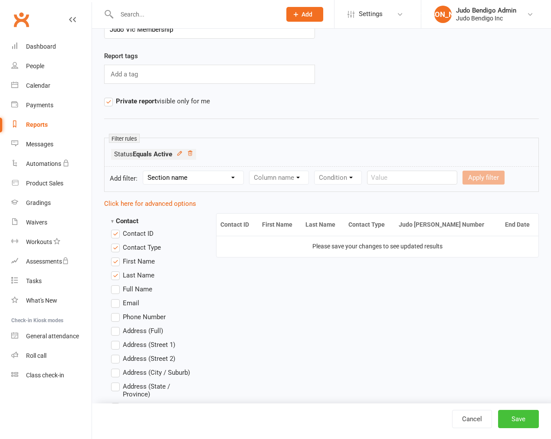
click at [518, 415] on button "Save" at bounding box center [518, 419] width 41 height 18
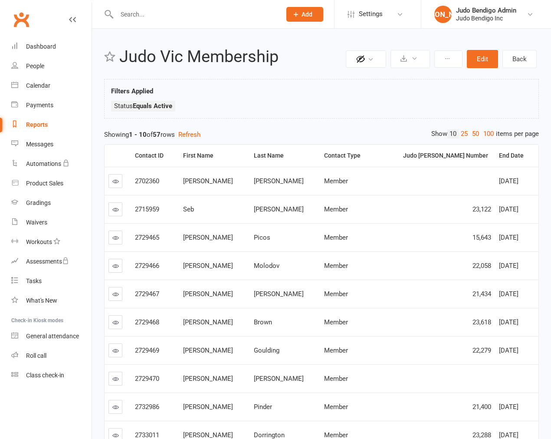
scroll to position [48, 0]
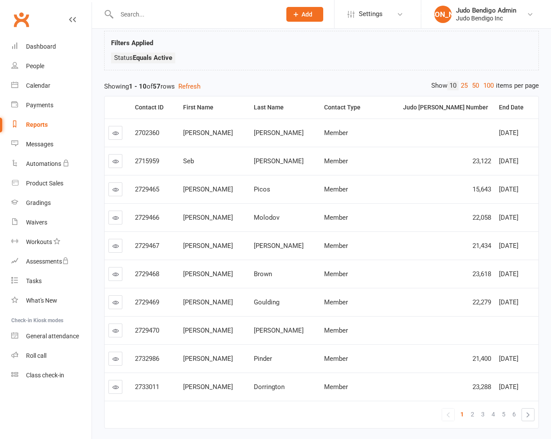
click at [499, 105] on div "End Date" at bounding box center [515, 107] width 33 height 7
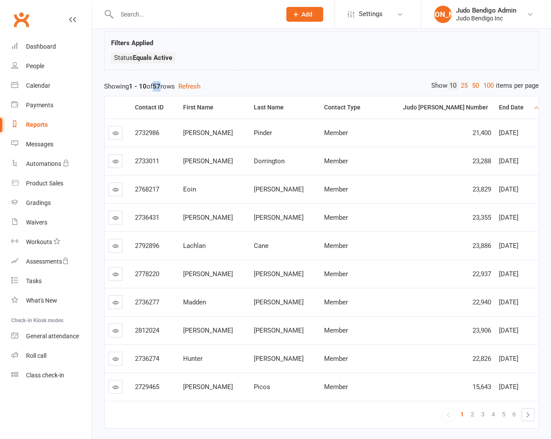
drag, startPoint x: 157, startPoint y: 89, endPoint x: 167, endPoint y: 93, distance: 10.9
click at [163, 90] on div "Showing 1 - 10 of 57 rows Refresh" at bounding box center [321, 86] width 435 height 10
click at [274, 59] on ul "Status Equals Active" at bounding box center [321, 60] width 421 height 15
click at [495, 103] on th "End Date" at bounding box center [516, 107] width 43 height 22
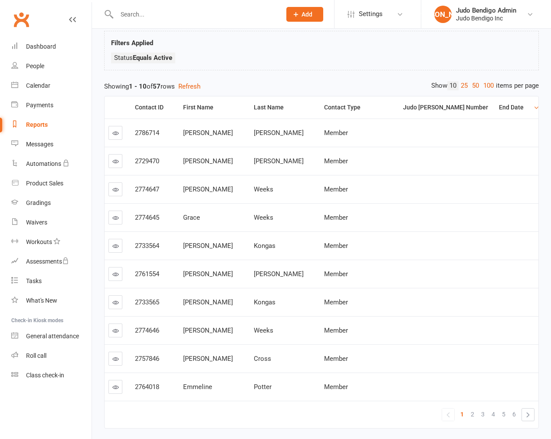
scroll to position [0, 0]
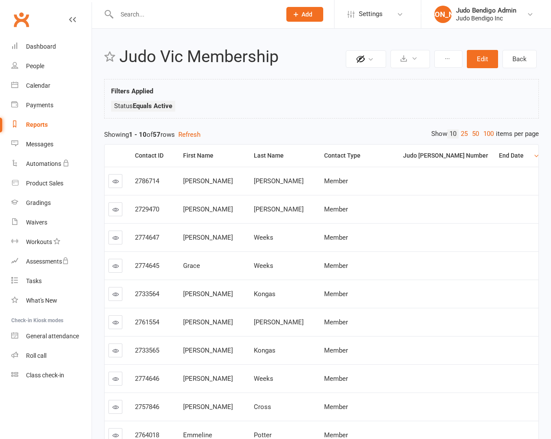
click at [490, 129] on link "100" at bounding box center [489, 133] width 15 height 9
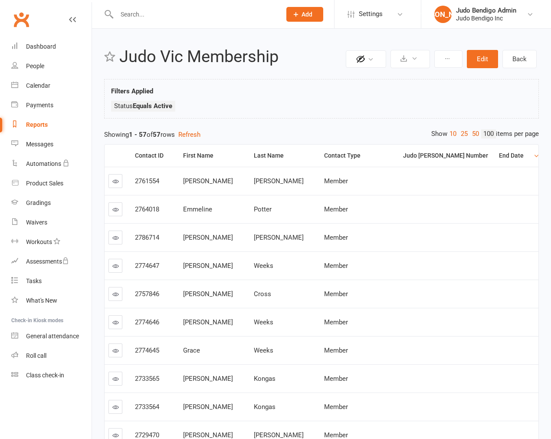
click at [495, 149] on th "End Date" at bounding box center [516, 156] width 43 height 22
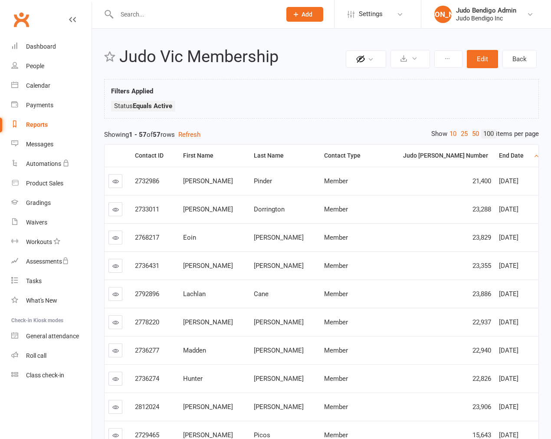
click at [495, 150] on th "End Date" at bounding box center [516, 156] width 43 height 22
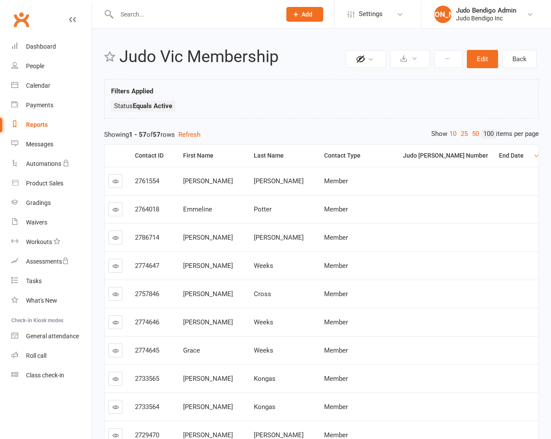
click at [495, 150] on th "End Date" at bounding box center [516, 156] width 43 height 22
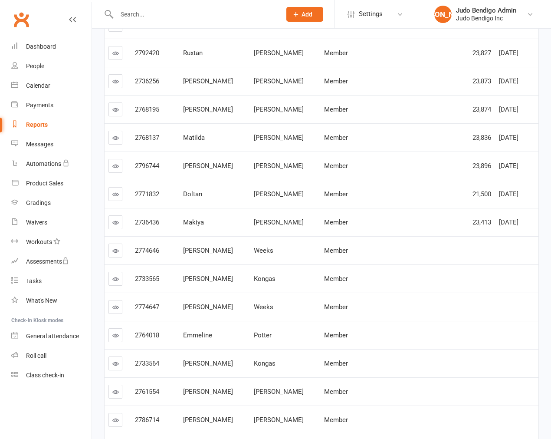
scroll to position [1257, 0]
drag, startPoint x: 480, startPoint y: 224, endPoint x: 520, endPoint y: 223, distance: 39.9
click at [520, 223] on td "Sep 15, 2026" at bounding box center [516, 222] width 43 height 28
click at [520, 223] on div "Sep 15, 2026" at bounding box center [517, 221] width 36 height 7
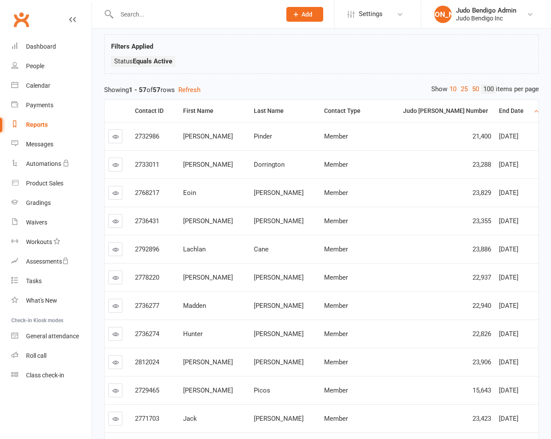
scroll to position [0, 0]
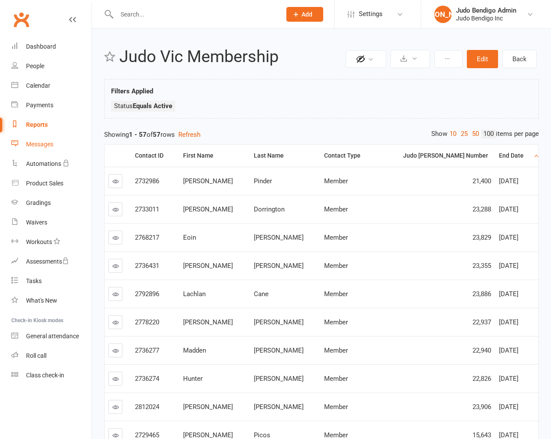
click at [36, 150] on link "Messages" at bounding box center [51, 145] width 80 height 20
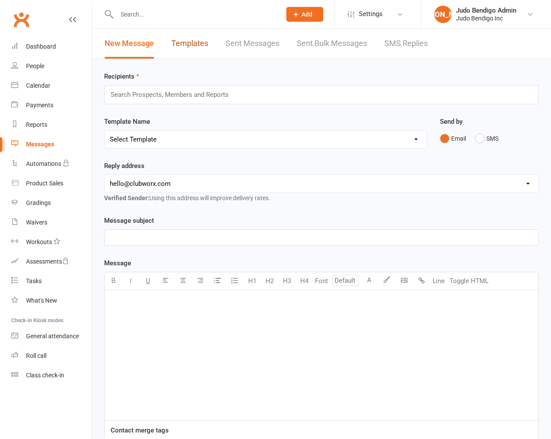
click at [191, 35] on link "Templates" at bounding box center [190, 44] width 37 height 30
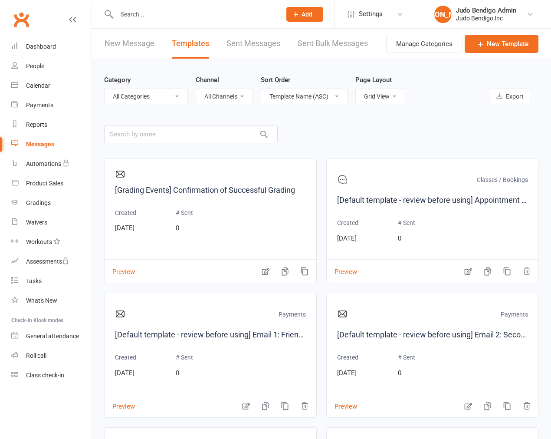
click at [380, 100] on select "List View Grid View" at bounding box center [380, 96] width 49 height 15
select select "list"
click at [356, 89] on select "List View Grid View" at bounding box center [380, 96] width 49 height 15
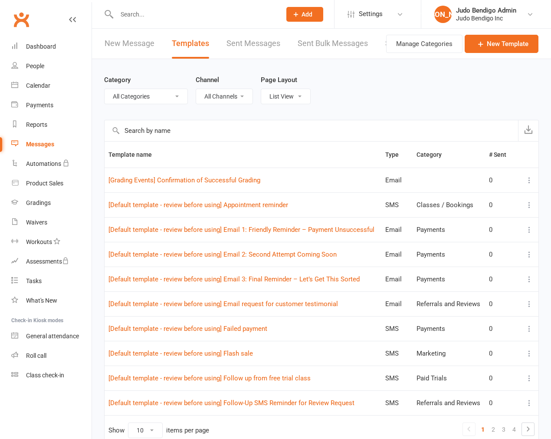
click at [167, 129] on input "text" at bounding box center [312, 130] width 414 height 21
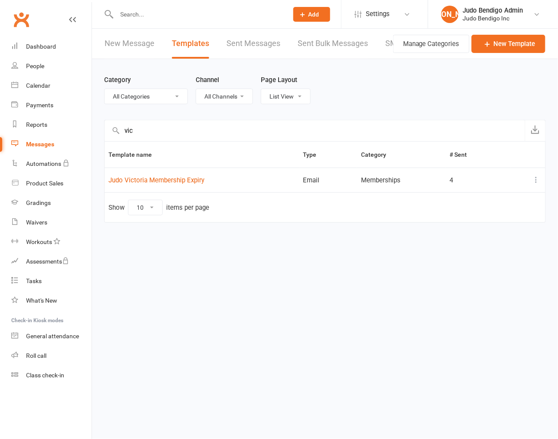
type input "vic"
click at [168, 184] on link "Judo Victoria Membership Expiry" at bounding box center [157, 180] width 96 height 8
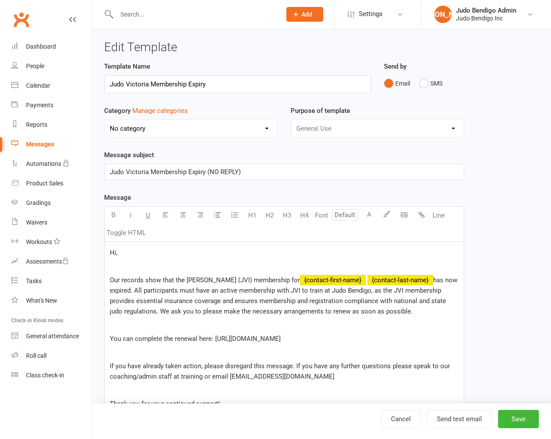
select select "15790"
click at [168, 184] on div "Template Name Judo Victoria Membership Expiry Send by Email SMS Category Manage…" at bounding box center [284, 383] width 360 height 645
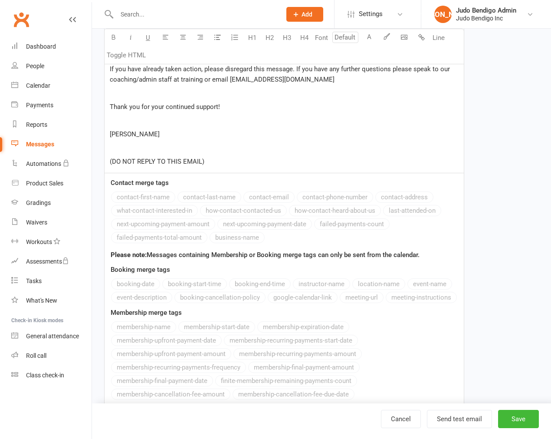
scroll to position [323, 0]
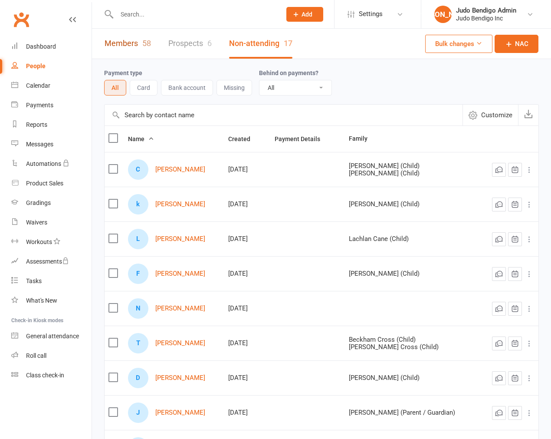
click at [109, 41] on link "Members 58" at bounding box center [128, 44] width 46 height 30
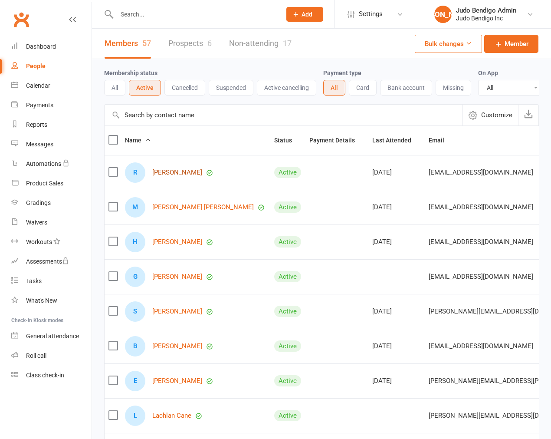
click at [176, 176] on link "[PERSON_NAME]" at bounding box center [177, 172] width 50 height 7
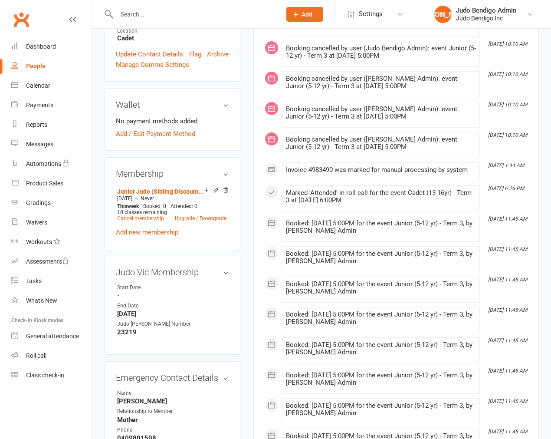
scroll to position [289, 0]
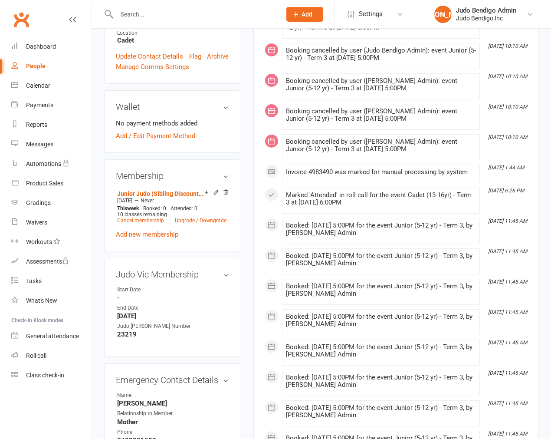
click at [99, 190] on div "upload photo [PERSON_NAME] Activated [DATE] Added [DATE] Active member [DEMOGRA…" at bounding box center [172, 242] width 149 height 981
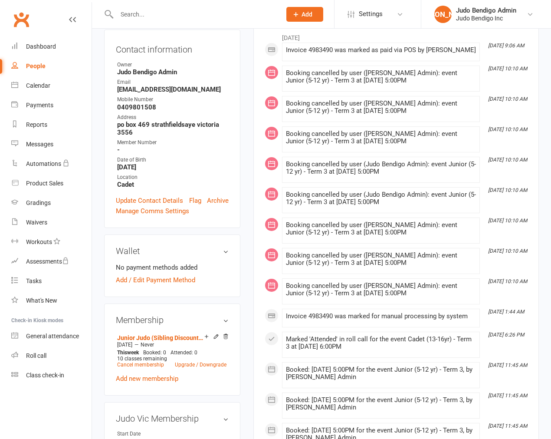
scroll to position [337, 0]
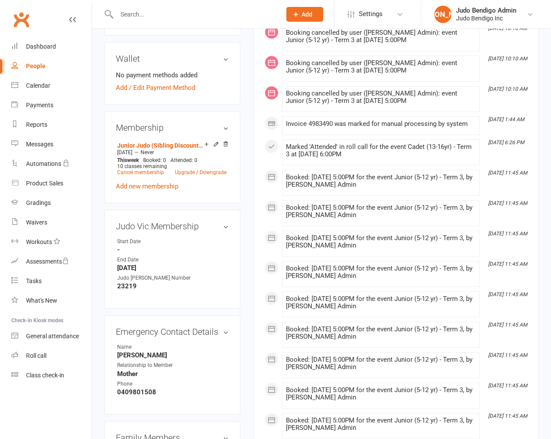
click at [142, 14] on input "text" at bounding box center [194, 14] width 161 height 12
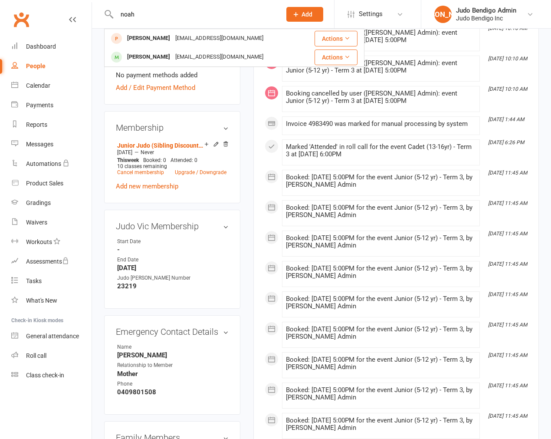
type input "noah"
click at [159, 54] on div "[PERSON_NAME]" at bounding box center [149, 57] width 48 height 13
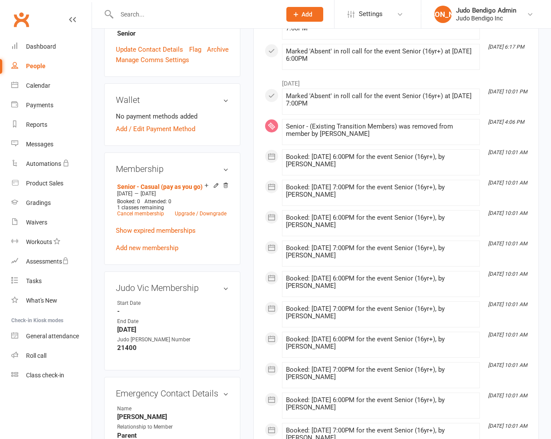
scroll to position [289, 0]
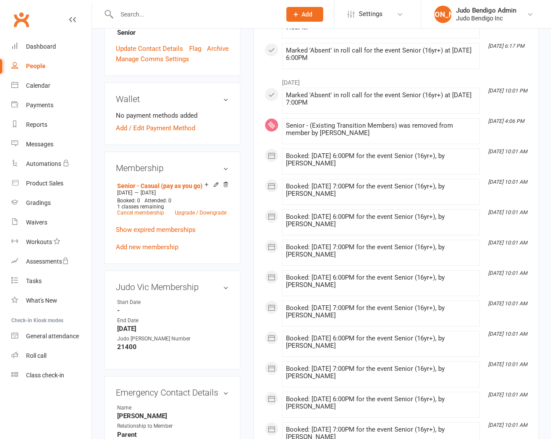
click at [145, 226] on link "Show expired memberships" at bounding box center [156, 230] width 80 height 8
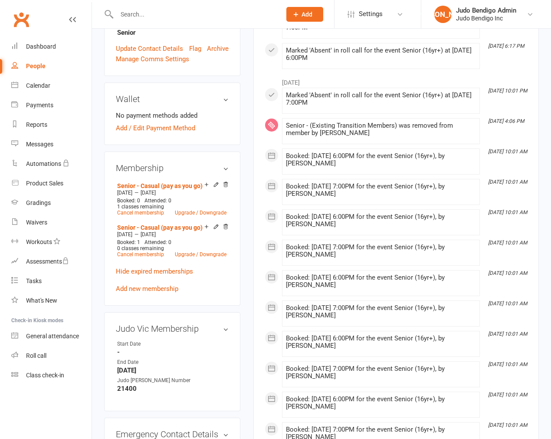
drag, startPoint x: 155, startPoint y: 206, endPoint x: 194, endPoint y: 206, distance: 38.2
click at [194, 231] on div "[DATE] — [DATE]" at bounding box center [172, 234] width 114 height 7
click at [246, 213] on div "upload photo [PERSON_NAME] Activated [DATE] Added [DATE] Active member [DEMOGRA…" at bounding box center [172, 269] width 149 height 1035
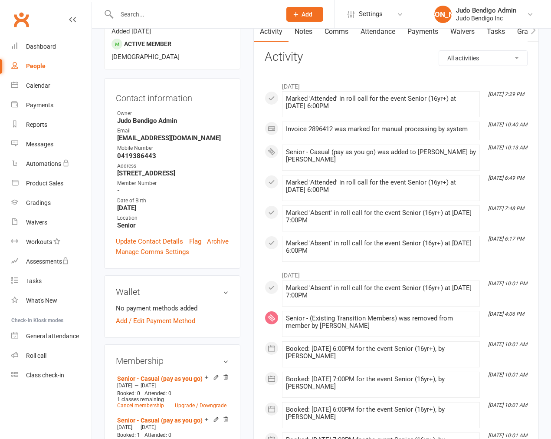
scroll to position [0, 0]
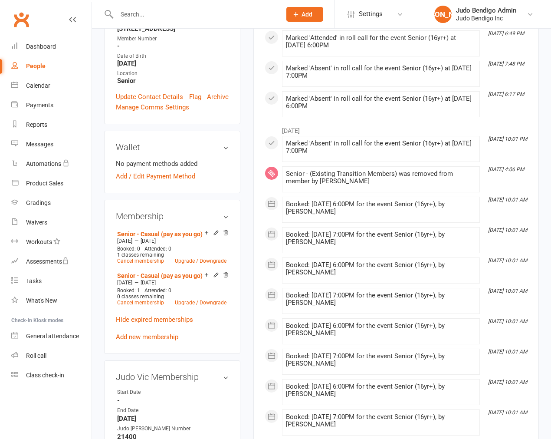
click at [254, 266] on div "Activity Notes Comms Attendance Payments Waivers Tasks Gradings / Promotions Al…" at bounding box center [397, 303] width 286 height 852
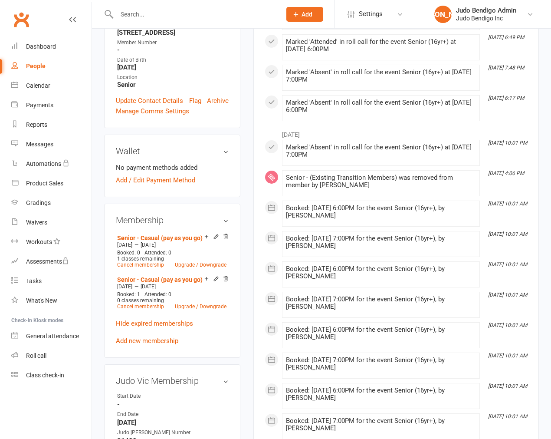
scroll to position [241, 0]
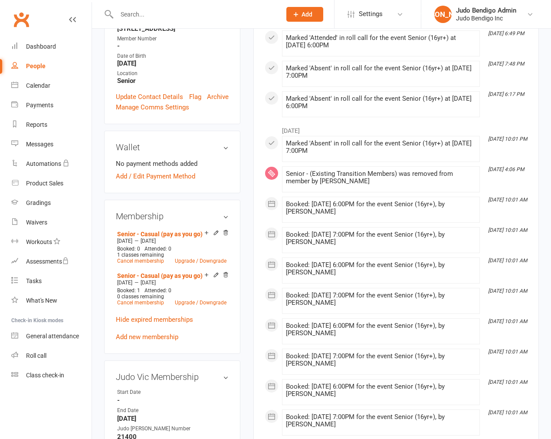
click at [143, 333] on link "Add new membership" at bounding box center [147, 337] width 63 height 8
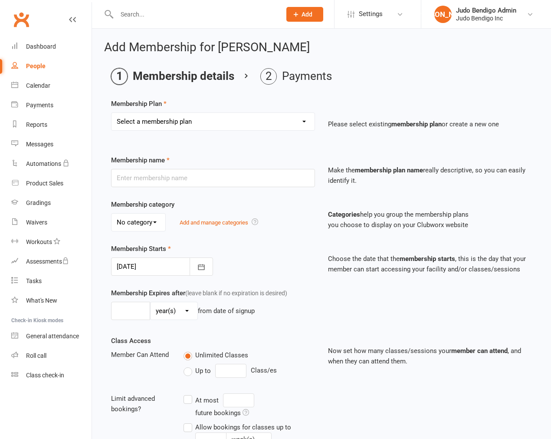
drag, startPoint x: 162, startPoint y: 122, endPoint x: 166, endPoint y: 129, distance: 8.9
click at [162, 122] on select "Select a membership plan Create new Membership Plan Junior Judo (5yr - 12yr): T…" at bounding box center [213, 121] width 203 height 17
select select "8"
click at [112, 113] on select "Select a membership plan Create new Membership Plan Junior Judo (5yr - 12yr): T…" at bounding box center [213, 121] width 203 height 17
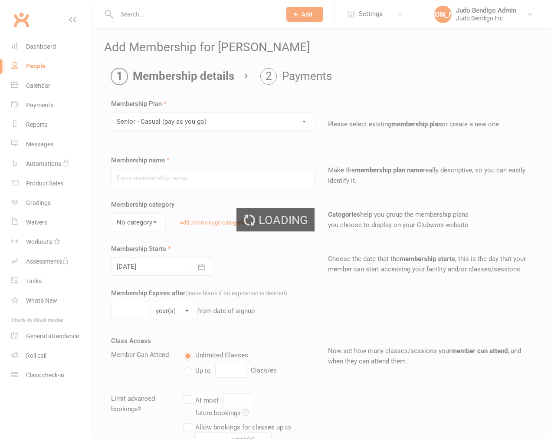
type input "Senior - Casual (pay as you go)"
select select "3"
type input "12"
select select "2"
type input "1"
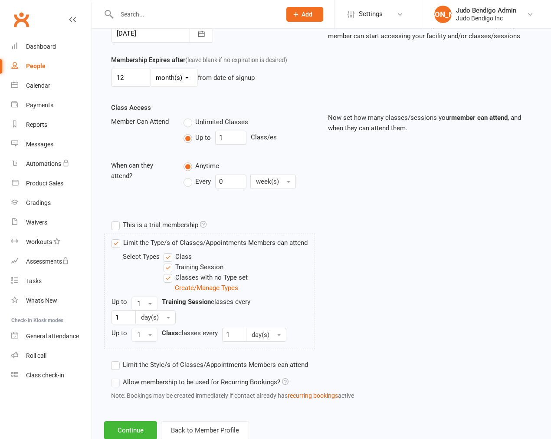
scroll to position [259, 0]
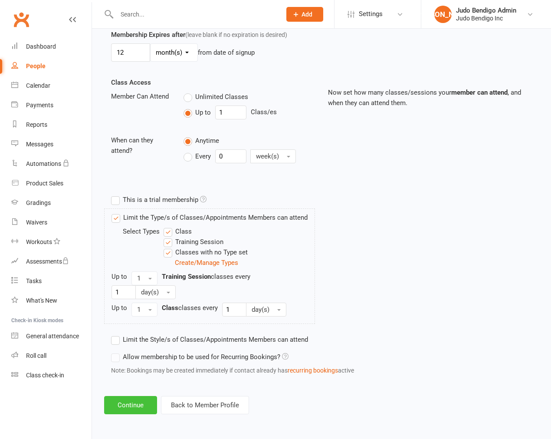
click at [136, 410] on button "Continue" at bounding box center [130, 405] width 53 height 18
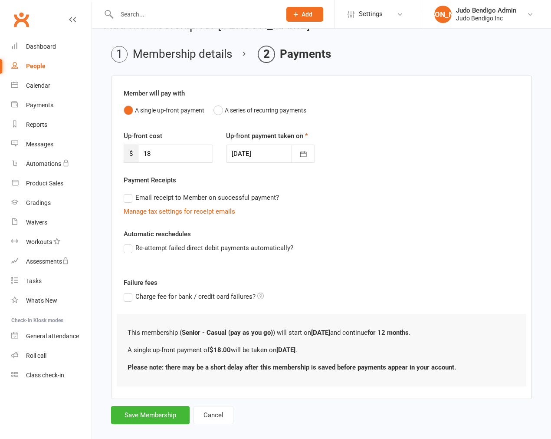
scroll to position [34, 0]
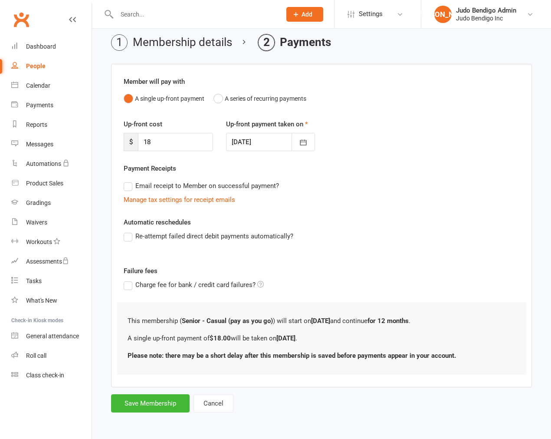
click at [100, 297] on div "Add Membership for [PERSON_NAME] Membership details Payments Member will pay wi…" at bounding box center [321, 211] width 459 height 432
click at [226, 406] on button "Cancel" at bounding box center [214, 403] width 40 height 18
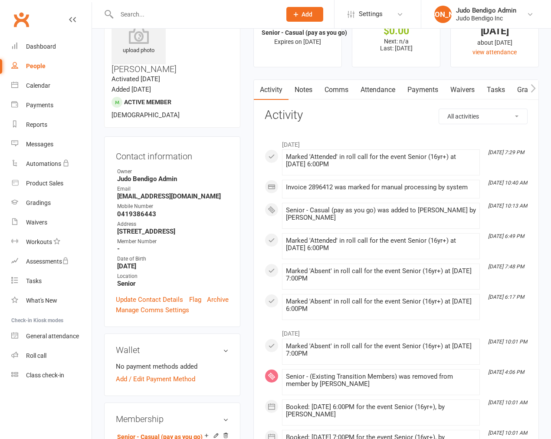
scroll to position [48, 0]
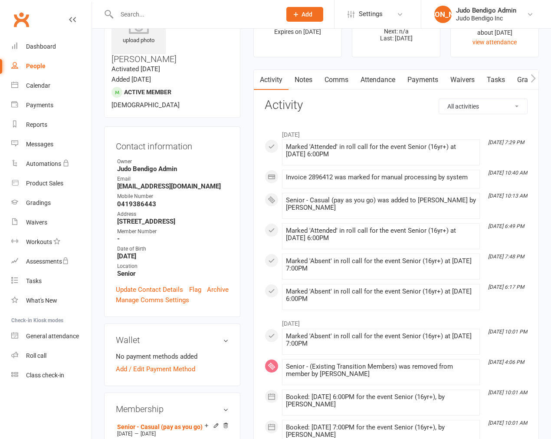
click at [437, 75] on link "Payments" at bounding box center [423, 80] width 43 height 20
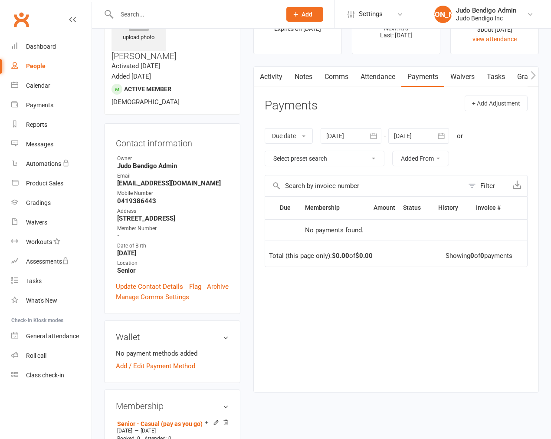
scroll to position [48, 0]
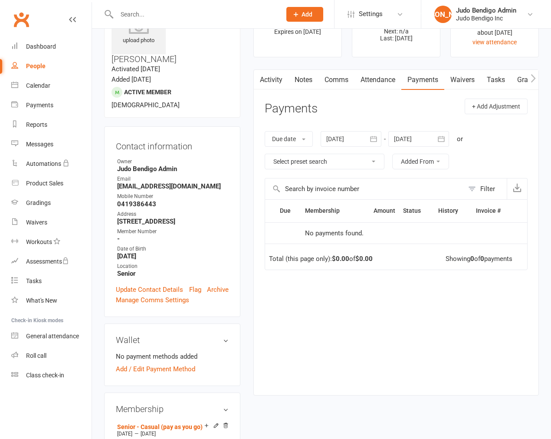
click at [338, 309] on div "Due Contact Membership Amount Status History Invoice # No payments found. Total…" at bounding box center [396, 290] width 263 height 182
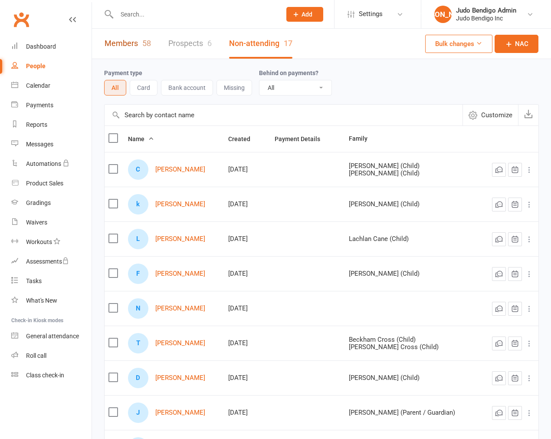
click at [132, 38] on link "Members 58" at bounding box center [128, 44] width 46 height 30
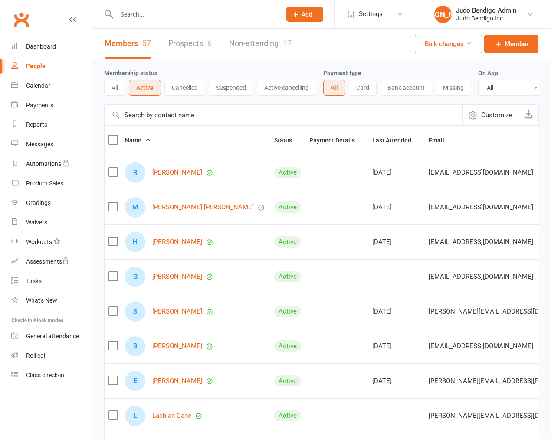
click at [155, 23] on div at bounding box center [189, 14] width 171 height 28
paste input "Noah"
click at [155, 13] on input "Noah" at bounding box center [194, 14] width 161 height 12
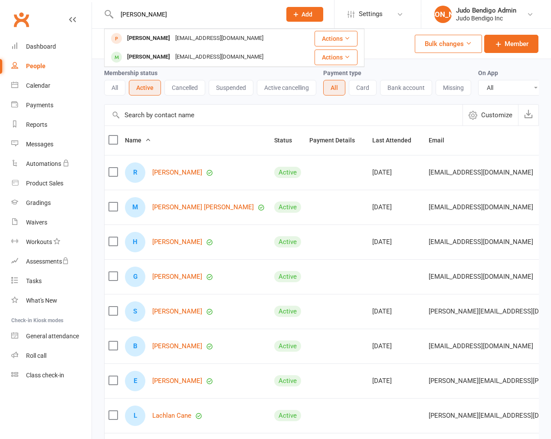
type input "Noah"
click at [144, 57] on div "Noah Pinder" at bounding box center [149, 57] width 48 height 13
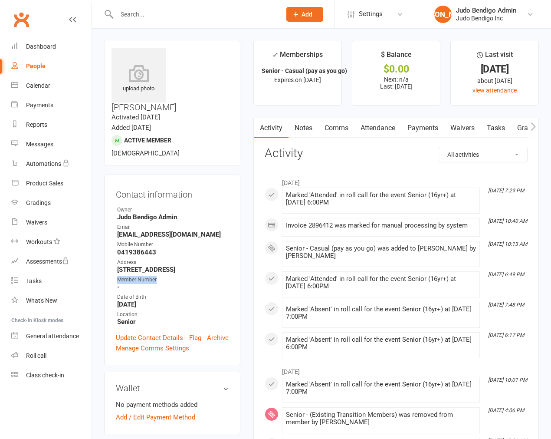
drag, startPoint x: 116, startPoint y: 254, endPoint x: 179, endPoint y: 254, distance: 63.0
click at [179, 276] on li "Member Number -" at bounding box center [172, 283] width 113 height 15
click at [179, 276] on div "Member Number" at bounding box center [173, 280] width 112 height 8
click at [140, 276] on div "Member Number" at bounding box center [173, 280] width 112 height 8
click at [379, 11] on span "Settings" at bounding box center [371, 14] width 24 height 20
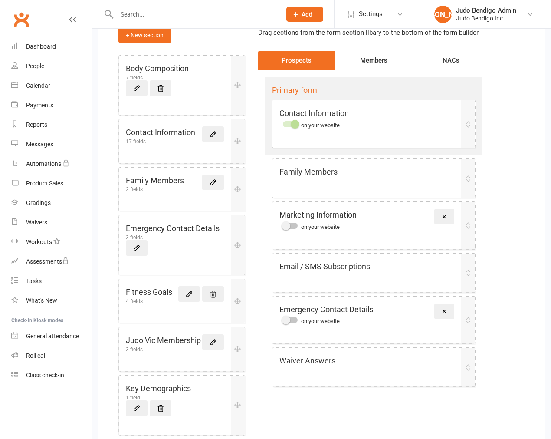
scroll to position [96, 0]
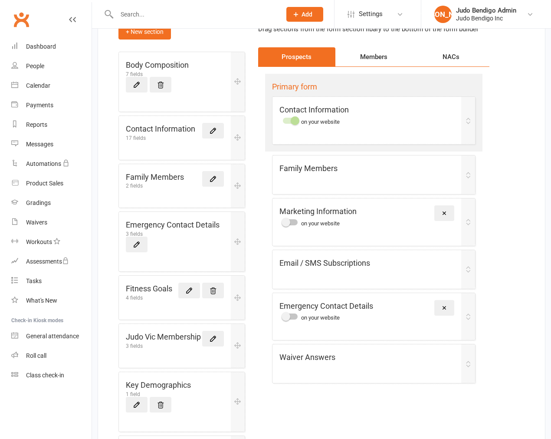
click at [207, 127] on link at bounding box center [213, 131] width 22 height 16
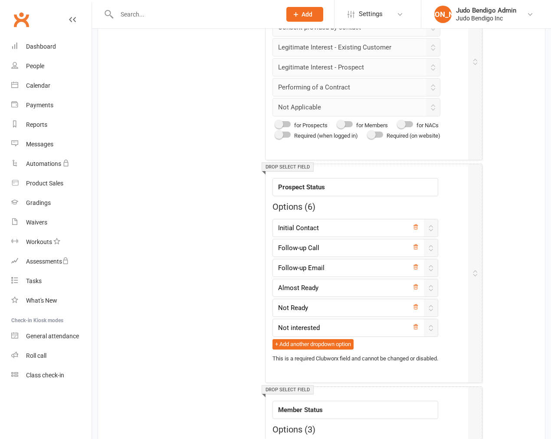
scroll to position [1636, 0]
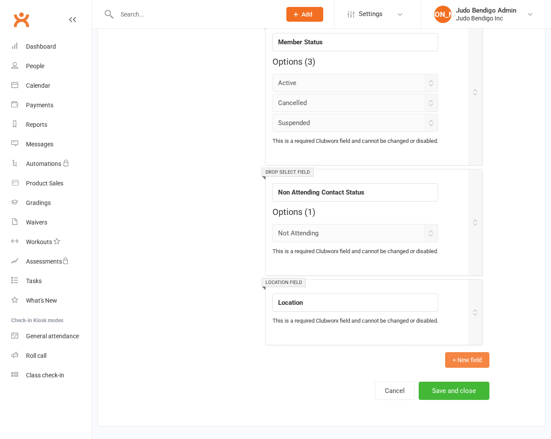
click at [478, 352] on button "+ New field" at bounding box center [467, 360] width 44 height 16
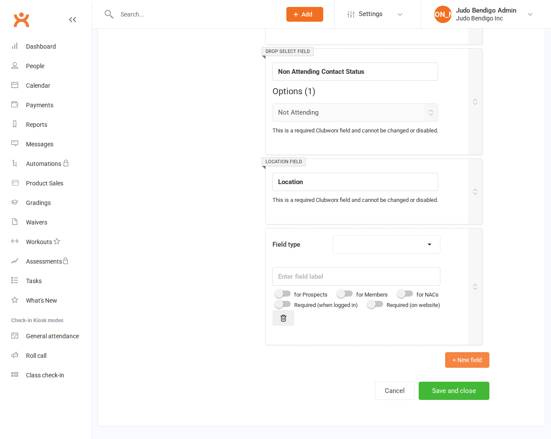
scroll to position [1757, 0]
click at [389, 250] on select "Text field Checkbox field Date field Number field Currency field Percent field …" at bounding box center [386, 244] width 107 height 17
select select "number"
click at [335, 236] on select "Text field Checkbox field Date field Number field Currency field Percent field …" at bounding box center [386, 244] width 107 height 17
click at [333, 274] on input "text" at bounding box center [357, 276] width 168 height 18
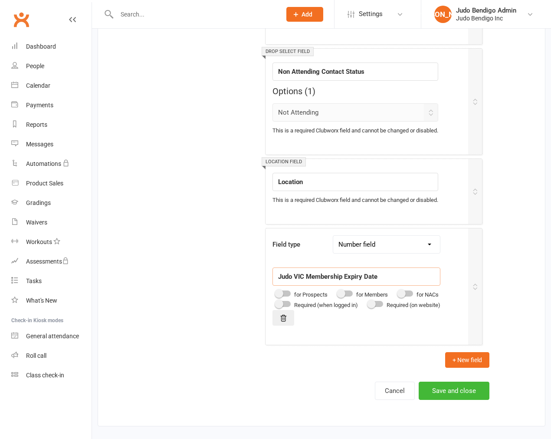
click at [346, 291] on span at bounding box center [341, 293] width 9 height 9
type input "Judo VIC Membership Expiry Date"
click at [338, 292] on input "checkbox" at bounding box center [338, 292] width 0 height 0
click at [468, 385] on button "Save and close" at bounding box center [454, 391] width 71 height 18
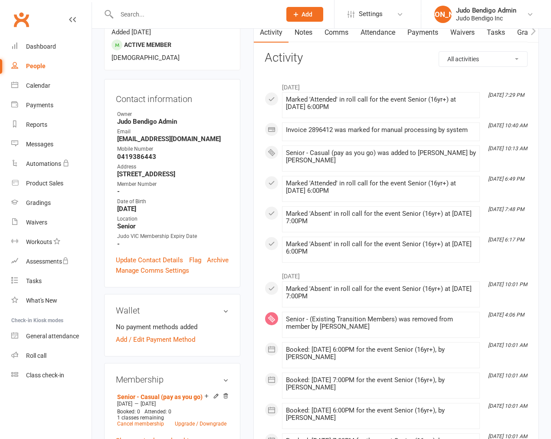
scroll to position [96, 0]
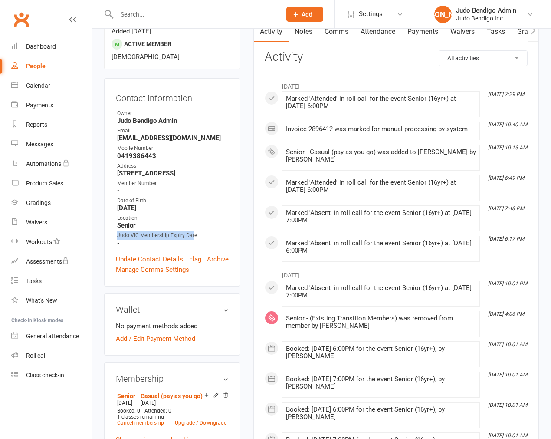
drag, startPoint x: 115, startPoint y: 211, endPoint x: 194, endPoint y: 210, distance: 79.0
click at [194, 210] on div "Contact information Owner [PERSON_NAME] Admin Email [EMAIL_ADDRESS][DOMAIN_NAME…" at bounding box center [172, 182] width 136 height 208
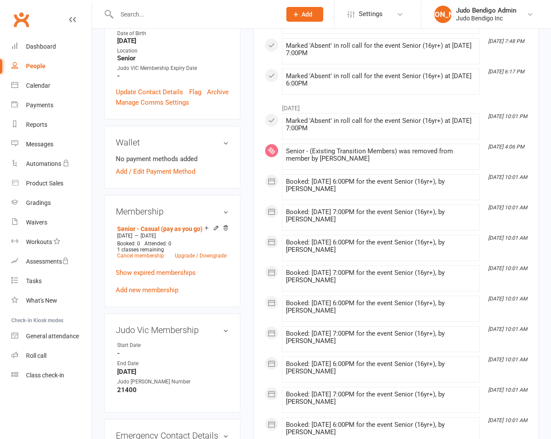
scroll to position [193, 0]
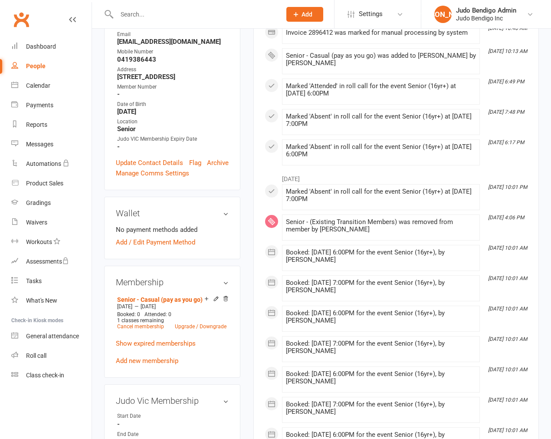
click at [171, 23] on div at bounding box center [189, 14] width 171 height 28
click at [170, 16] on input "text" at bounding box center [194, 14] width 161 height 12
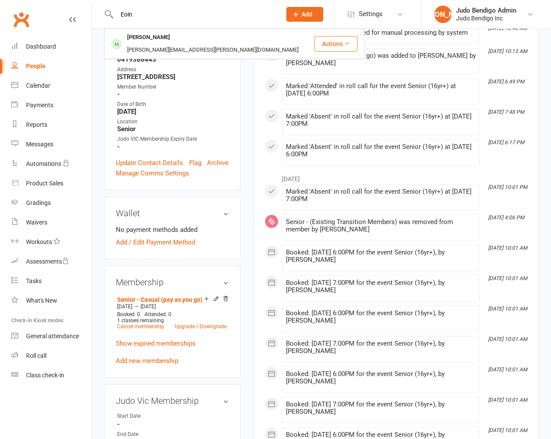
type input "Eoin"
click at [124, 38] on div at bounding box center [117, 44] width 16 height 14
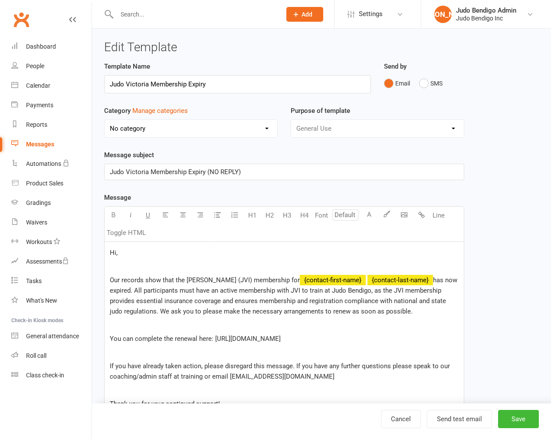
select select "15790"
click at [193, 280] on span "Our records show that the Judo Victoria (JVI) membership for" at bounding box center [205, 280] width 190 height 8
click at [208, 283] on span "Our records show that the Judo Victoria (JVI) membership for" at bounding box center [205, 280] width 190 height 8
click at [400, 410] on link "Cancel" at bounding box center [401, 419] width 40 height 18
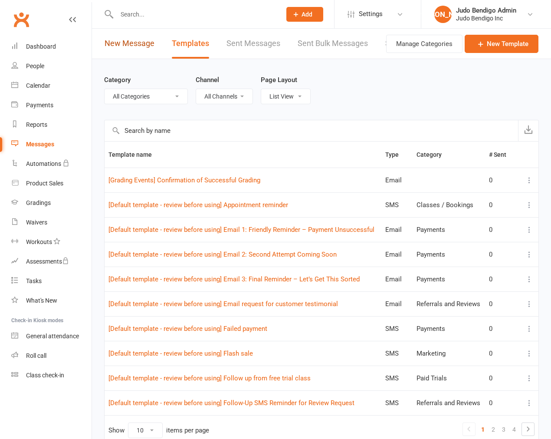
click at [120, 44] on link "New Message" at bounding box center [130, 44] width 50 height 30
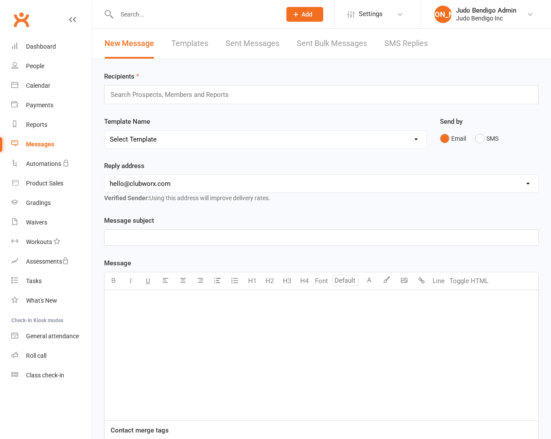
click at [185, 82] on div "Recipients Search Prospects, Members and Reports" at bounding box center [321, 87] width 435 height 33
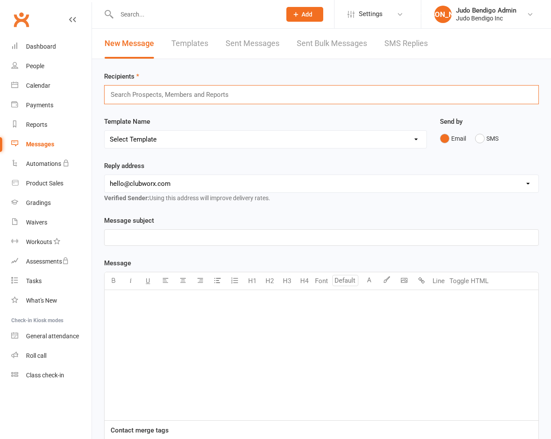
click at [188, 93] on input "text" at bounding box center [173, 94] width 127 height 11
click at [214, 91] on input "text" at bounding box center [173, 94] width 127 height 11
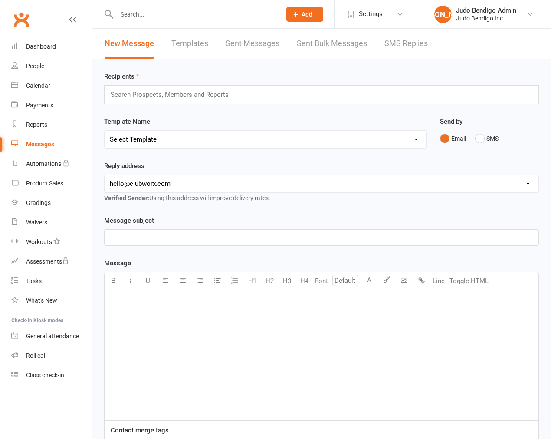
click at [188, 329] on div "﻿" at bounding box center [322, 355] width 434 height 130
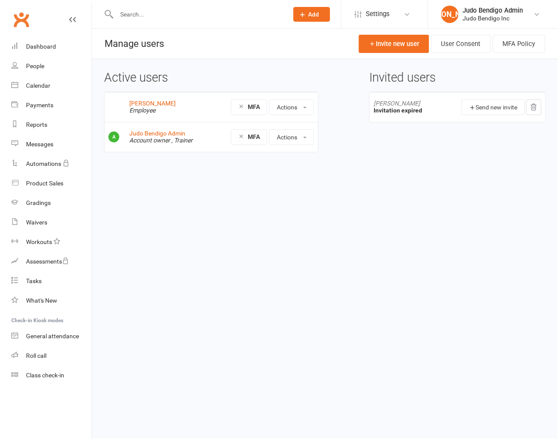
click at [366, 10] on link "Settings" at bounding box center [385, 14] width 60 height 20
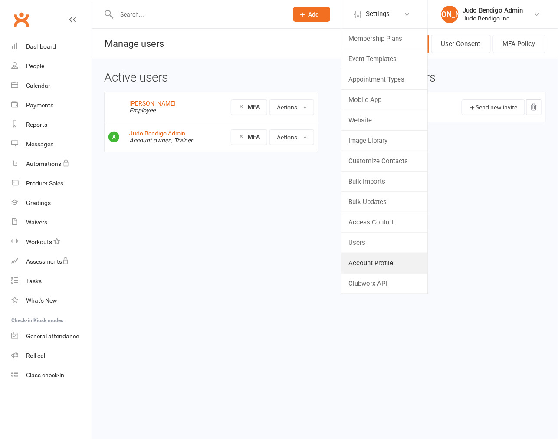
click at [374, 257] on link "Account Profile" at bounding box center [385, 263] width 86 height 20
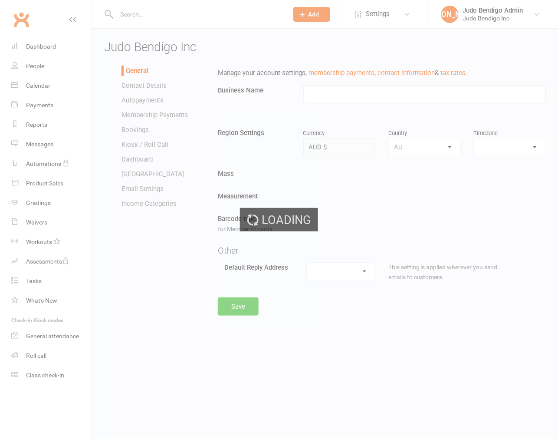
type input "Judo Bendigo Inc"
select select "[GEOGRAPHIC_DATA]/[GEOGRAPHIC_DATA]"
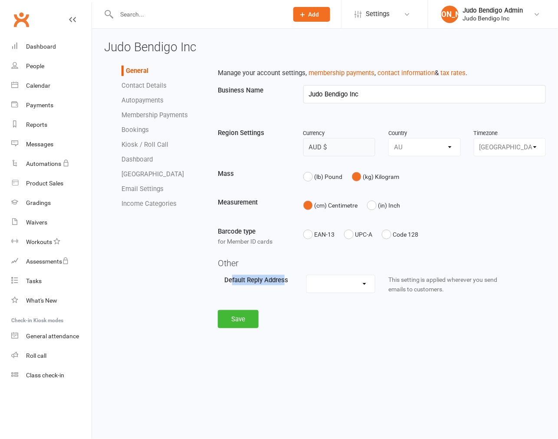
drag, startPoint x: 232, startPoint y: 278, endPoint x: 287, endPoint y: 277, distance: 55.2
click at [287, 277] on label "Default Reply Address" at bounding box center [256, 280] width 64 height 10
click at [340, 291] on select "[EMAIL_ADDRESS][DOMAIN_NAME]" at bounding box center [341, 283] width 68 height 17
click at [236, 287] on div "Default Reply Address" at bounding box center [259, 282] width 82 height 14
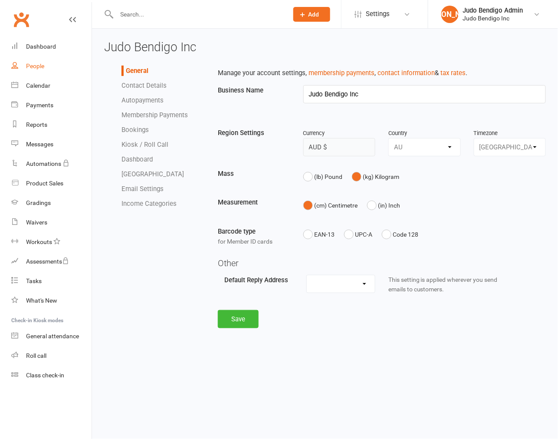
click at [23, 63] on link "People" at bounding box center [51, 66] width 80 height 20
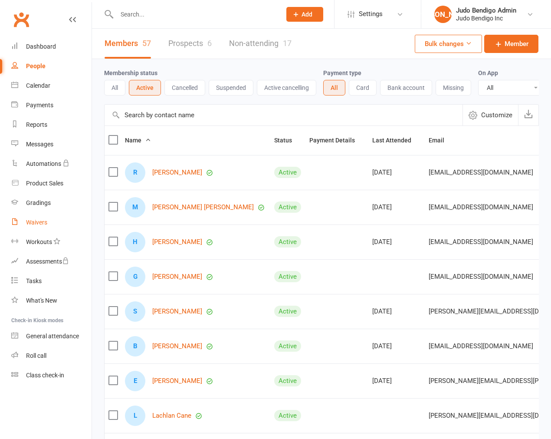
click at [36, 220] on div "Waivers" at bounding box center [36, 222] width 21 height 7
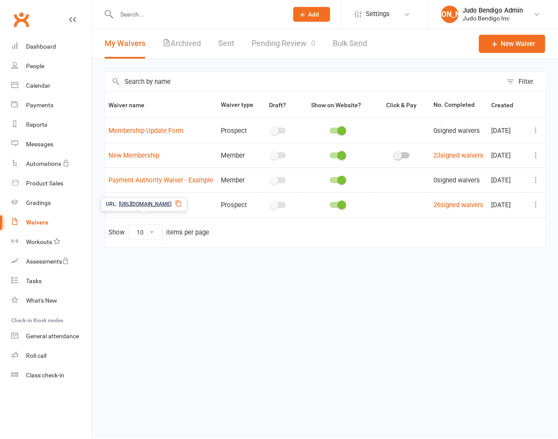
click at [149, 209] on link "Trial & New Membership" at bounding box center [144, 205] width 71 height 8
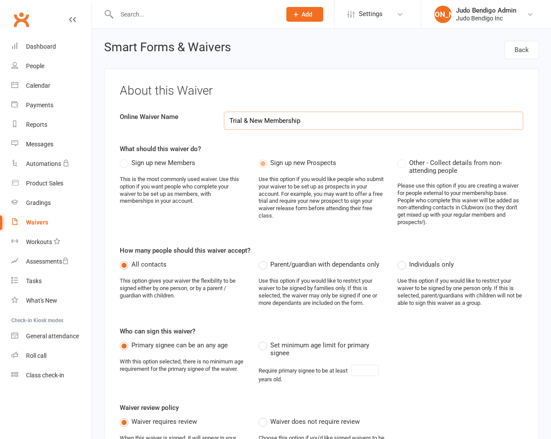
select select "applies_to_all_signees"
select select "copy_answers_for_all_signees"
select select "select"
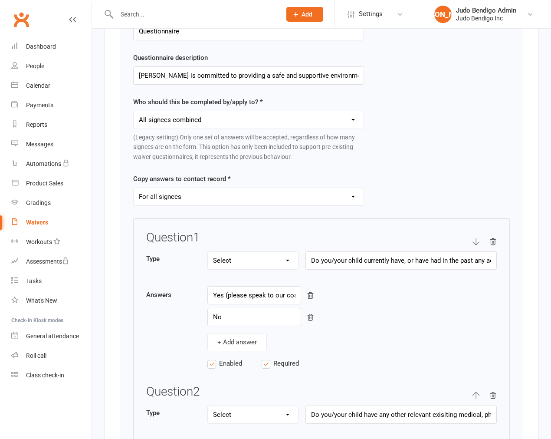
scroll to position [1254, 0]
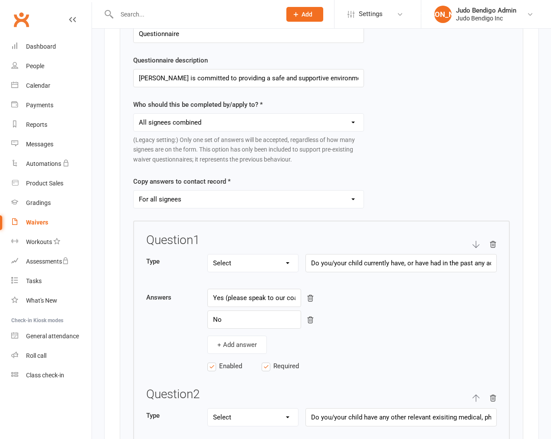
click at [180, 192] on select "Never For primary signee only For all signees" at bounding box center [249, 199] width 230 height 17
click at [115, 178] on div "Show in form Questionnaires Title of questionnaire Questionnaire Questionnaire …" at bounding box center [321, 295] width 435 height 669
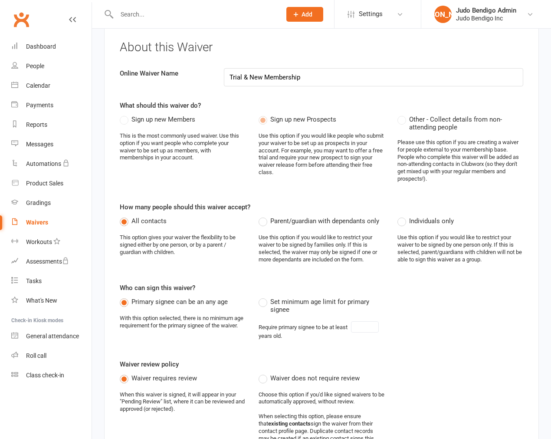
scroll to position [0, 0]
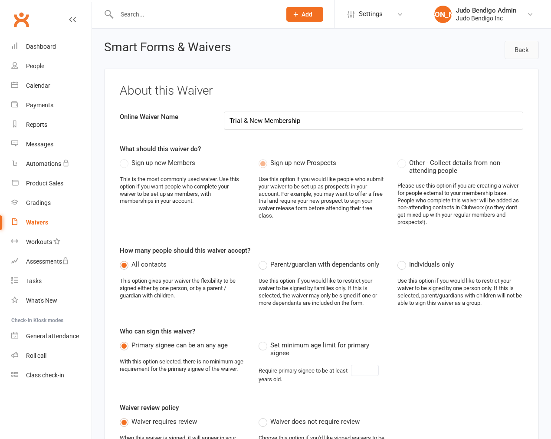
click at [532, 46] on link "Back" at bounding box center [522, 50] width 34 height 18
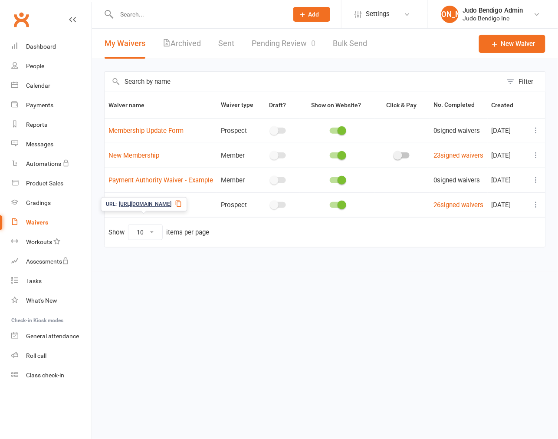
click at [182, 202] on icon at bounding box center [178, 203] width 7 height 7
click at [140, 209] on link "Trial & New Membership" at bounding box center [144, 205] width 71 height 8
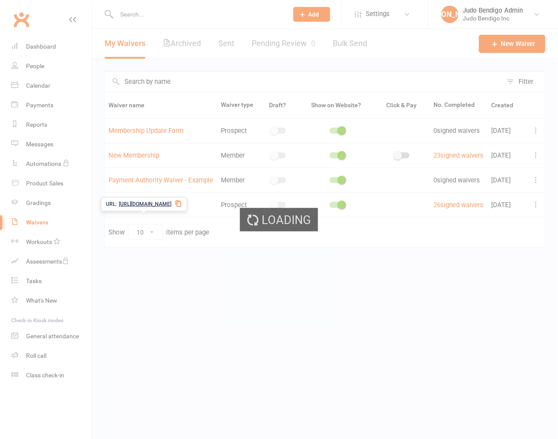
select select "applies_to_all_signees"
select select "copy_answers_for_all_signees"
select select "select"
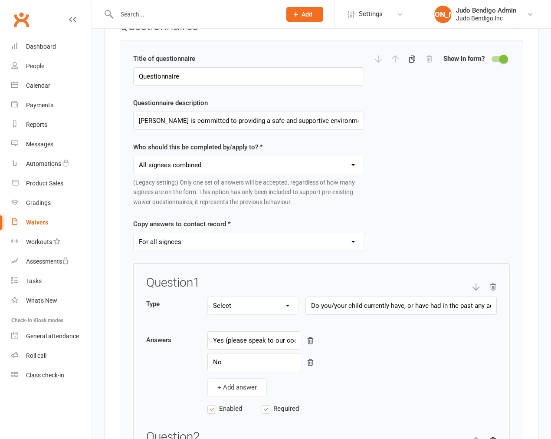
scroll to position [1206, 0]
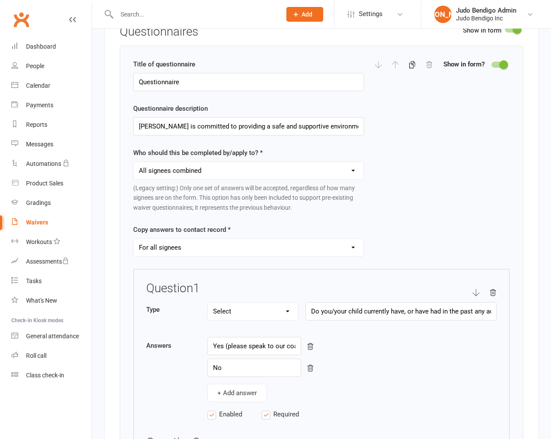
click at [188, 163] on select "Each individual signee Primary signee only Dependent signees only Attending sig…" at bounding box center [249, 170] width 230 height 17
select select "applies_to_each_signee"
click at [134, 162] on select "Each individual signee Primary signee only Dependent signees only Attending sig…" at bounding box center [249, 170] width 230 height 17
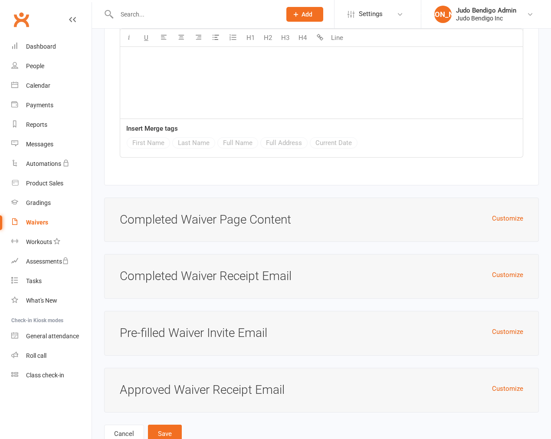
scroll to position [2939, 0]
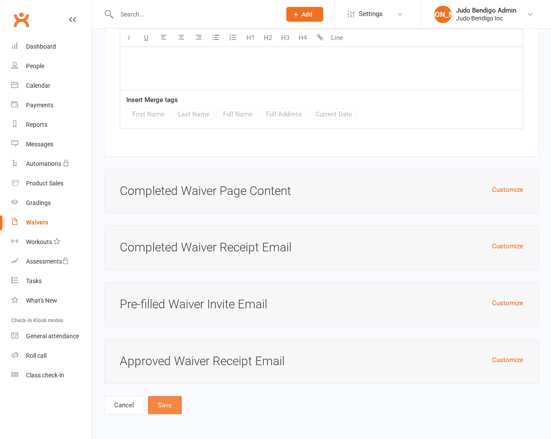
click at [158, 399] on button "Save" at bounding box center [165, 405] width 34 height 18
type input "Judo Bendigo is committed to providing a safe and supportive environment for al…"
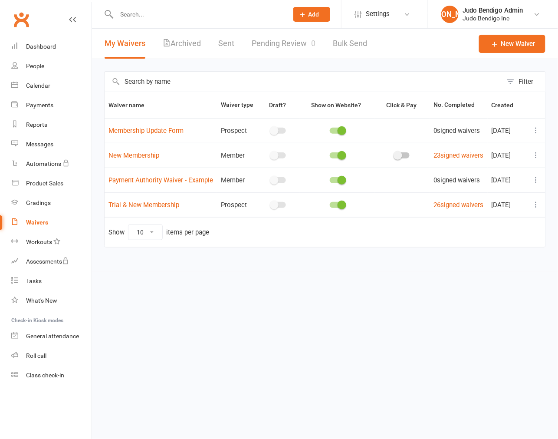
click at [99, 113] on div "Filter Waiver name Waiver type Draft? Show on Website? Click & Pay No. Complete…" at bounding box center [325, 165] width 466 height 213
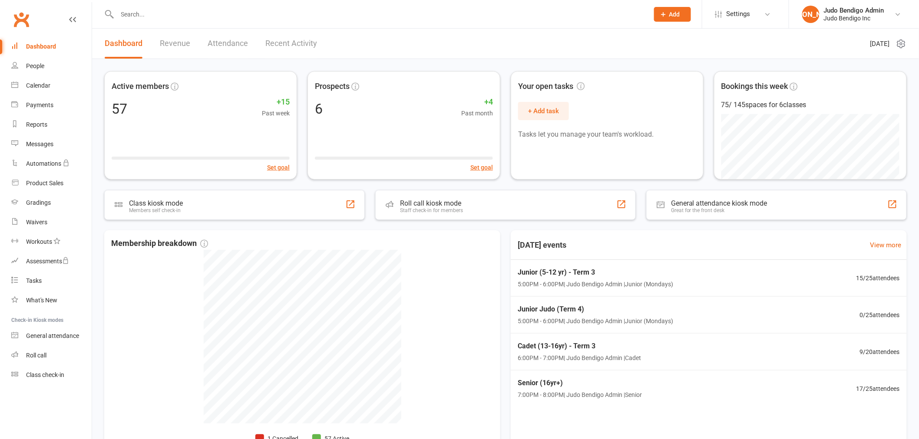
click at [857, 13] on div "Judo Bendigo Admin" at bounding box center [854, 11] width 60 height 8
click at [852, 131] on link "Remove mask" at bounding box center [854, 141] width 130 height 20
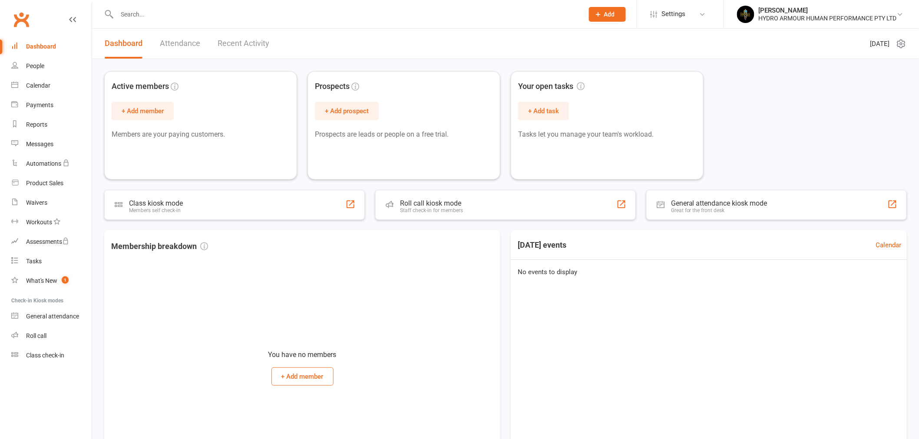
click at [779, 12] on div "[PERSON_NAME]" at bounding box center [828, 11] width 138 height 8
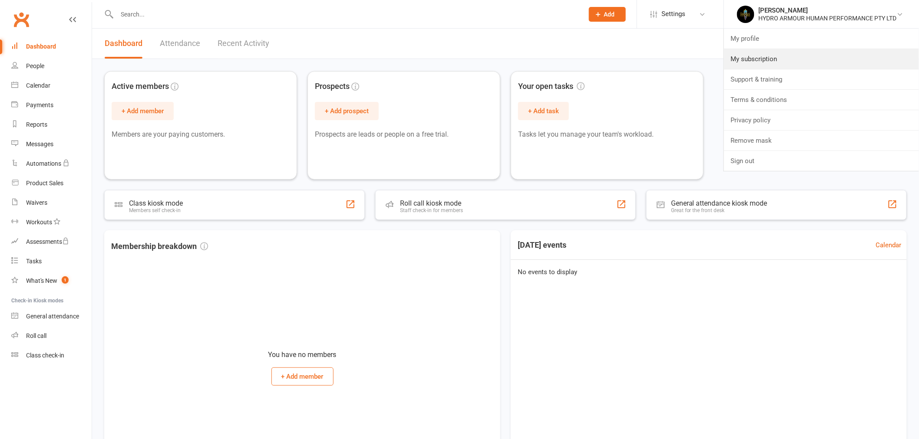
click at [782, 61] on link "My subscription" at bounding box center [821, 59] width 195 height 20
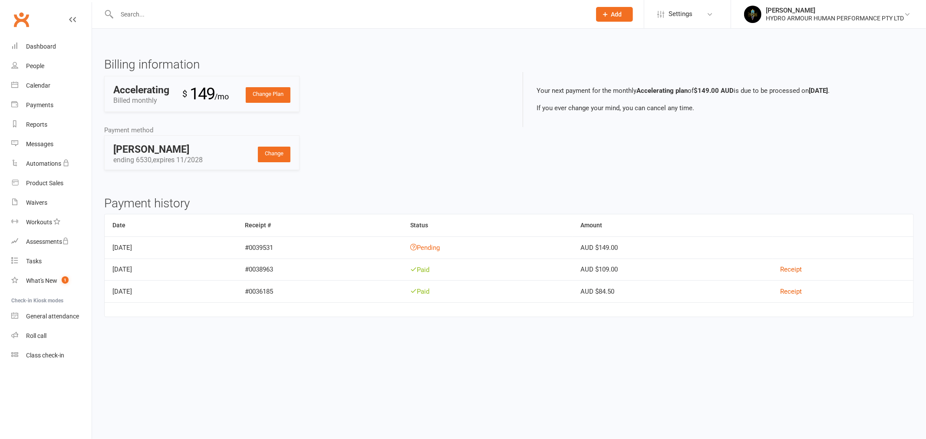
click at [848, 19] on div "HYDRO ARMOUR HUMAN PERFORMANCE PTY LTD" at bounding box center [835, 18] width 138 height 8
drag, startPoint x: 807, startPoint y: 139, endPoint x: 796, endPoint y: 139, distance: 10.4
click at [807, 139] on link "Remove mask" at bounding box center [828, 141] width 195 height 20
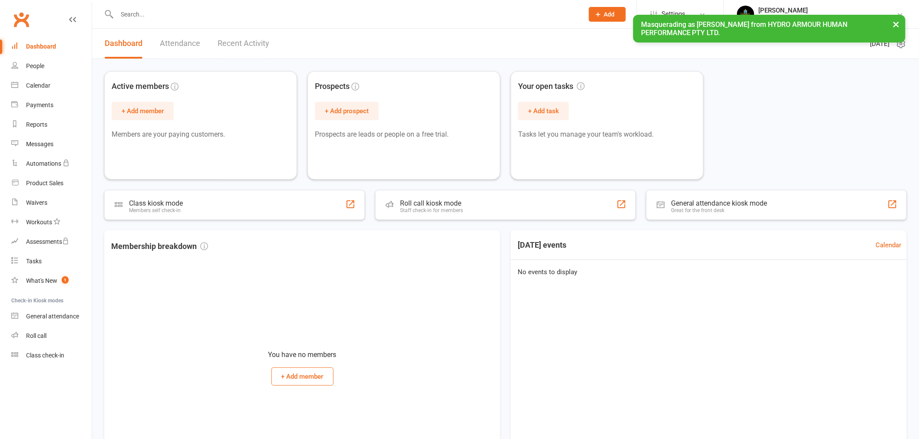
click at [900, 22] on link "Mark Saus HYDRO ARMOUR HUMAN PERFORMANCE PTY LTD" at bounding box center [821, 14] width 169 height 17
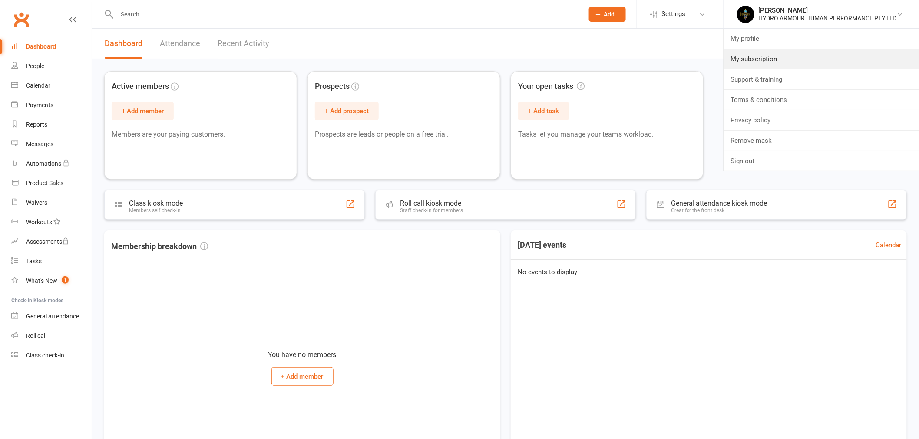
click at [795, 61] on link "My subscription" at bounding box center [821, 59] width 195 height 20
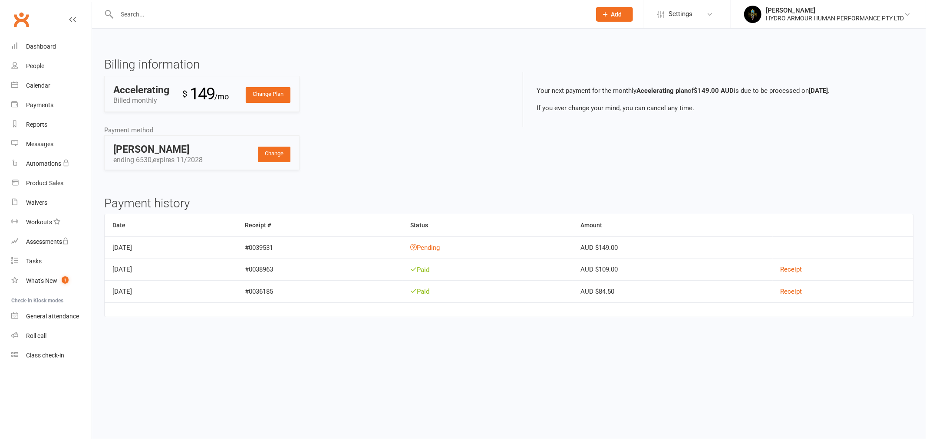
click at [762, 20] on link "Mark Saus HYDRO ARMOUR HUMAN PERFORMANCE PTY LTD" at bounding box center [828, 14] width 169 height 17
click at [774, 138] on link "Remove mask" at bounding box center [828, 141] width 195 height 20
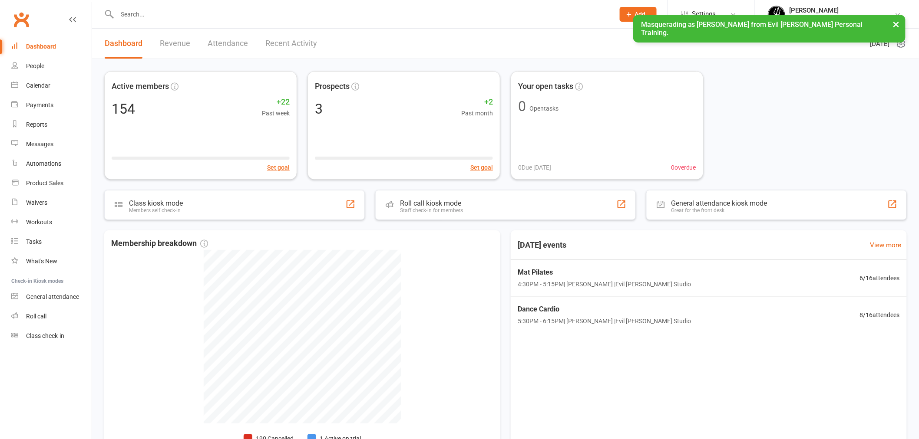
click at [714, 9] on link "Settings" at bounding box center [711, 14] width 60 height 20
click at [721, 40] on link "Membership Plans" at bounding box center [711, 39] width 86 height 20
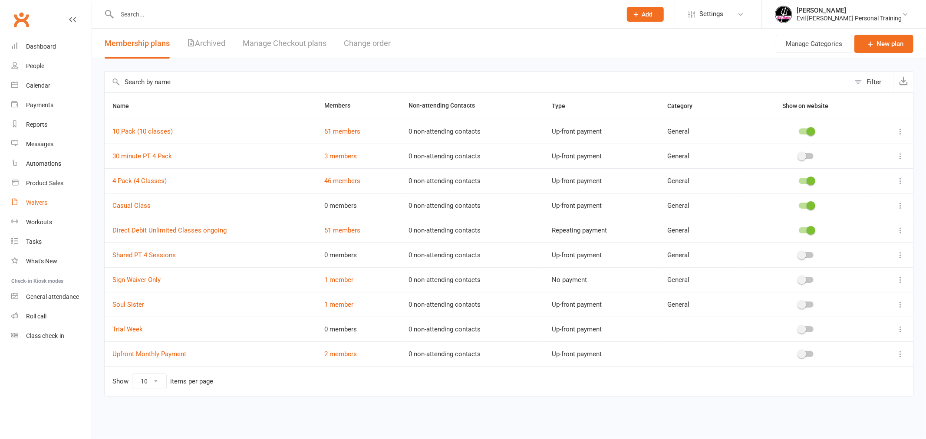
click at [26, 205] on div "Waivers" at bounding box center [36, 202] width 21 height 7
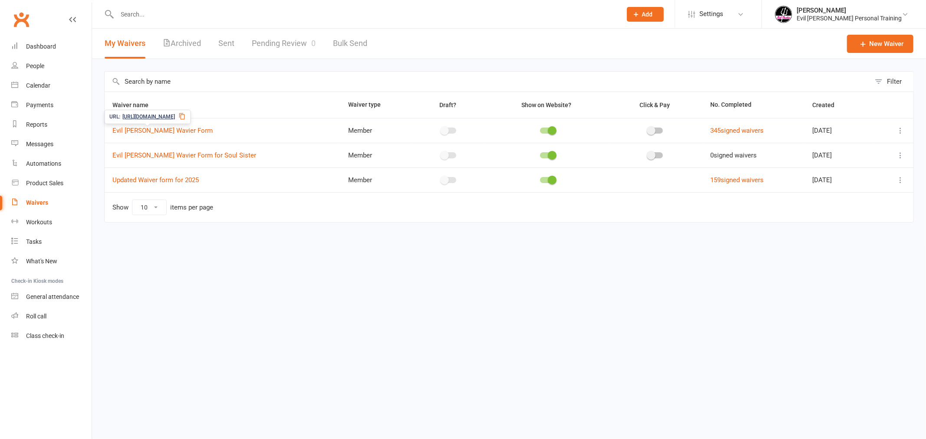
click at [145, 137] on span "Evil [PERSON_NAME] Wavier Form" at bounding box center [162, 130] width 100 height 16
click at [147, 124] on div "URL: [URL][DOMAIN_NAME]" at bounding box center [147, 117] width 86 height 14
click at [147, 128] on link "Evil [PERSON_NAME] Wavier Form" at bounding box center [162, 131] width 100 height 8
click at [158, 157] on link "Evil [PERSON_NAME] Wavier Form for Soul Sister" at bounding box center [184, 156] width 144 height 8
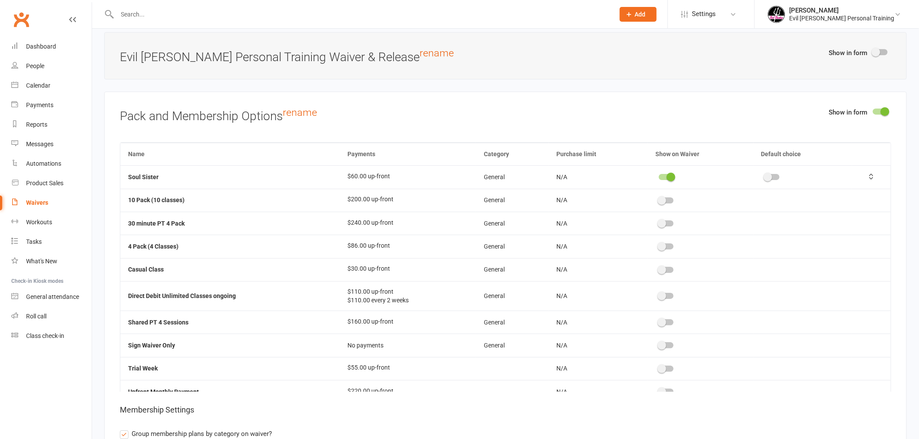
scroll to position [2460, 0]
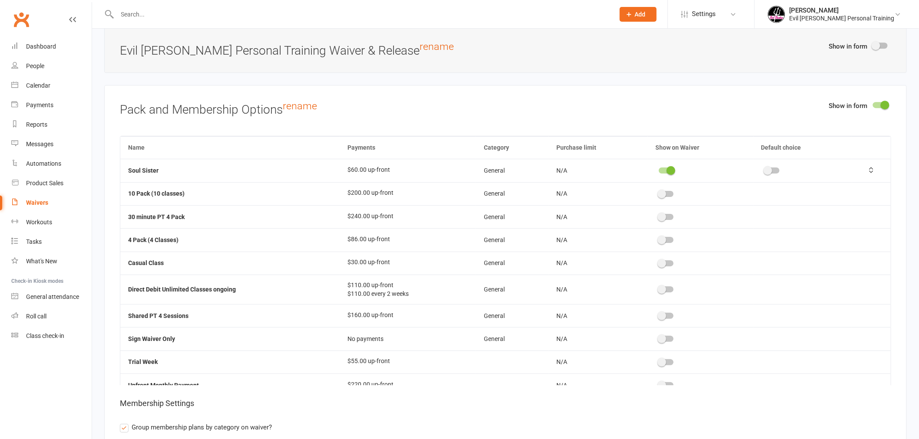
click at [44, 201] on div "Waivers" at bounding box center [37, 202] width 22 height 7
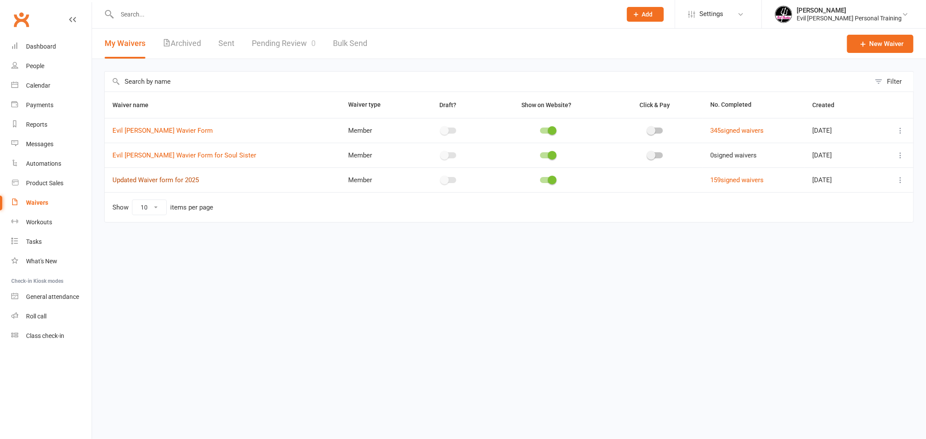
click at [164, 183] on link "Updated Waiver form for 2025" at bounding box center [155, 180] width 86 height 8
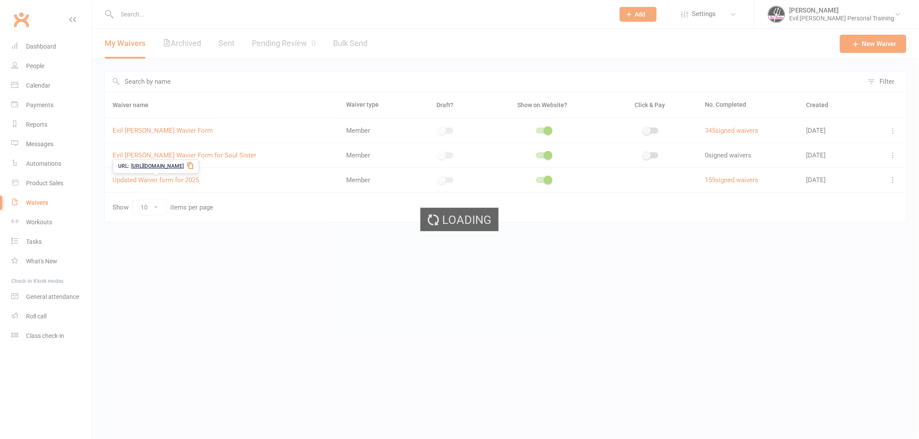
select select "do_not_copy_answers"
select select "bank_account"
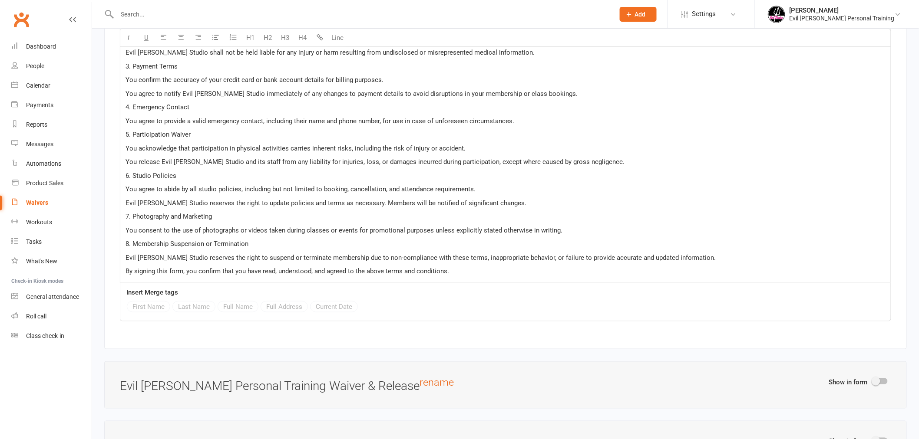
scroll to position [1544, 0]
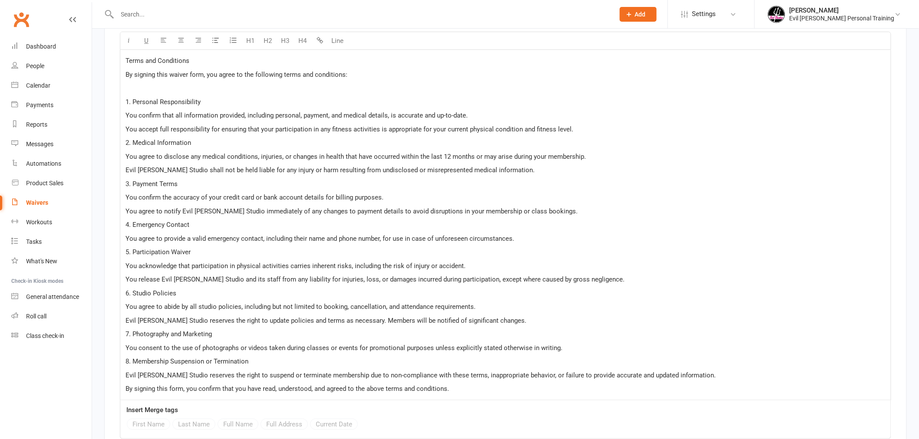
click at [716, 5] on span "Settings" at bounding box center [704, 14] width 24 height 20
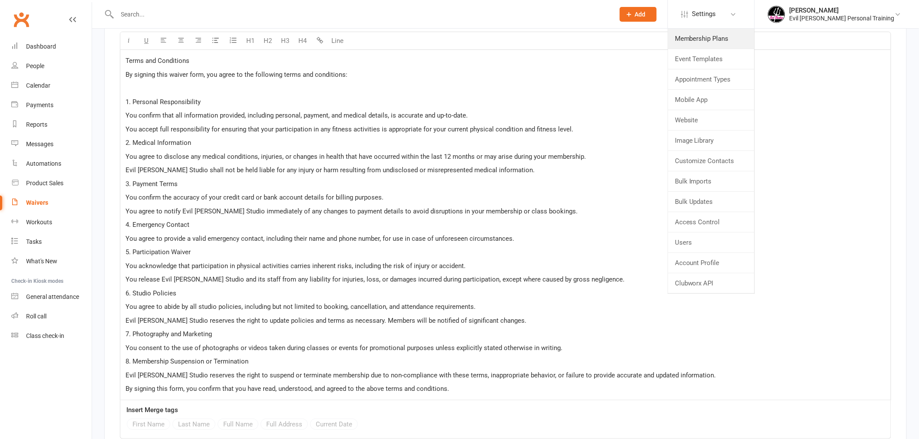
click at [734, 37] on link "Membership Plans" at bounding box center [711, 39] width 86 height 20
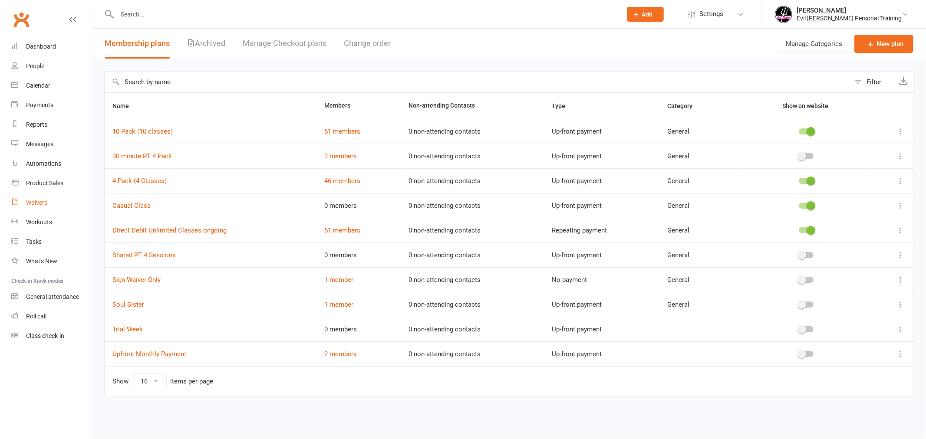
click at [46, 196] on link "Waivers" at bounding box center [51, 203] width 80 height 20
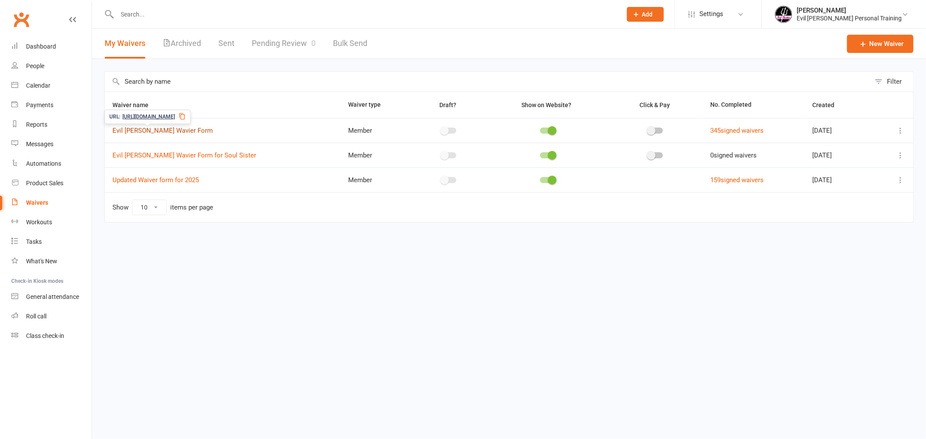
click at [138, 128] on link "Evil [PERSON_NAME] Wavier Form" at bounding box center [162, 131] width 100 height 8
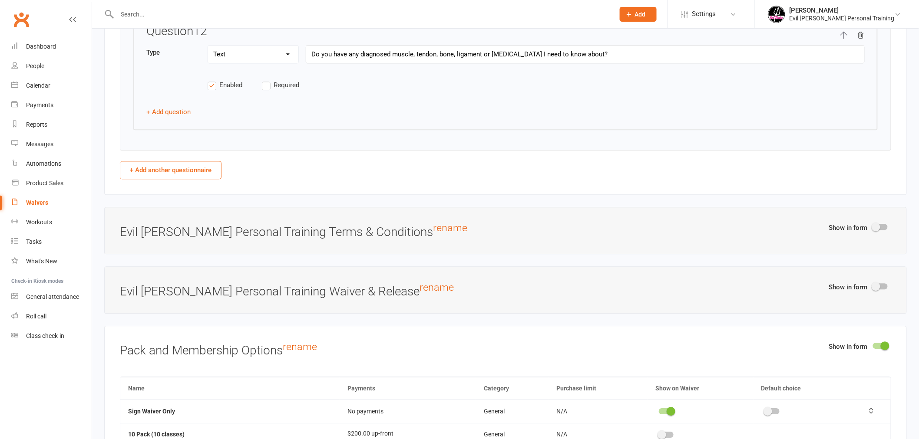
scroll to position [2460, 0]
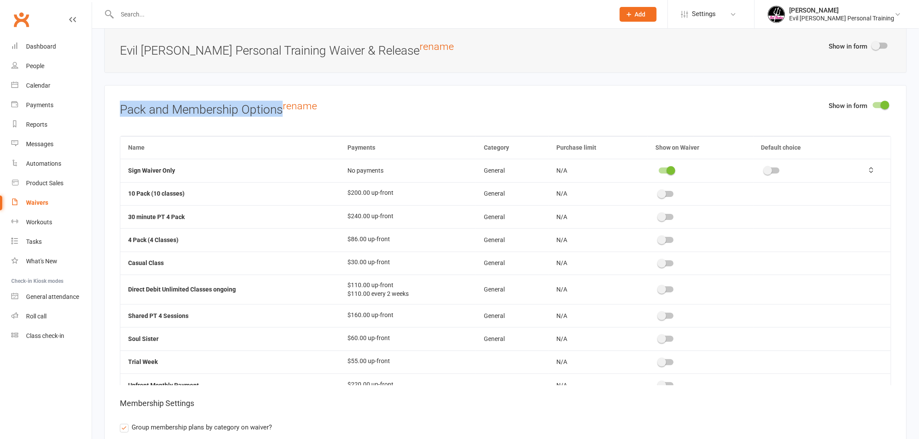
drag, startPoint x: 122, startPoint y: 115, endPoint x: 281, endPoint y: 112, distance: 158.9
click at [281, 112] on h3 "Pack and Membership Options rename" at bounding box center [505, 109] width 771 height 16
copy h3 "Pack and Membership Options"
drag, startPoint x: 760, startPoint y: 1, endPoint x: 753, endPoint y: 15, distance: 15.5
click at [754, 3] on li "Settings Membership Plans Event Templates Appointment Types Mobile App Website …" at bounding box center [710, 14] width 87 height 28
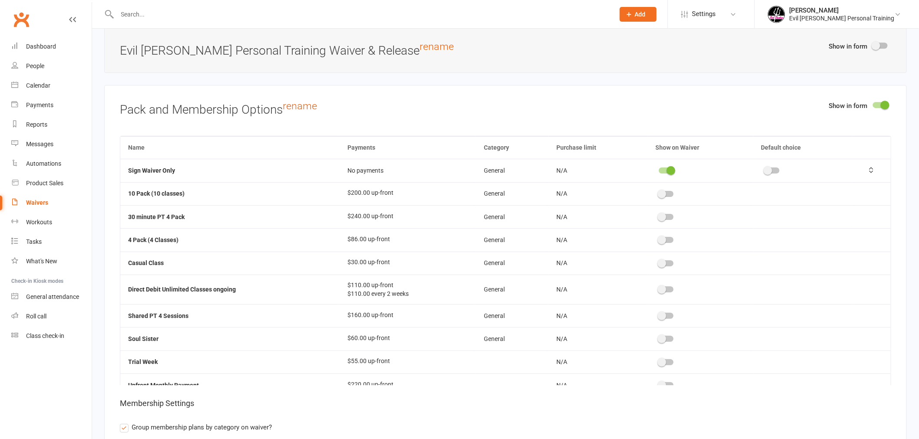
click at [741, 18] on link "Settings" at bounding box center [711, 14] width 60 height 20
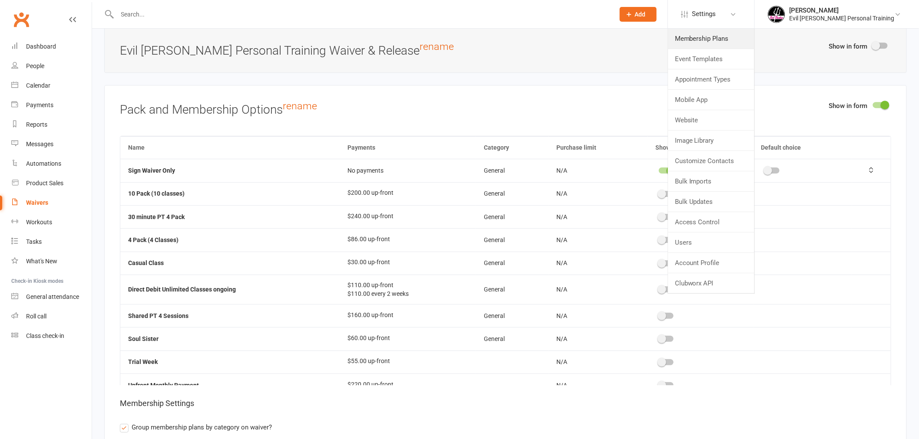
click at [734, 37] on link "Membership Plans" at bounding box center [711, 39] width 86 height 20
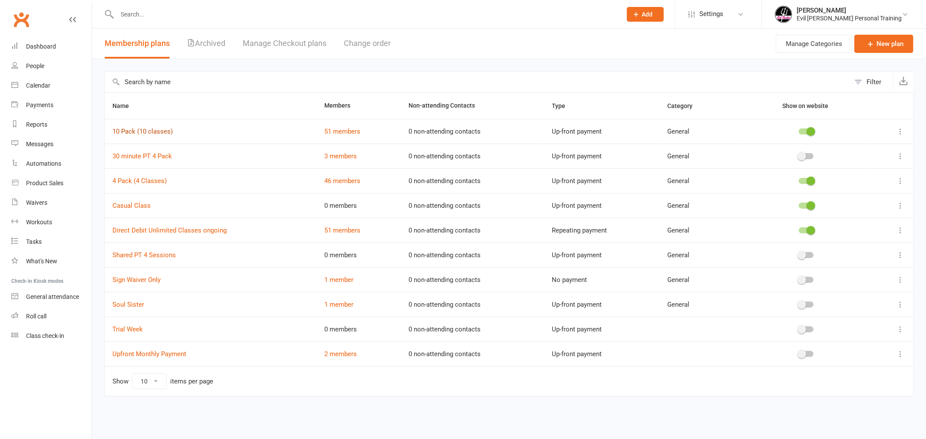
click at [137, 134] on link "10 Pack (10 classes)" at bounding box center [142, 132] width 60 height 8
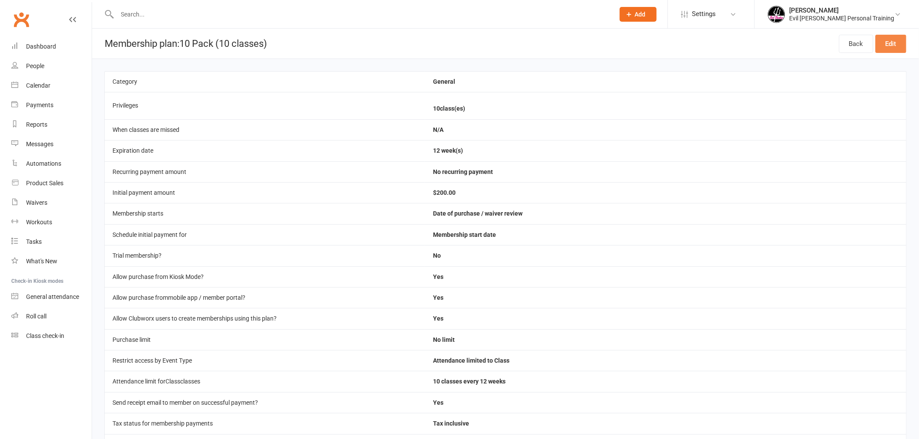
click at [891, 40] on link "Edit" at bounding box center [890, 44] width 31 height 18
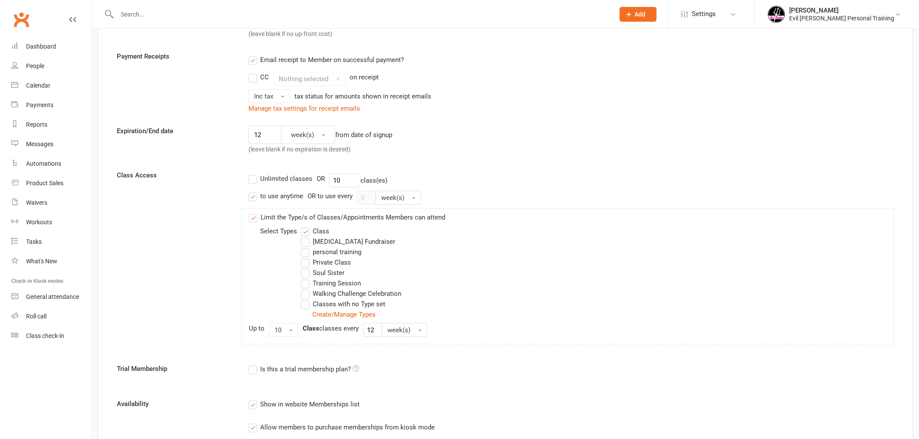
scroll to position [145, 0]
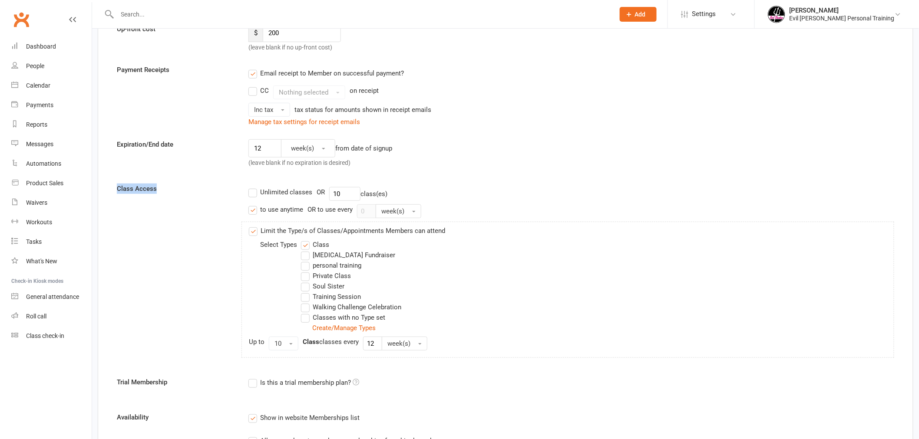
drag, startPoint x: 117, startPoint y: 188, endPoint x: 163, endPoint y: 190, distance: 46.1
click at [163, 190] on label "Class Access" at bounding box center [176, 189] width 132 height 10
copy label "Class Access"
